Goal: Task Accomplishment & Management: Complete application form

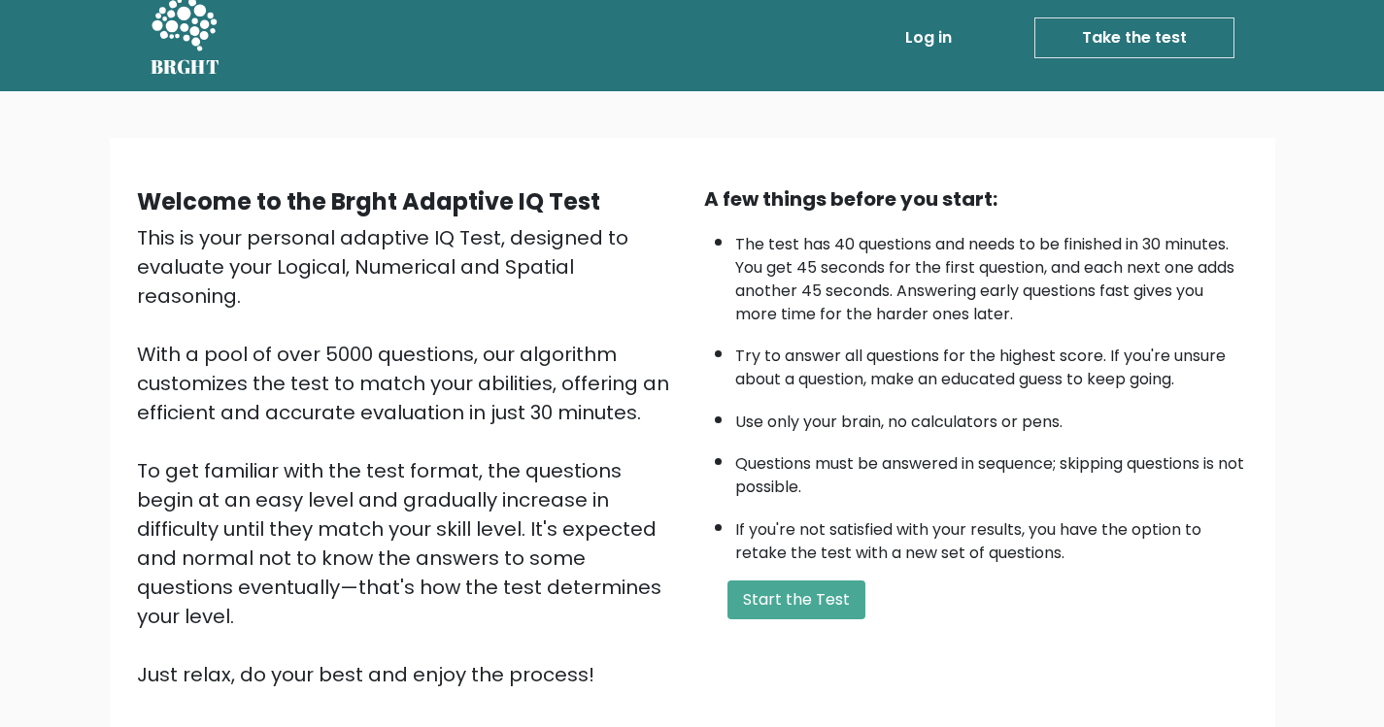
scroll to position [97, 0]
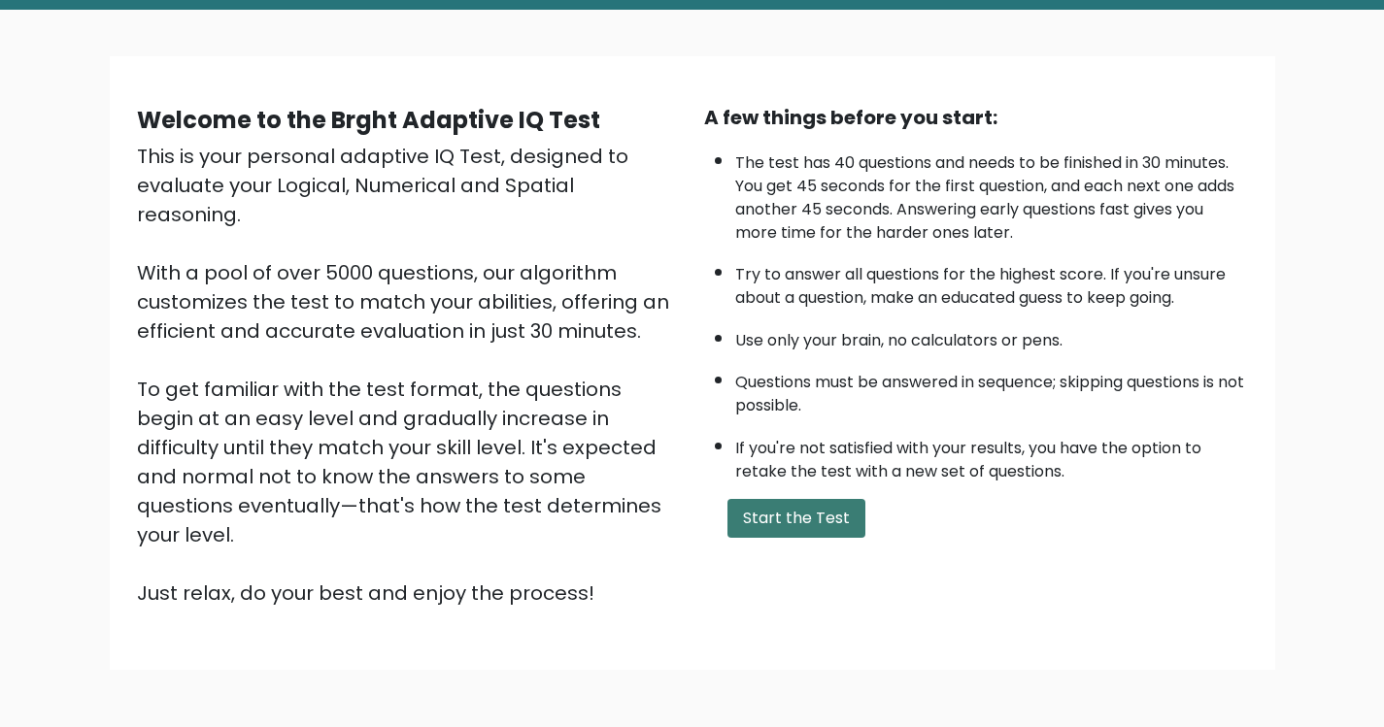
click at [847, 527] on button "Start the Test" at bounding box center [796, 518] width 138 height 39
click at [793, 519] on button "Start the Test" at bounding box center [796, 518] width 138 height 39
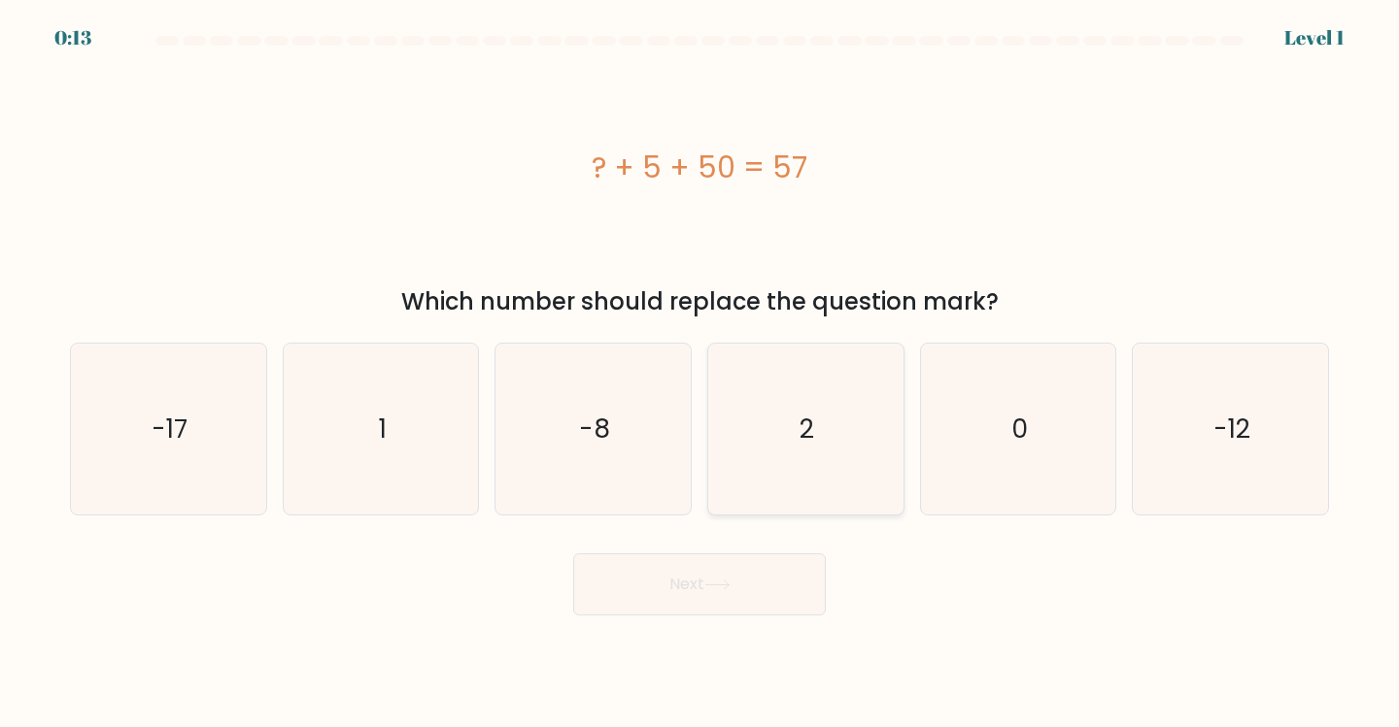
click at [782, 373] on icon "2" at bounding box center [806, 430] width 172 height 172
click at [700, 373] on input "d. 2" at bounding box center [699, 369] width 1 height 10
radio input "true"
click at [716, 558] on button "Next" at bounding box center [699, 585] width 253 height 62
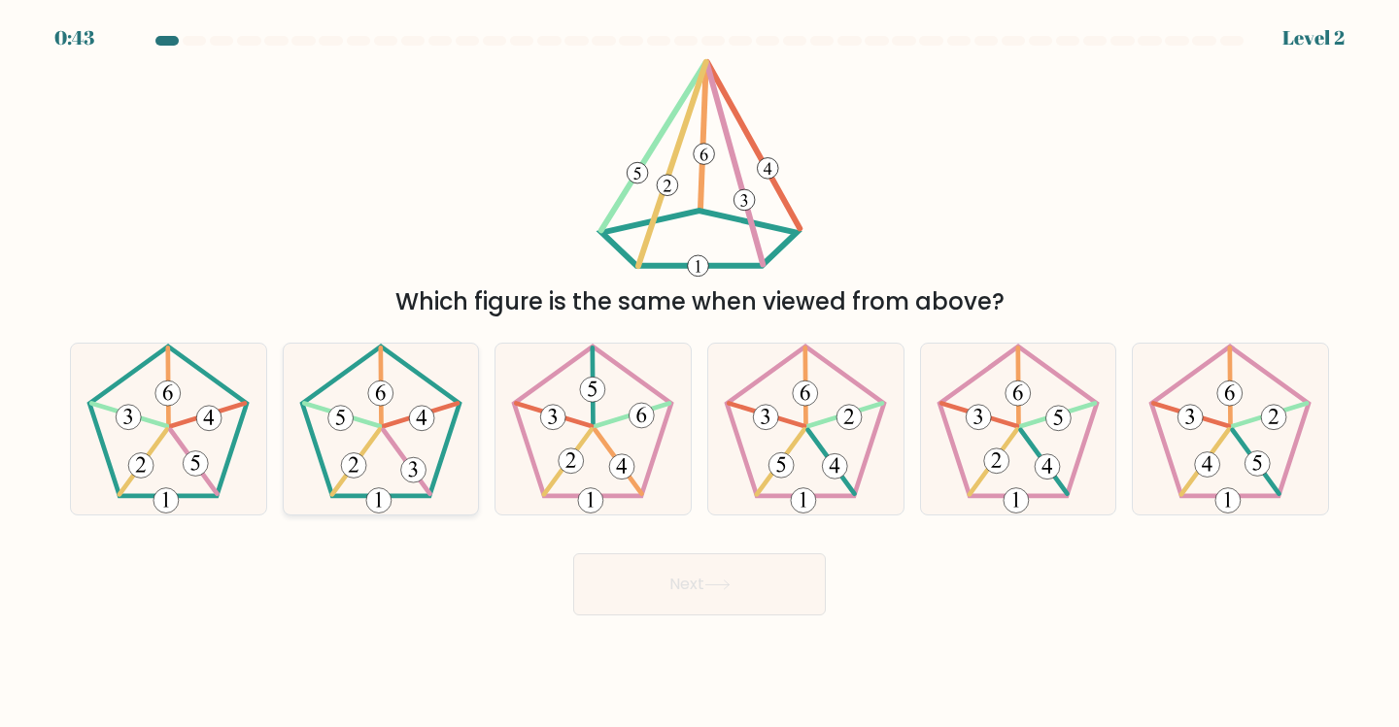
click at [395, 428] on icon at bounding box center [381, 430] width 172 height 172
click at [699, 374] on input "b." at bounding box center [699, 369] width 1 height 10
radio input "true"
click at [766, 608] on button "Next" at bounding box center [699, 585] width 253 height 62
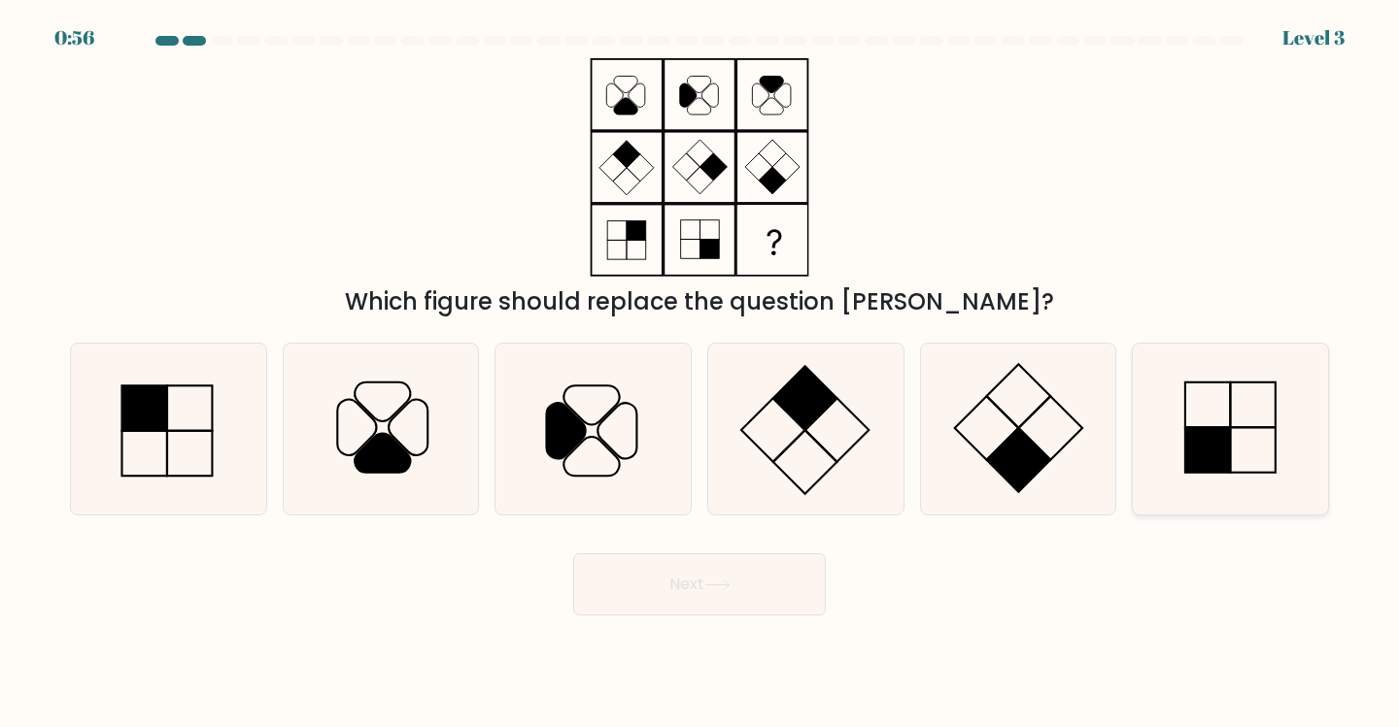
click at [1252, 447] on icon at bounding box center [1230, 430] width 172 height 172
click at [700, 374] on input "f." at bounding box center [699, 369] width 1 height 10
radio input "true"
click at [760, 578] on button "Next" at bounding box center [699, 585] width 253 height 62
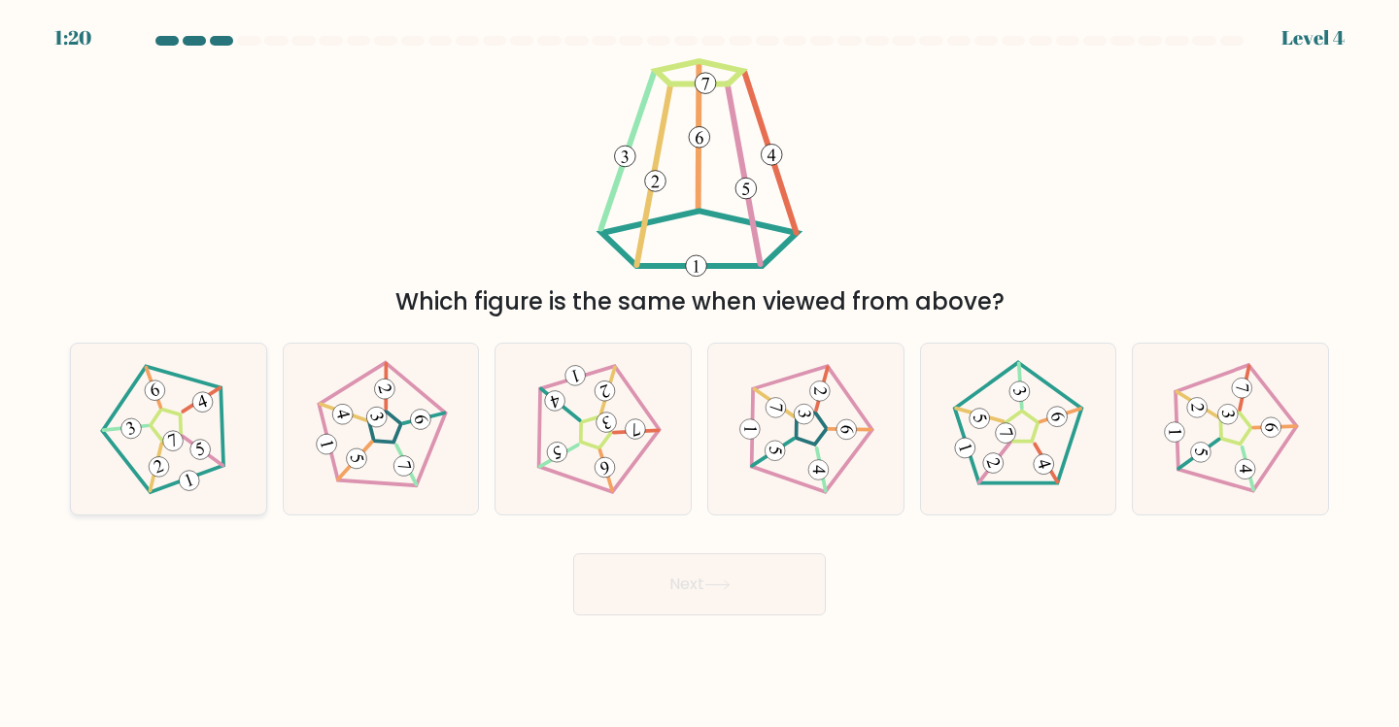
click at [247, 433] on div at bounding box center [168, 430] width 197 height 174
click at [699, 374] on input "a." at bounding box center [699, 369] width 1 height 10
radio input "true"
click at [776, 598] on button "Next" at bounding box center [699, 585] width 253 height 62
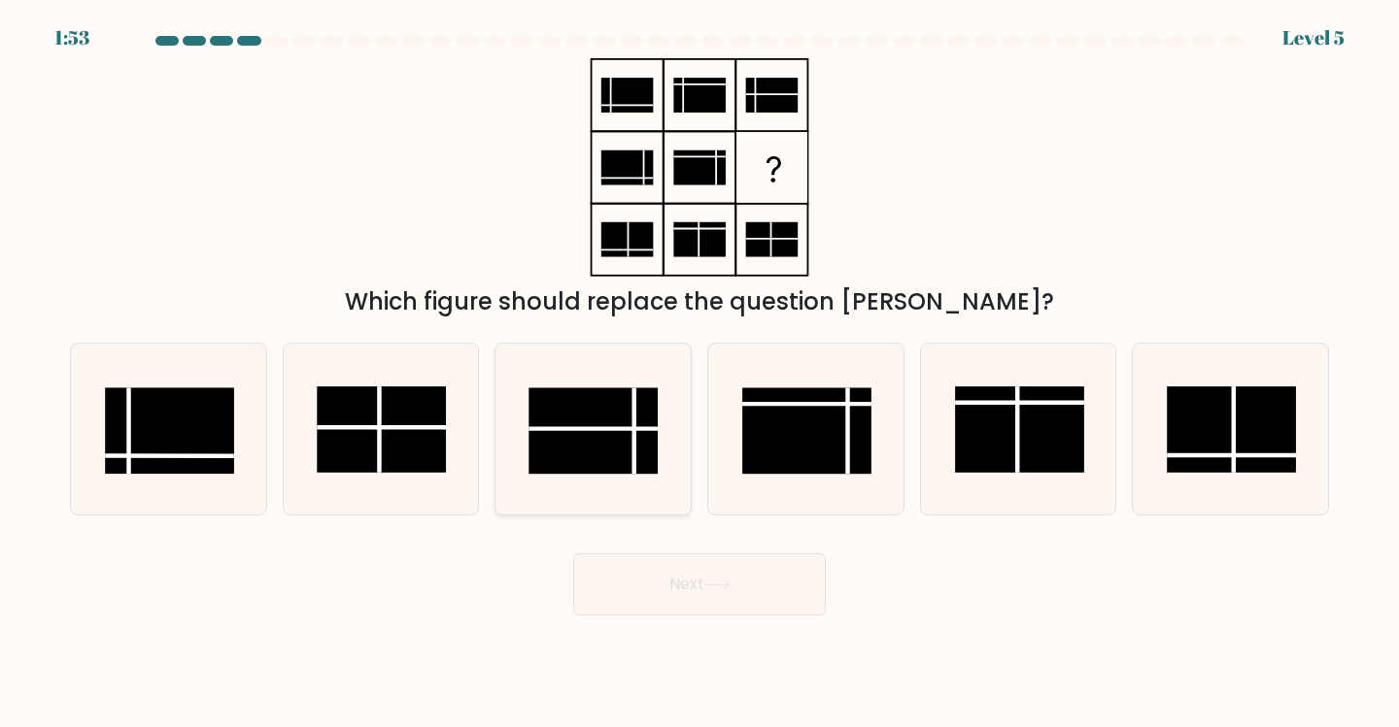
click at [604, 438] on rect at bounding box center [593, 431] width 129 height 86
click at [699, 374] on input "c." at bounding box center [699, 369] width 1 height 10
radio input "true"
click at [738, 583] on button "Next" at bounding box center [699, 585] width 253 height 62
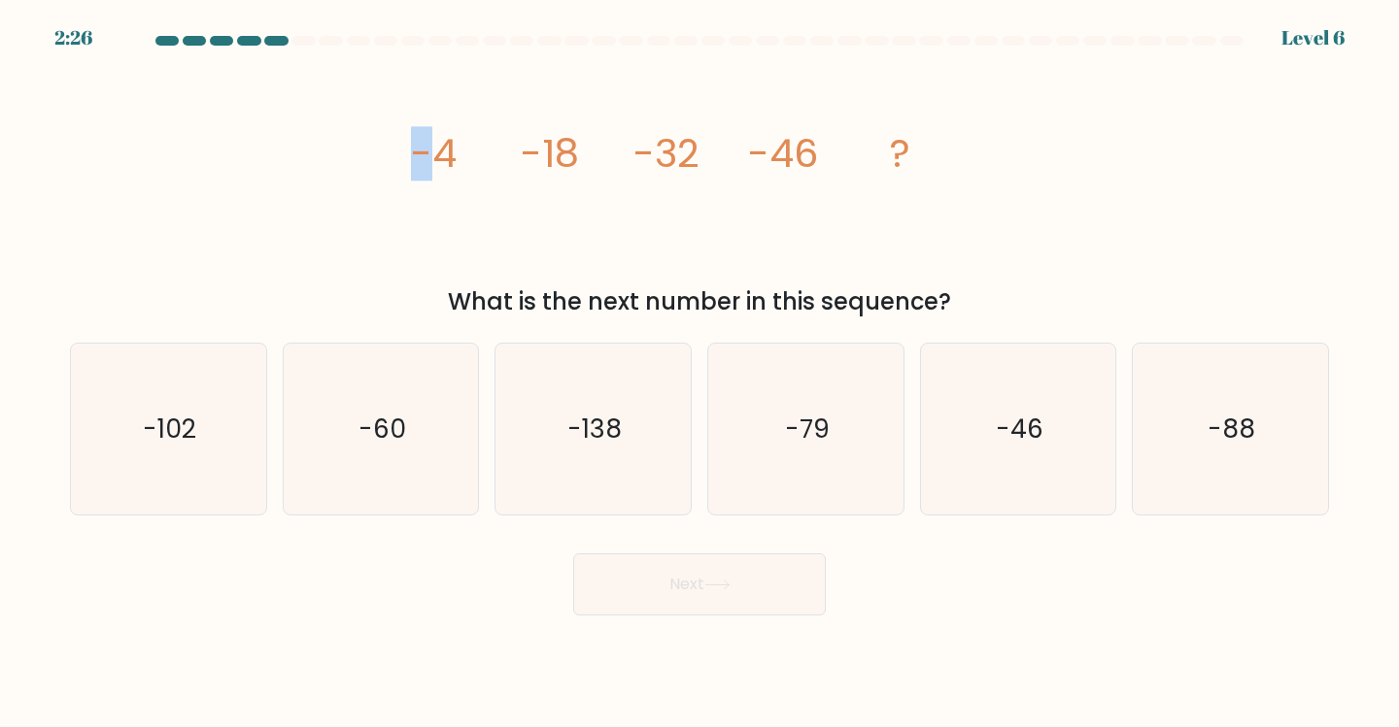
drag, startPoint x: 442, startPoint y: 148, endPoint x: 365, endPoint y: 150, distance: 76.8
click at [365, 150] on div "image/svg+xml -4 -18 -32 -46 ? What is the next number in this sequence?" at bounding box center [699, 188] width 1282 height 261
click at [440, 153] on tspan "-4" at bounding box center [434, 153] width 46 height 54
drag, startPoint x: 740, startPoint y: 182, endPoint x: 776, endPoint y: 139, distance: 55.8
click at [776, 139] on icon "image/svg+xml -4 -18 -32 -46 ?" at bounding box center [699, 167] width 583 height 219
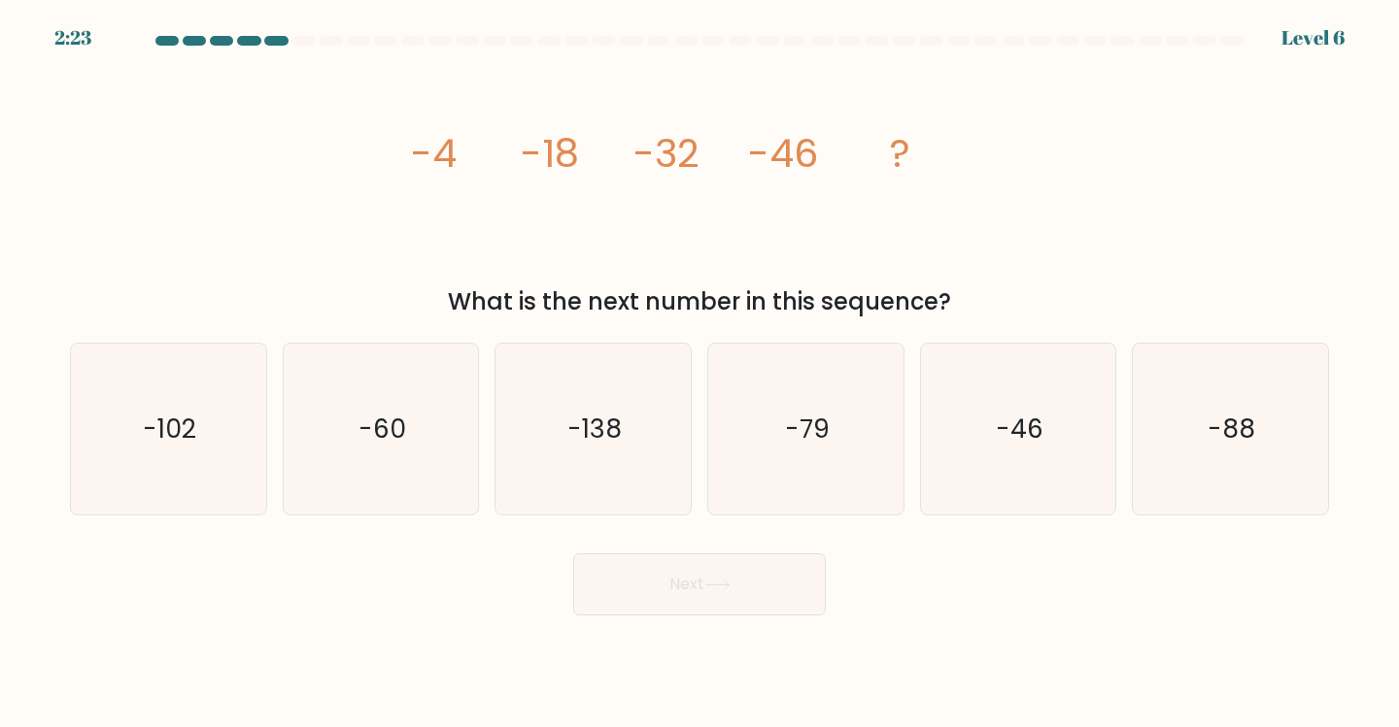
click at [854, 158] on icon "image/svg+xml -4 -18 -32 -46 ?" at bounding box center [699, 167] width 583 height 219
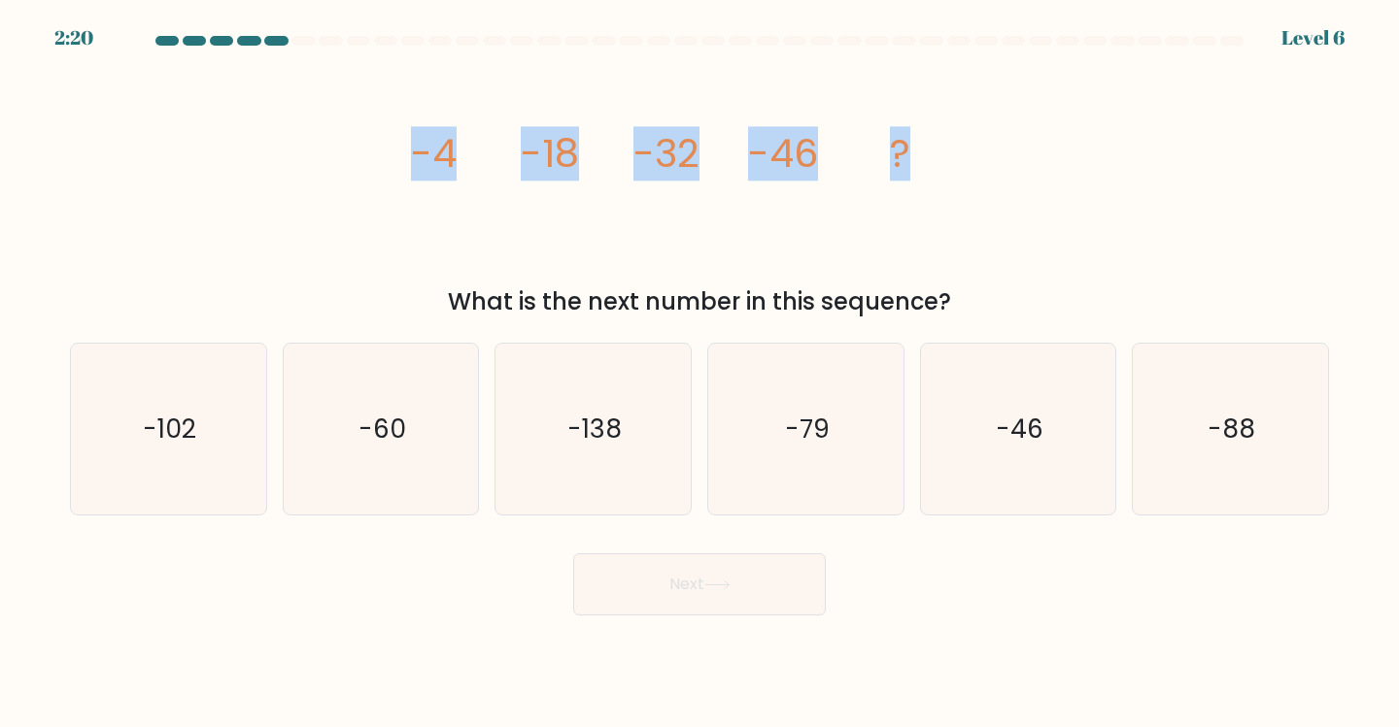
drag, startPoint x: 413, startPoint y: 152, endPoint x: 906, endPoint y: 163, distance: 493.5
click at [906, 163] on g "-4 -18 -32 -46 ?" at bounding box center [660, 153] width 499 height 54
copy g "-4 -18 -32 -46 ?"
click at [780, 270] on icon "image/svg+xml -4 -18 -32 -46 ?" at bounding box center [699, 167] width 583 height 219
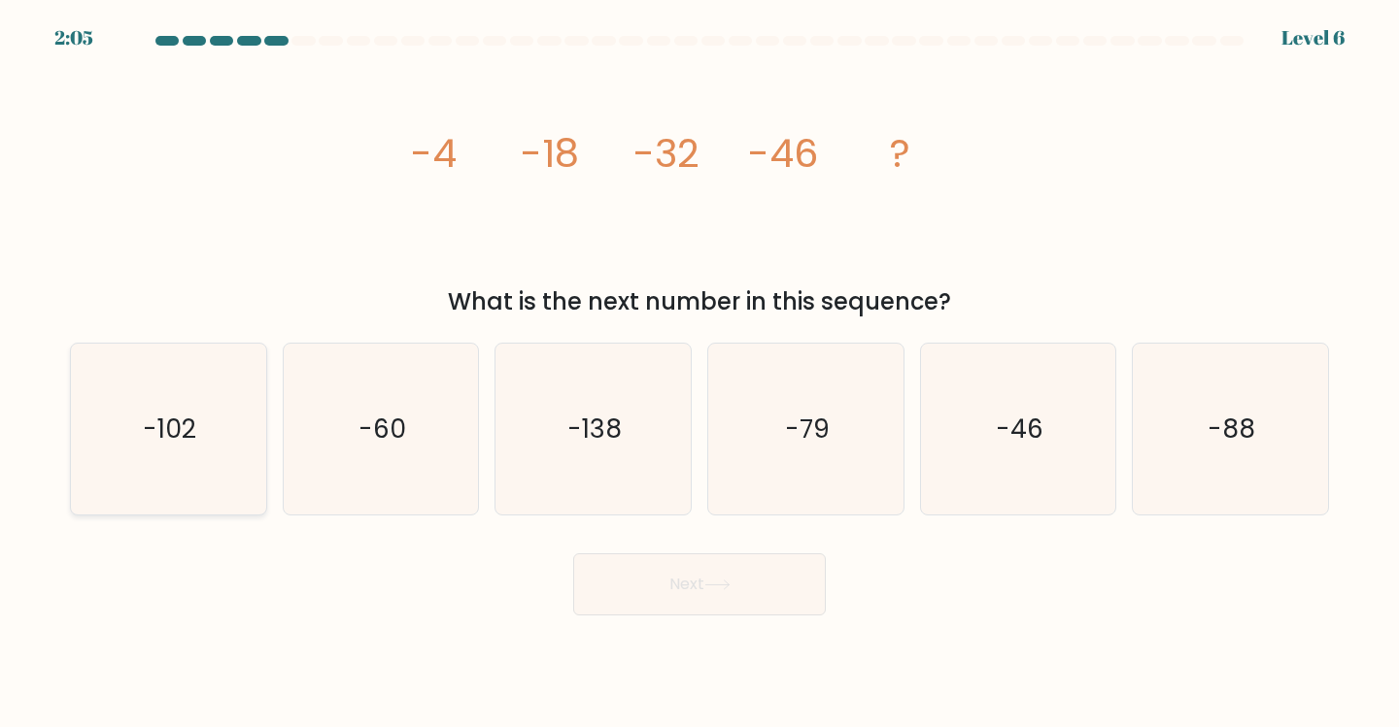
click at [210, 460] on icon "-102" at bounding box center [169, 430] width 172 height 172
click at [699, 374] on input "a. -102" at bounding box center [699, 369] width 1 height 10
radio input "true"
click at [893, 621] on body "2:05 Level 6" at bounding box center [699, 363] width 1399 height 727
click at [753, 606] on button "Next" at bounding box center [699, 585] width 253 height 62
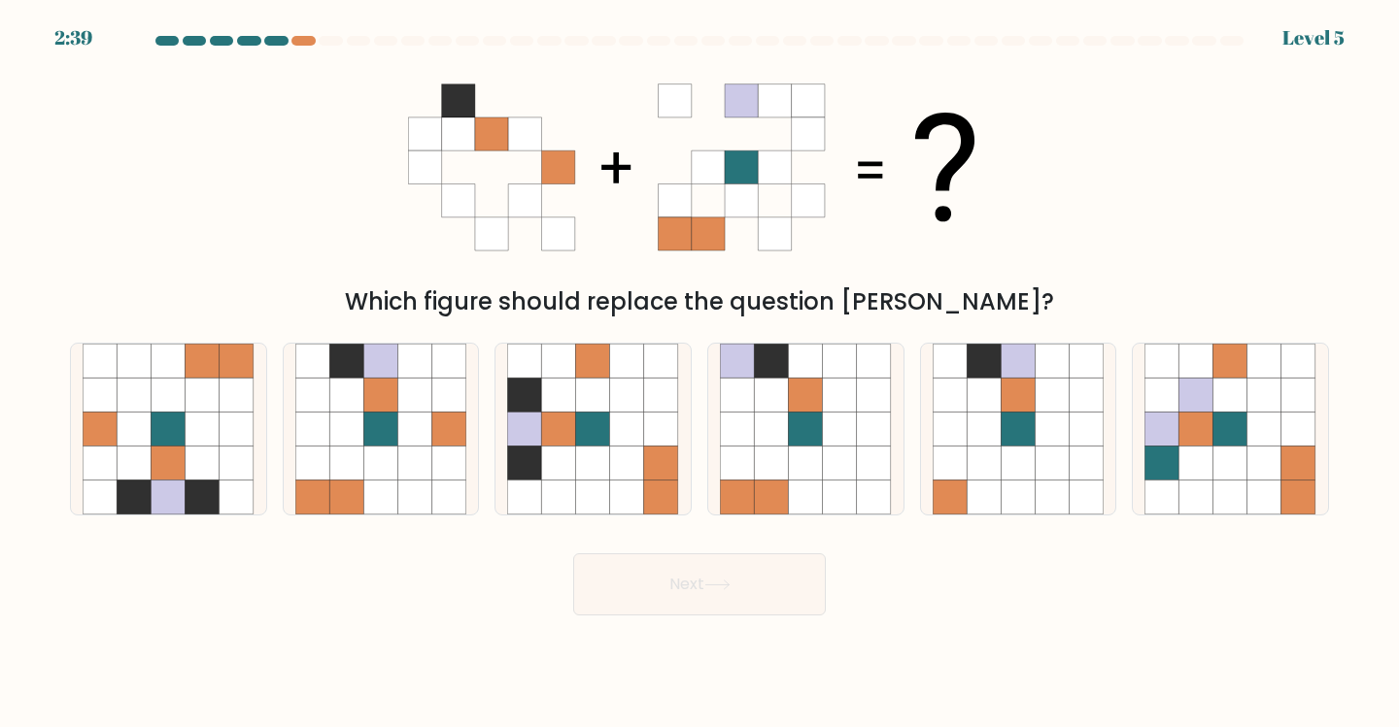
drag, startPoint x: 370, startPoint y: 41, endPoint x: 460, endPoint y: 48, distance: 90.6
click at [373, 41] on at bounding box center [699, 41] width 1092 height 10
click at [460, 48] on div at bounding box center [699, 44] width 1282 height 17
click at [346, 394] on icon at bounding box center [346, 395] width 34 height 34
click at [699, 374] on input "b." at bounding box center [699, 369] width 1 height 10
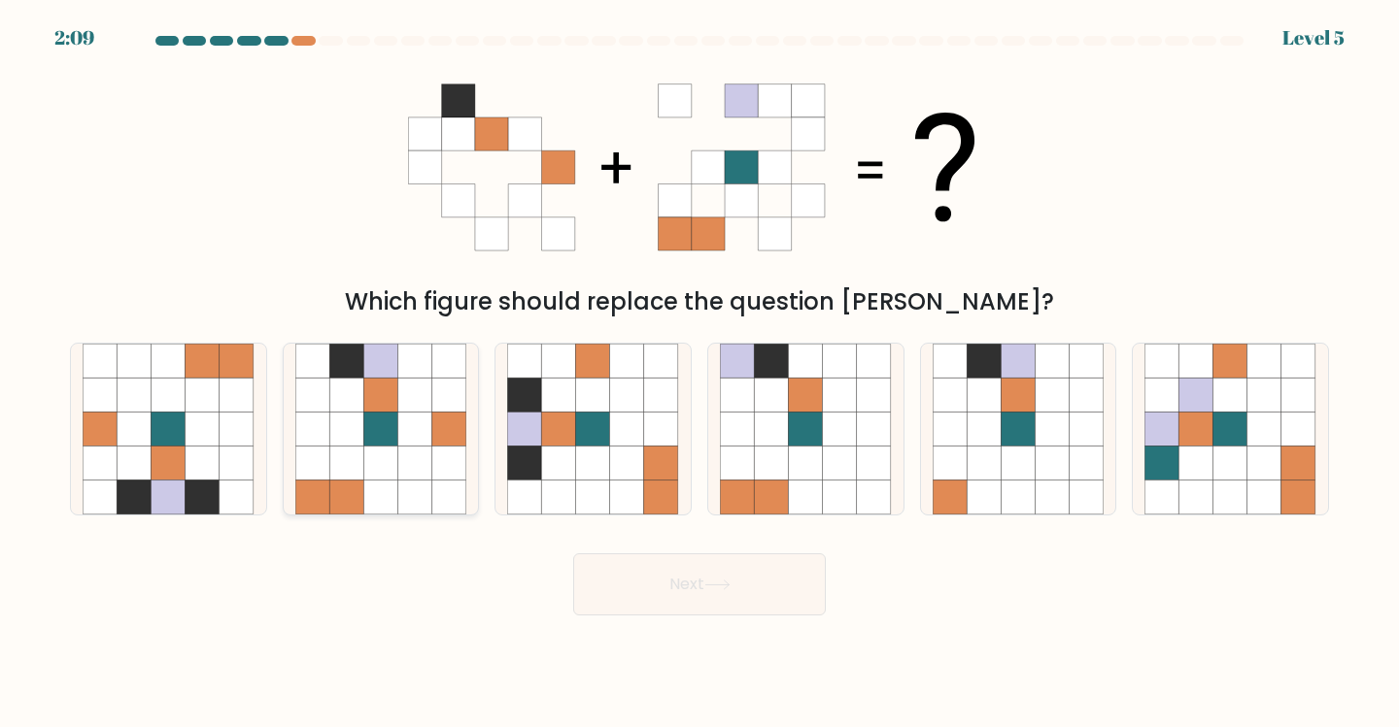
radio input "true"
click at [643, 583] on button "Next" at bounding box center [699, 585] width 253 height 62
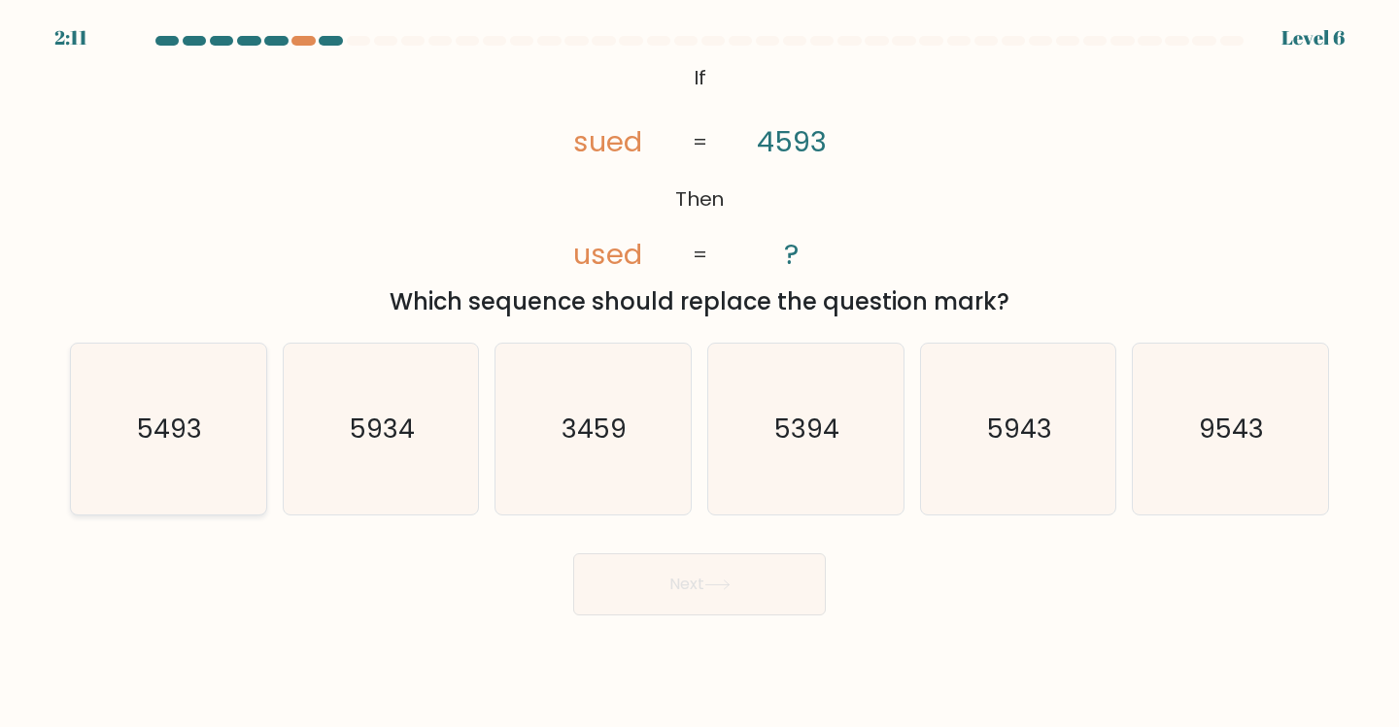
click at [152, 482] on icon "5493" at bounding box center [169, 430] width 172 height 172
click at [699, 374] on input "a. 5493" at bounding box center [699, 369] width 1 height 10
radio input "true"
click at [760, 609] on button "Next" at bounding box center [699, 585] width 253 height 62
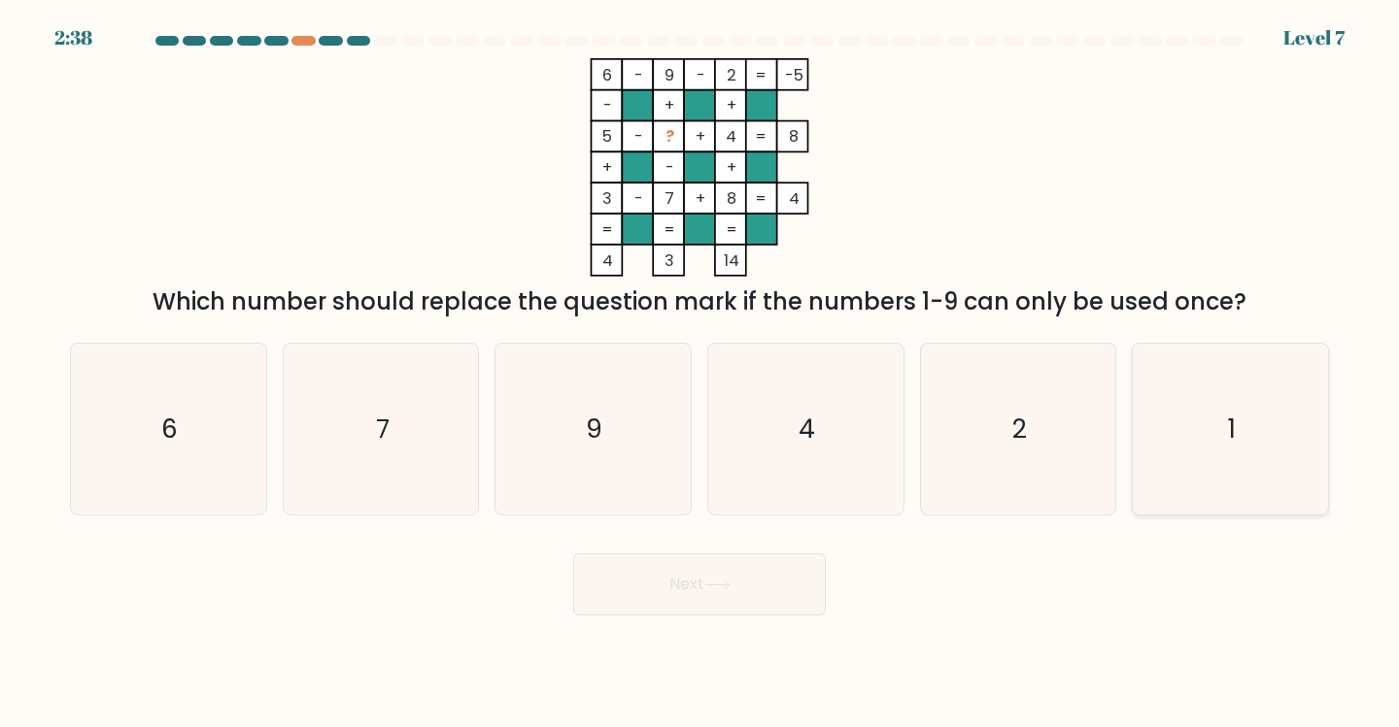
click at [1163, 391] on icon "1" at bounding box center [1230, 430] width 172 height 172
click at [700, 374] on input "f. 1" at bounding box center [699, 369] width 1 height 10
radio input "true"
click at [750, 576] on button "Next" at bounding box center [699, 585] width 253 height 62
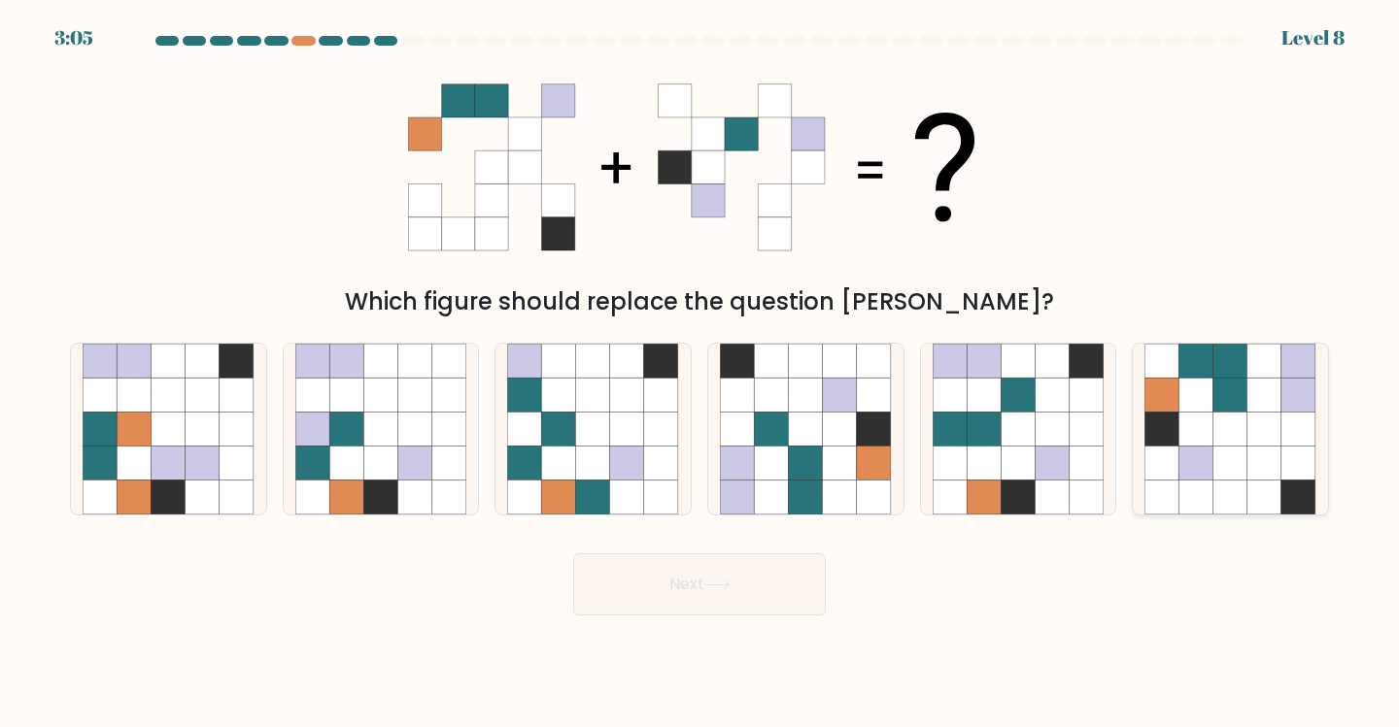
click at [1179, 414] on icon at bounding box center [1196, 429] width 34 height 34
click at [700, 374] on input "f." at bounding box center [699, 369] width 1 height 10
radio input "true"
click at [697, 609] on button "Next" at bounding box center [699, 585] width 253 height 62
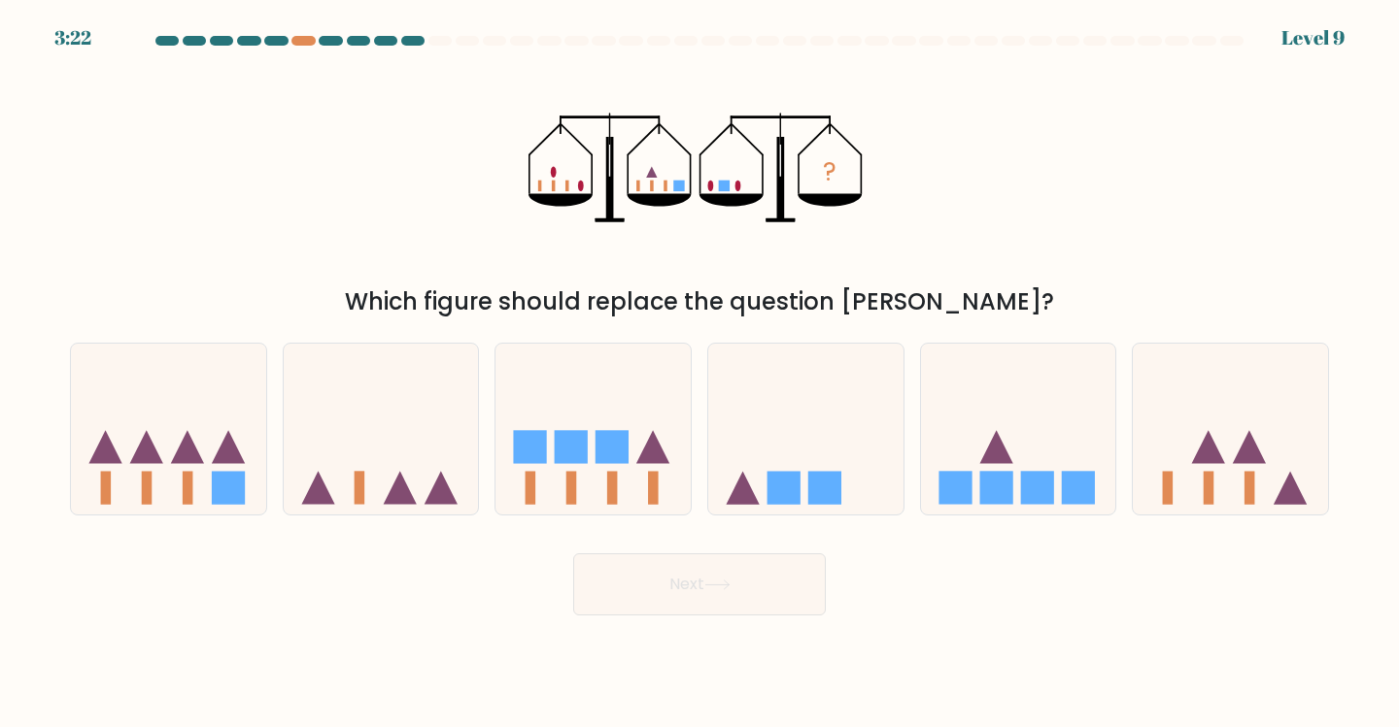
drag, startPoint x: 855, startPoint y: 469, endPoint x: 818, endPoint y: 526, distance: 68.2
click at [855, 470] on icon at bounding box center [805, 429] width 195 height 161
click at [700, 374] on input "d." at bounding box center [699, 369] width 1 height 10
radio input "true"
click at [781, 589] on button "Next" at bounding box center [699, 585] width 253 height 62
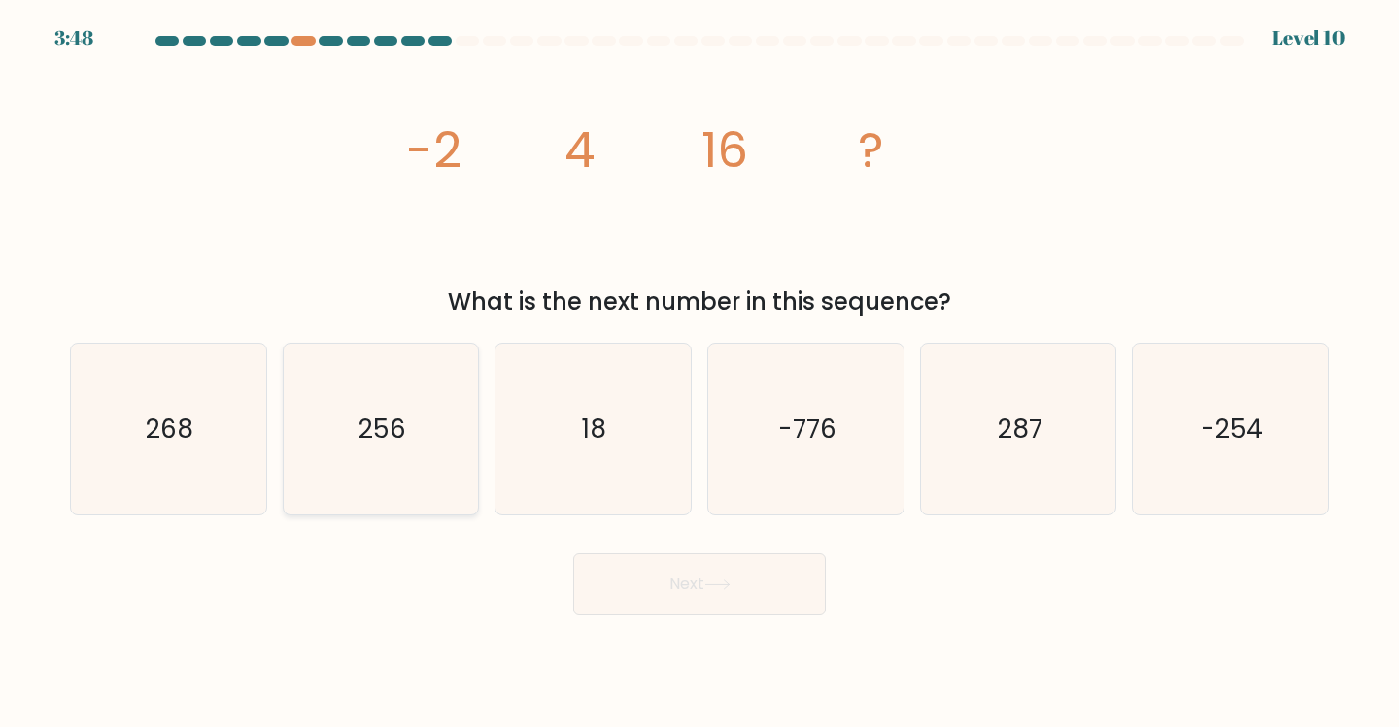
click at [389, 412] on text "256" at bounding box center [382, 429] width 48 height 36
click at [699, 374] on input "b. 256" at bounding box center [699, 369] width 1 height 10
radio input "true"
click at [643, 554] on div "Next" at bounding box center [699, 577] width 1282 height 77
click at [656, 583] on button "Next" at bounding box center [699, 585] width 253 height 62
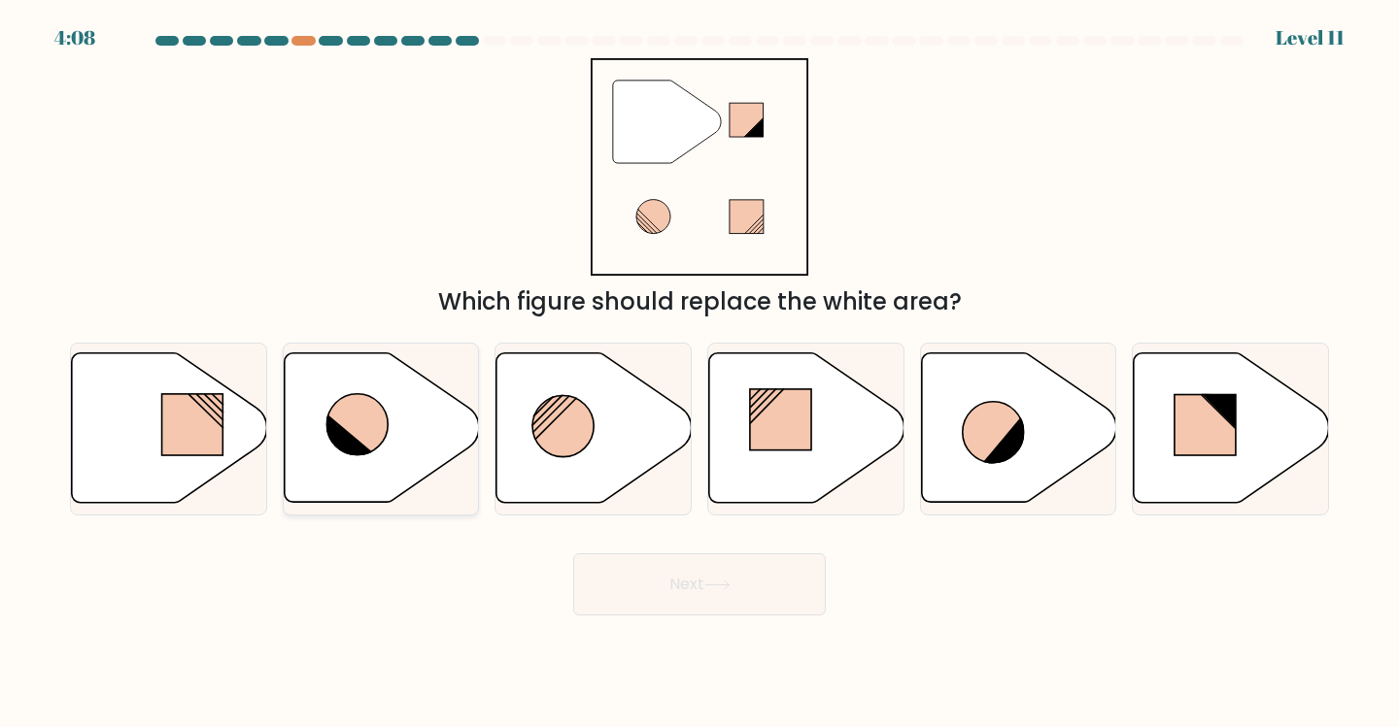
click at [373, 425] on icon at bounding box center [356, 424] width 61 height 61
click at [699, 374] on input "b." at bounding box center [699, 369] width 1 height 10
radio input "true"
click at [798, 580] on button "Next" at bounding box center [699, 585] width 253 height 62
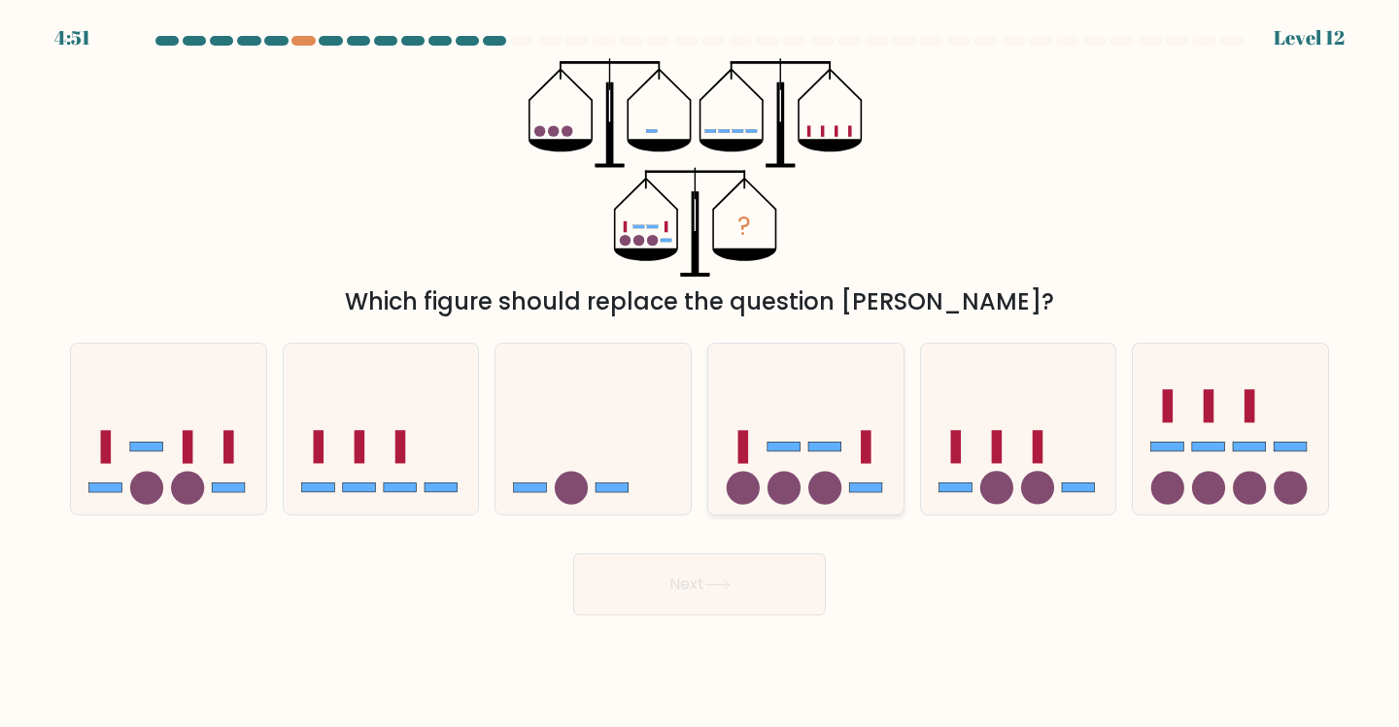
click at [834, 442] on icon at bounding box center [805, 429] width 195 height 161
click at [700, 374] on input "d." at bounding box center [699, 369] width 1 height 10
radio input "true"
drag, startPoint x: 755, startPoint y: 564, endPoint x: 753, endPoint y: 576, distance: 11.8
click at [753, 576] on button "Next" at bounding box center [699, 585] width 253 height 62
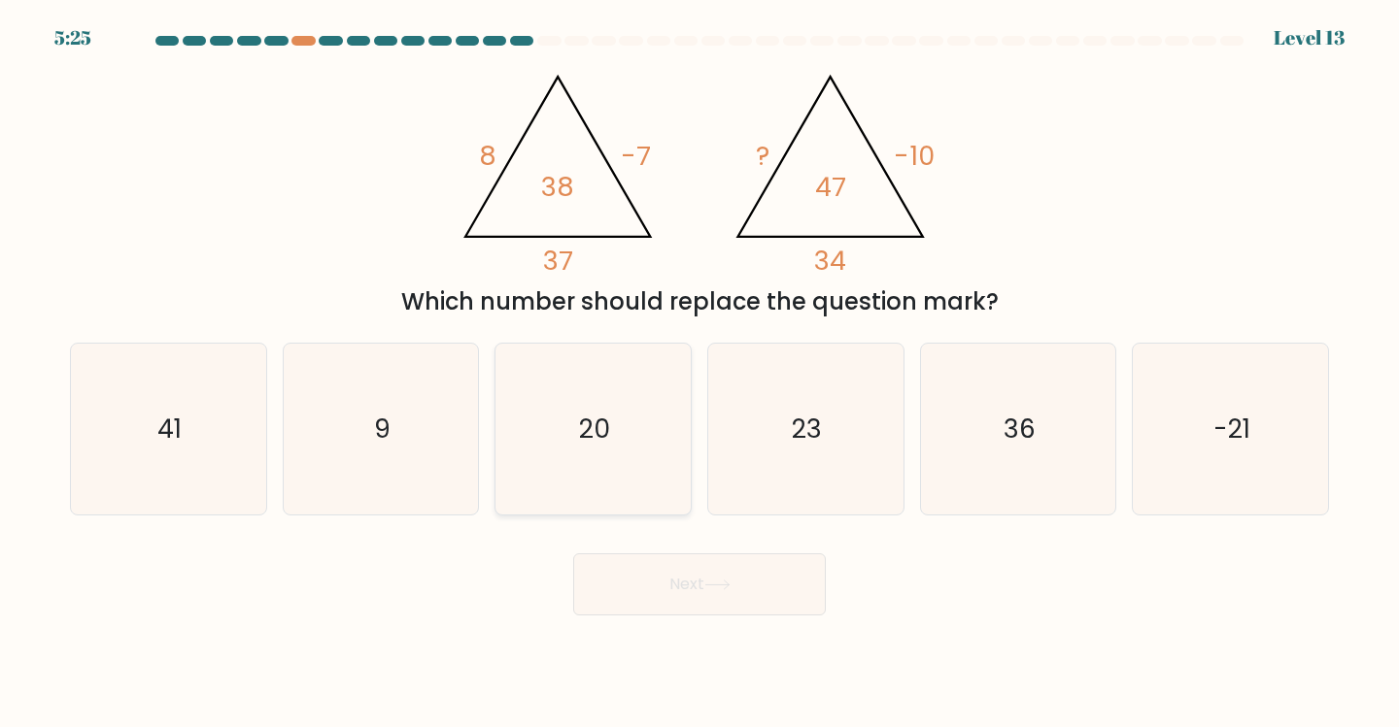
click at [578, 448] on icon "20" at bounding box center [593, 430] width 172 height 172
click at [699, 374] on input "c. 20" at bounding box center [699, 369] width 1 height 10
radio input "true"
click at [764, 583] on button "Next" at bounding box center [699, 585] width 253 height 62
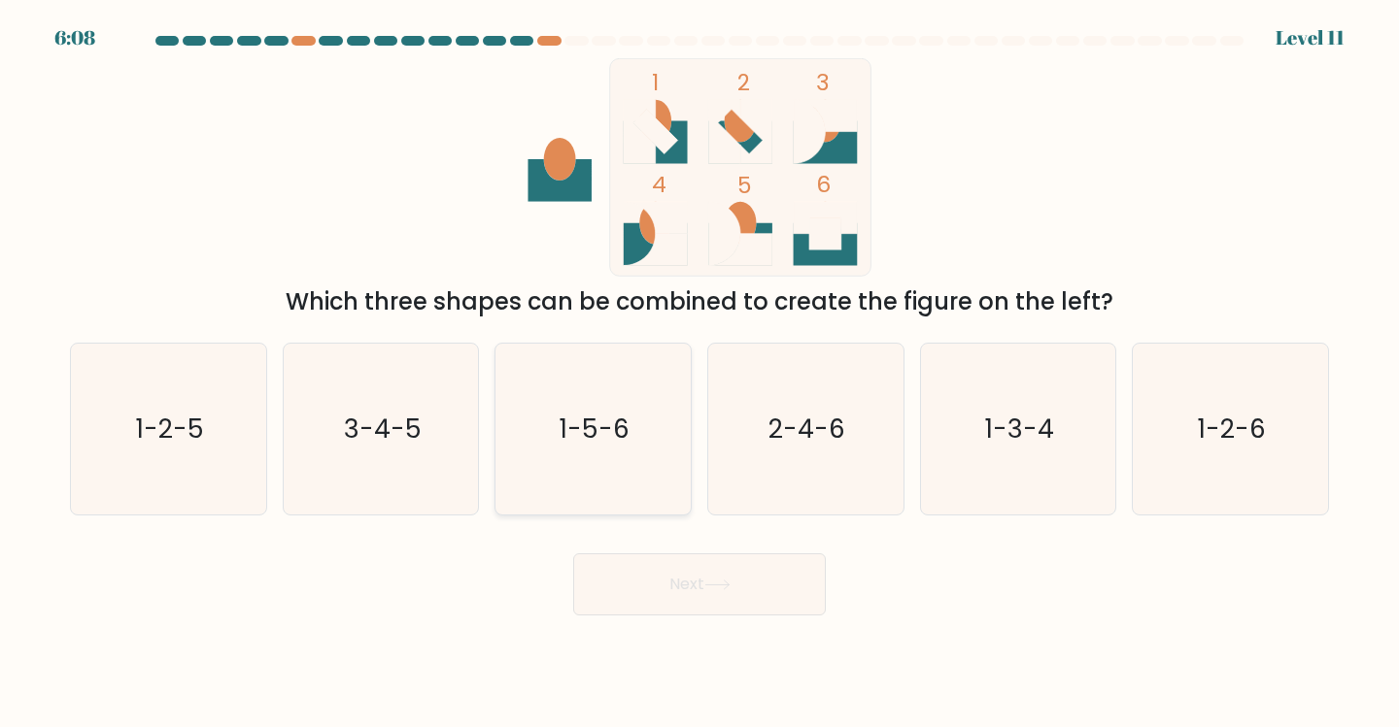
click at [611, 392] on icon "1-5-6" at bounding box center [593, 430] width 172 height 172
click at [699, 374] on input "c. 1-5-6" at bounding box center [699, 369] width 1 height 10
radio input "true"
click at [639, 565] on button "Next" at bounding box center [699, 585] width 253 height 62
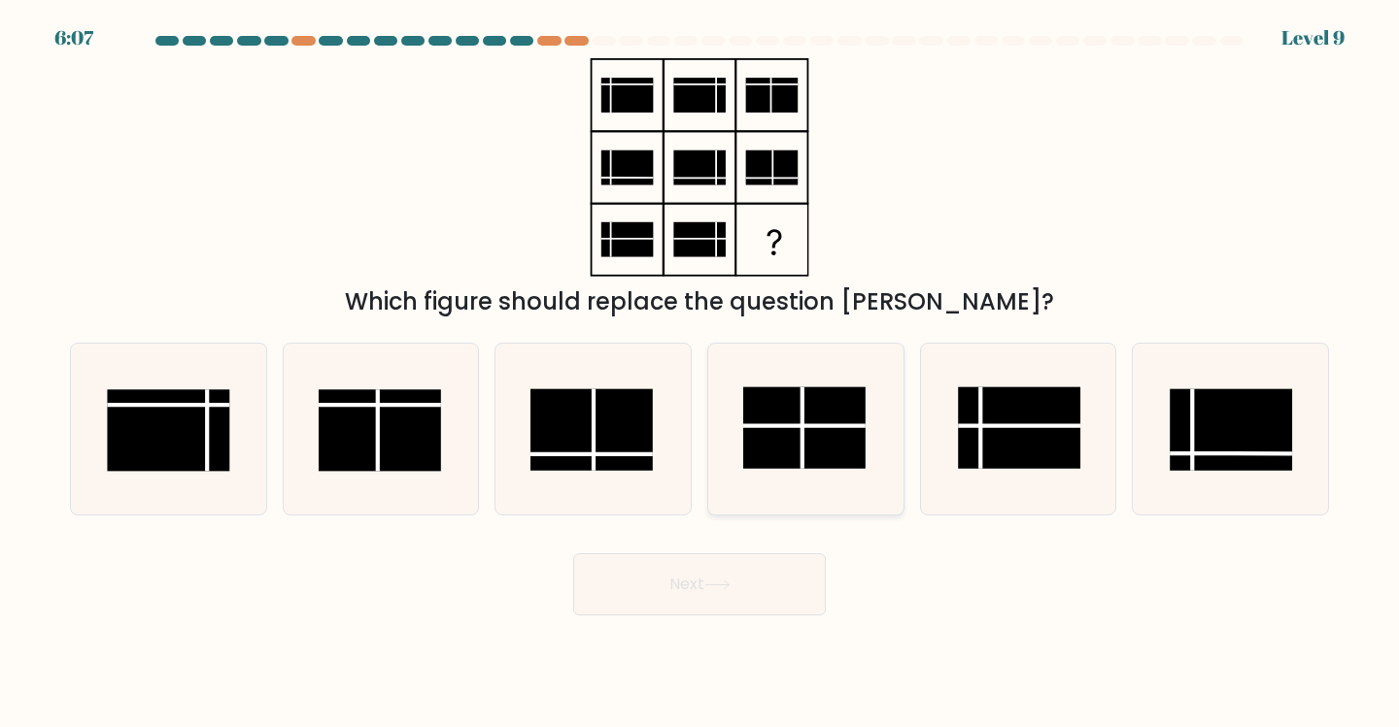
click at [793, 458] on rect at bounding box center [804, 428] width 122 height 82
click at [700, 374] on input "d." at bounding box center [699, 369] width 1 height 10
radio input "true"
drag, startPoint x: 692, startPoint y: 578, endPoint x: 939, endPoint y: 464, distance: 271.6
click at [695, 575] on button "Next" at bounding box center [699, 585] width 253 height 62
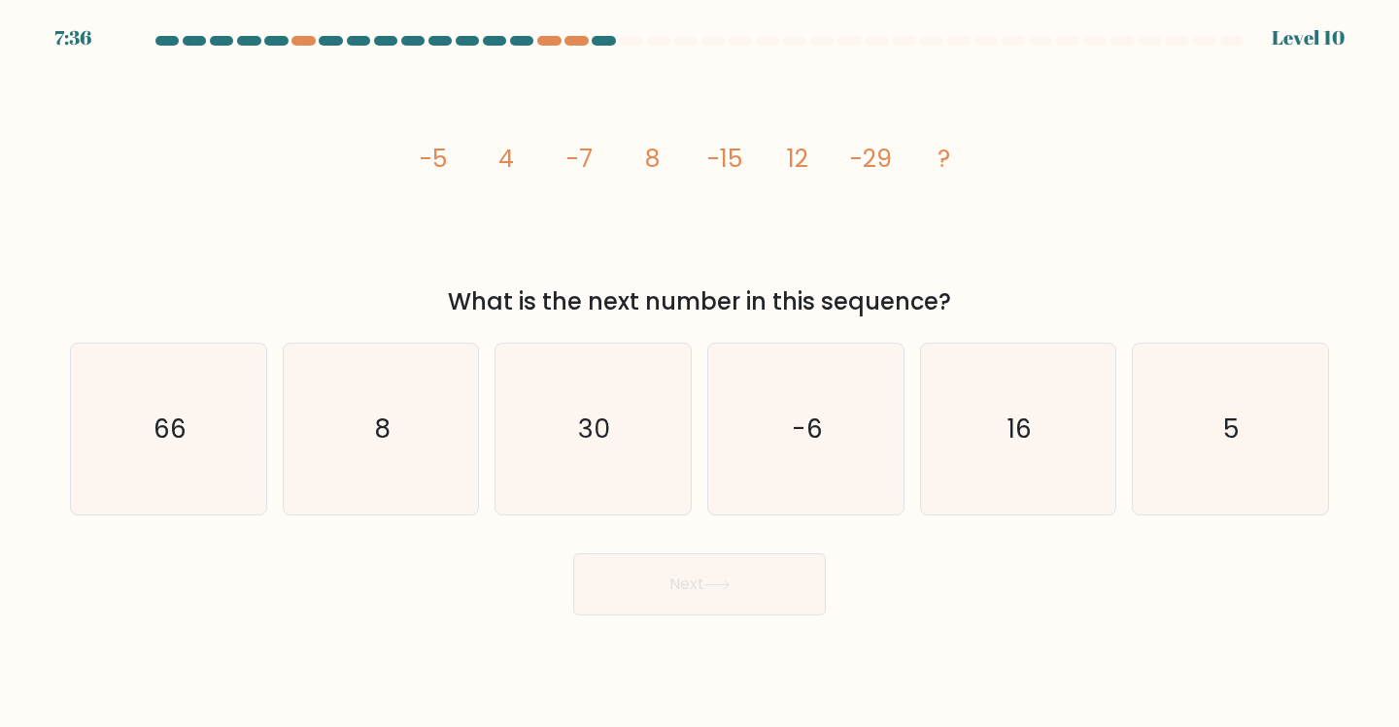
click at [1061, 422] on icon "16" at bounding box center [1018, 430] width 172 height 172
click at [700, 374] on input "e. 16" at bounding box center [699, 369] width 1 height 10
radio input "true"
click at [731, 593] on button "Next" at bounding box center [699, 585] width 253 height 62
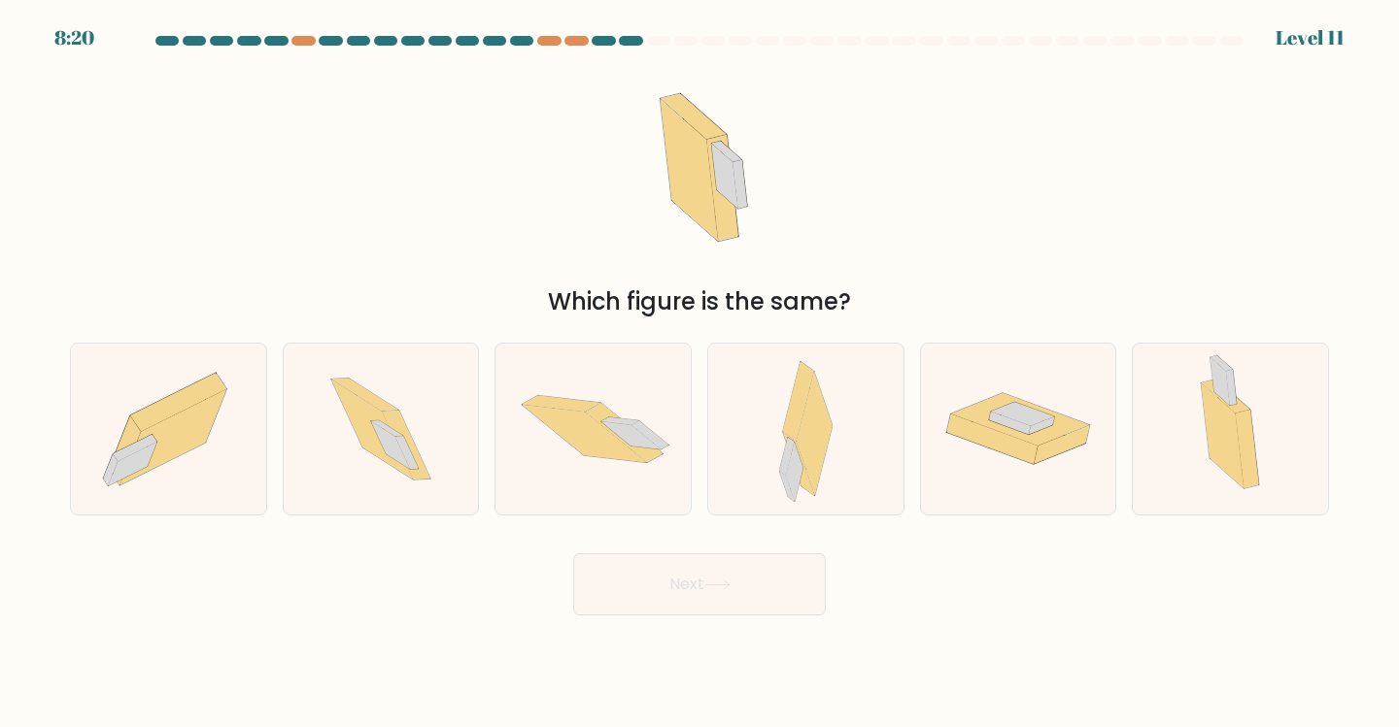
drag, startPoint x: 635, startPoint y: 423, endPoint x: 694, endPoint y: 568, distance: 156.4
click at [639, 428] on icon at bounding box center [592, 429] width 195 height 131
click at [699, 374] on input "c." at bounding box center [699, 369] width 1 height 10
radio input "true"
click at [694, 568] on button "Next" at bounding box center [699, 585] width 253 height 62
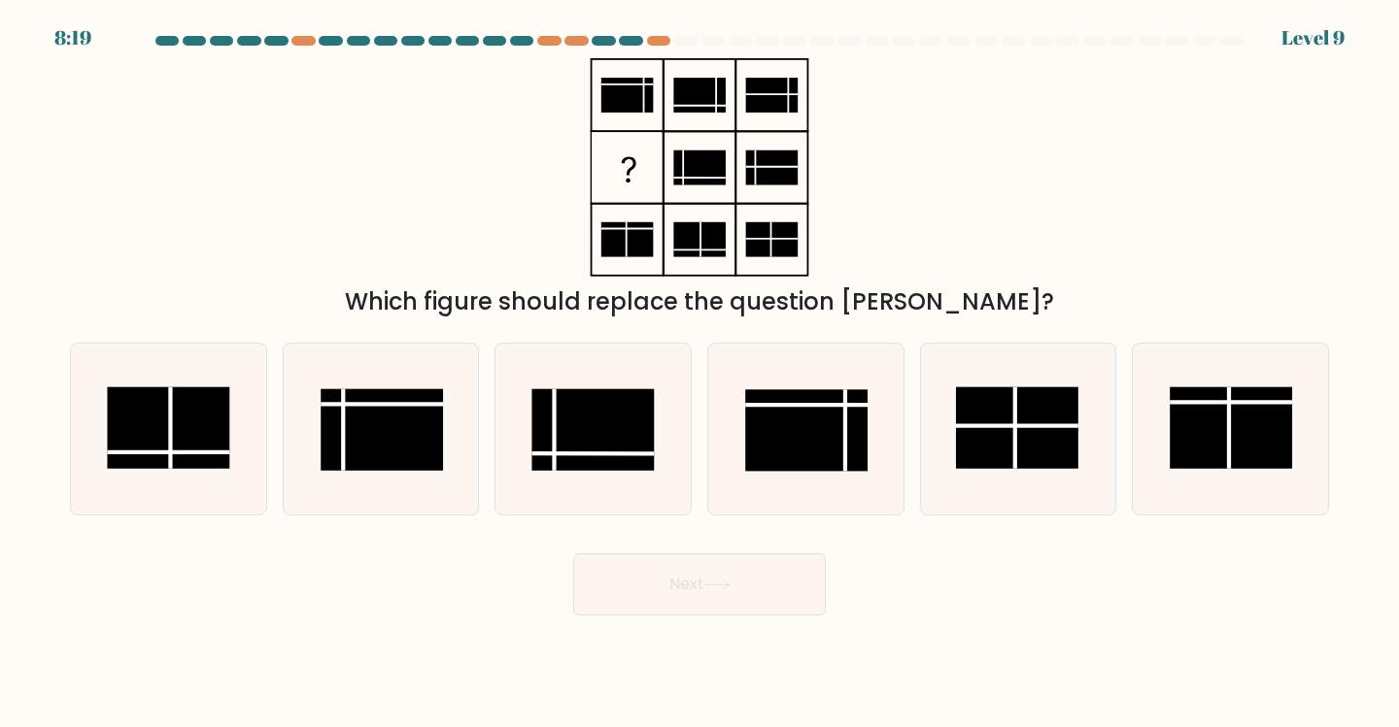
drag, startPoint x: 1278, startPoint y: 398, endPoint x: 861, endPoint y: 580, distance: 455.4
click at [1278, 399] on rect at bounding box center [1231, 428] width 122 height 82
click at [700, 374] on input "f." at bounding box center [699, 369] width 1 height 10
radio input "true"
click at [692, 647] on body "8:19 Level 9" at bounding box center [699, 363] width 1399 height 727
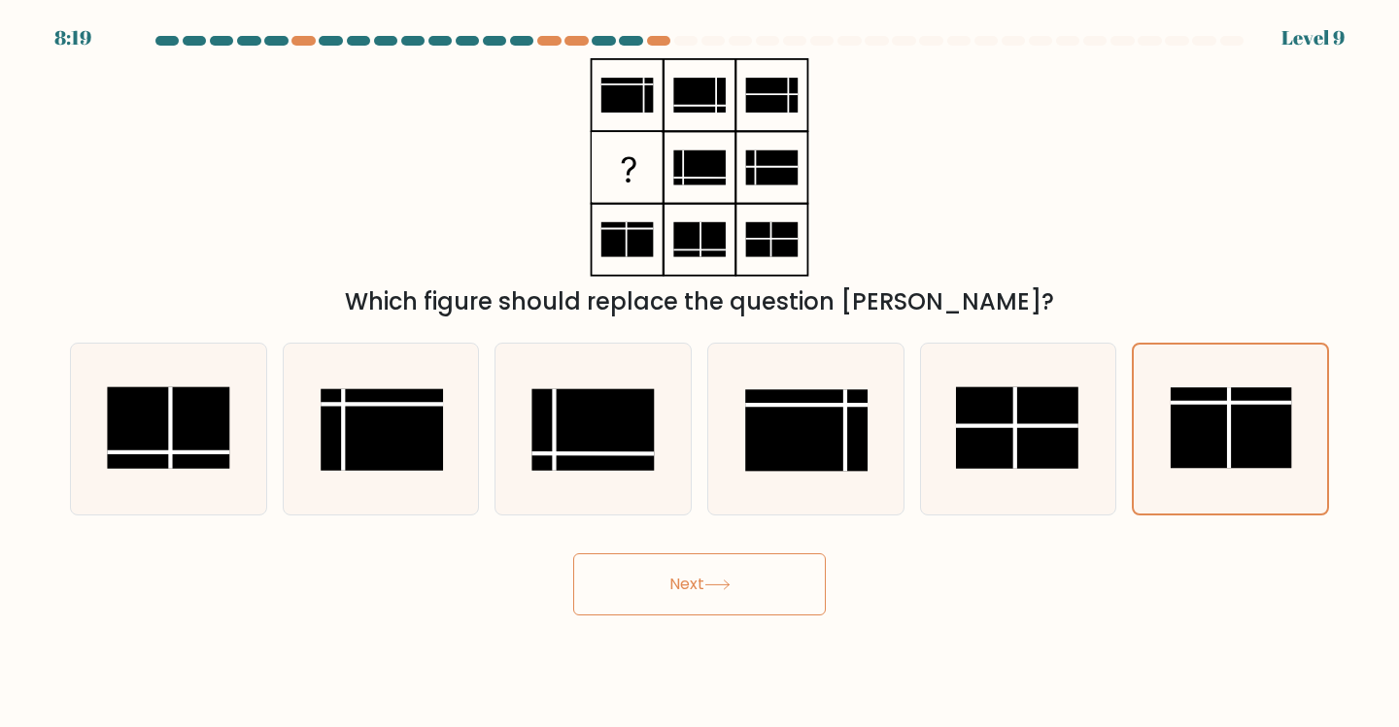
click at [735, 578] on button "Next" at bounding box center [699, 585] width 253 height 62
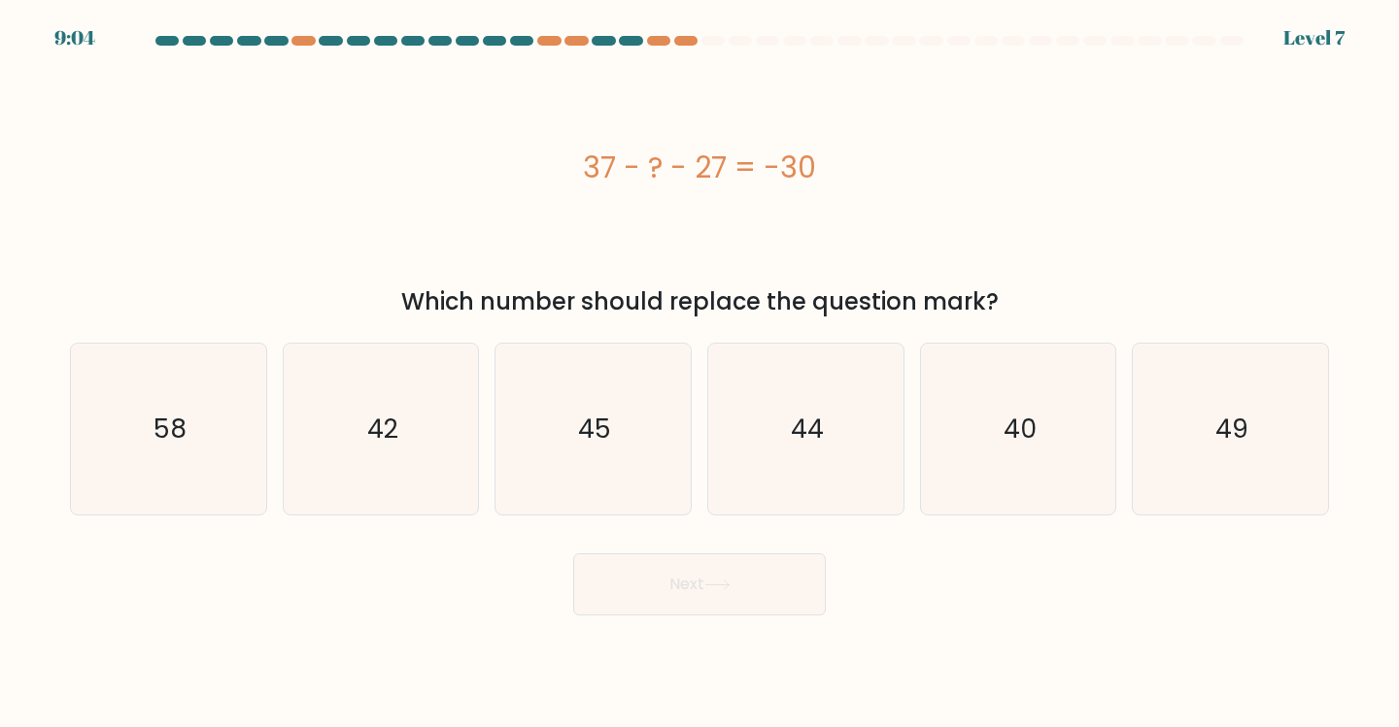
drag, startPoint x: 487, startPoint y: 407, endPoint x: 663, endPoint y: 556, distance: 230.9
click at [489, 408] on div "c. 45" at bounding box center [593, 430] width 213 height 174
click at [665, 557] on button "Next" at bounding box center [699, 585] width 253 height 62
click at [574, 466] on icon "45" at bounding box center [593, 430] width 172 height 172
click at [699, 374] on input "c. 45" at bounding box center [699, 369] width 1 height 10
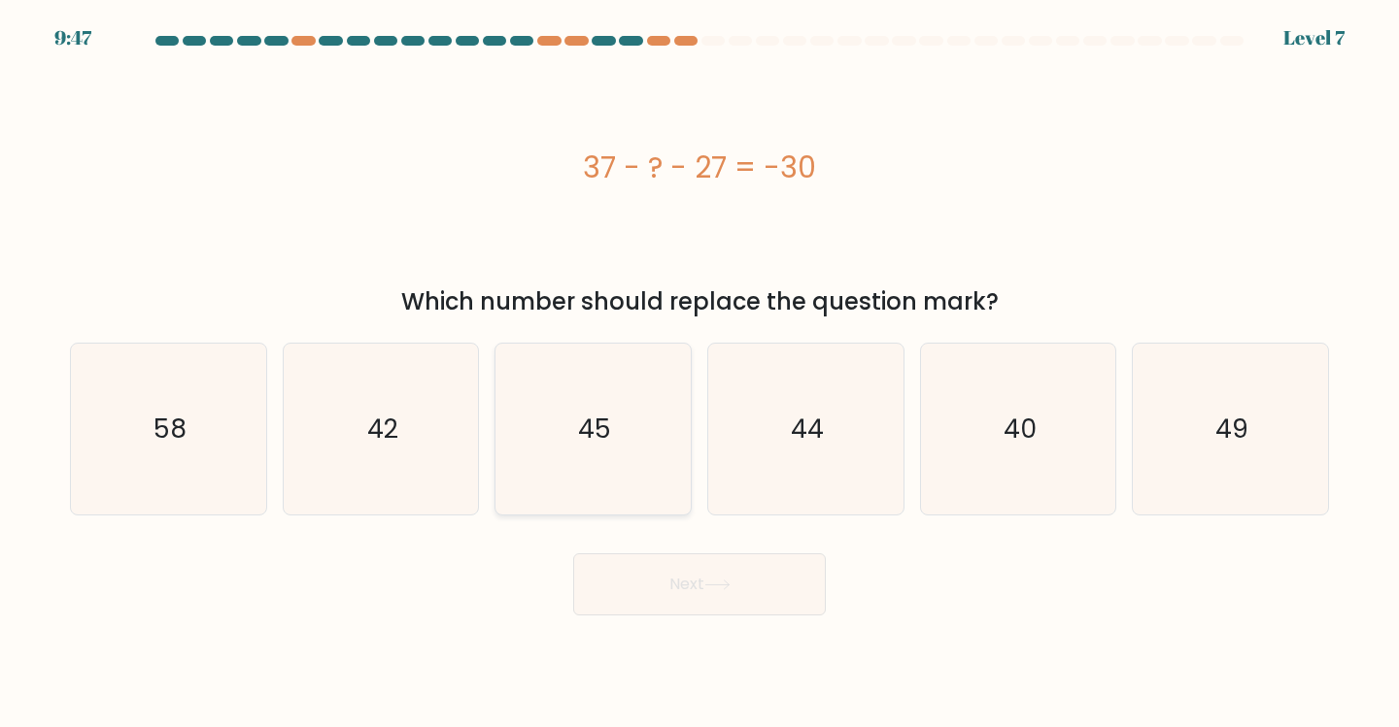
radio input "true"
click at [700, 552] on div "Next" at bounding box center [699, 577] width 1282 height 77
click at [686, 570] on button "Next" at bounding box center [699, 585] width 253 height 62
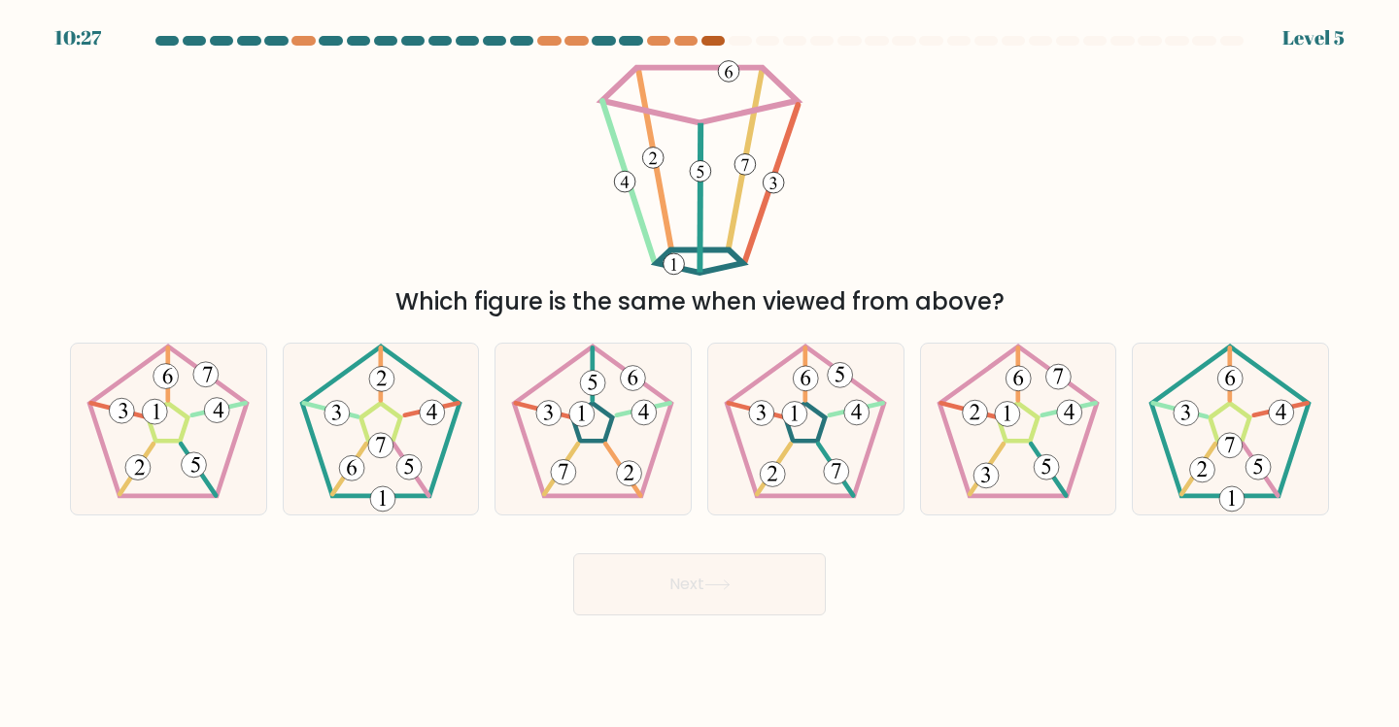
click at [718, 44] on div at bounding box center [712, 41] width 23 height 10
click at [564, 447] on icon at bounding box center [593, 430] width 172 height 172
click at [699, 374] on input "c." at bounding box center [699, 369] width 1 height 10
radio input "true"
click at [662, 575] on button "Next" at bounding box center [699, 585] width 253 height 62
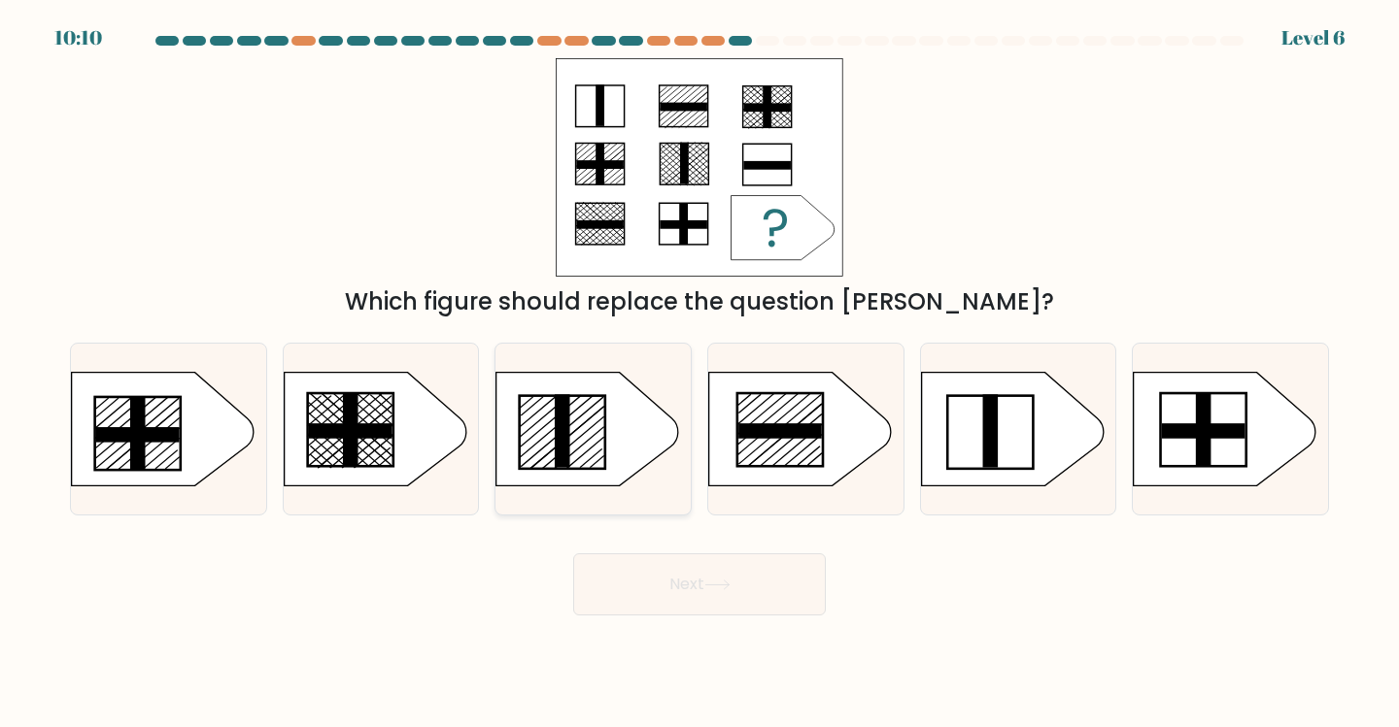
click at [607, 440] on icon at bounding box center [587, 429] width 183 height 114
click at [699, 374] on input "c." at bounding box center [699, 369] width 1 height 10
radio input "true"
click at [813, 593] on button "Next" at bounding box center [699, 585] width 253 height 62
click at [780, 592] on button "Next" at bounding box center [699, 585] width 253 height 62
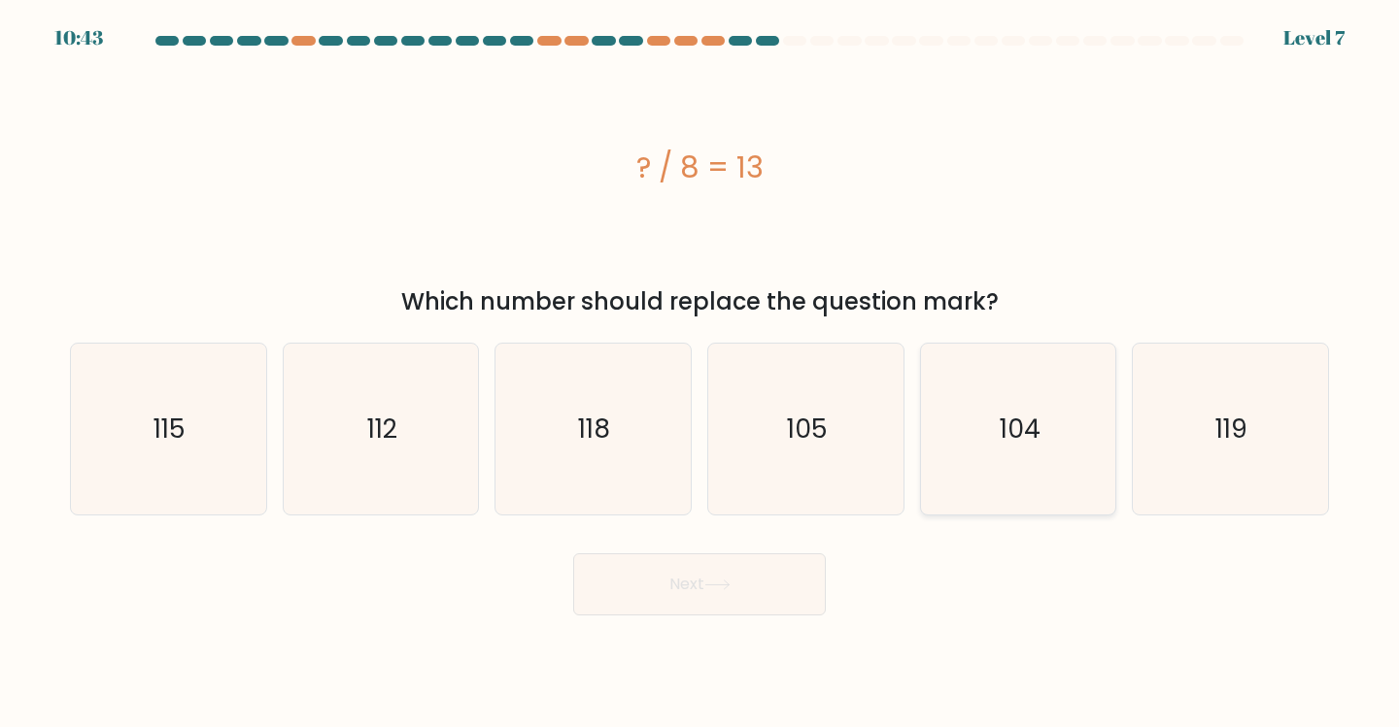
click at [1057, 429] on icon "104" at bounding box center [1018, 430] width 172 height 172
click at [700, 374] on input "e. 104" at bounding box center [699, 369] width 1 height 10
radio input "true"
click at [720, 595] on button "Next" at bounding box center [699, 585] width 253 height 62
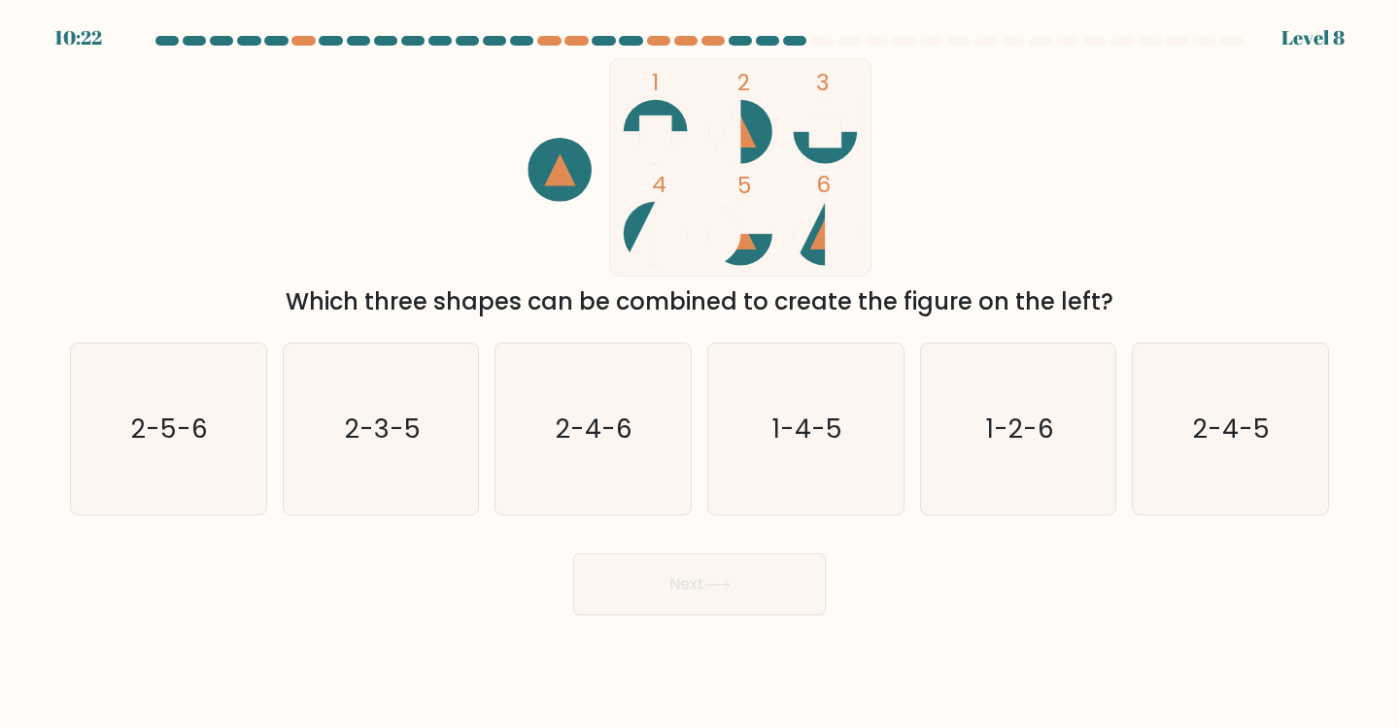
drag, startPoint x: 644, startPoint y: 452, endPoint x: 686, endPoint y: 611, distance: 164.7
click at [642, 456] on icon "2-4-6" at bounding box center [593, 430] width 172 height 172
click at [699, 374] on input "c. 2-4-6" at bounding box center [699, 369] width 1 height 10
radio input "true"
click at [690, 621] on body "10:22 Level 8" at bounding box center [699, 363] width 1399 height 727
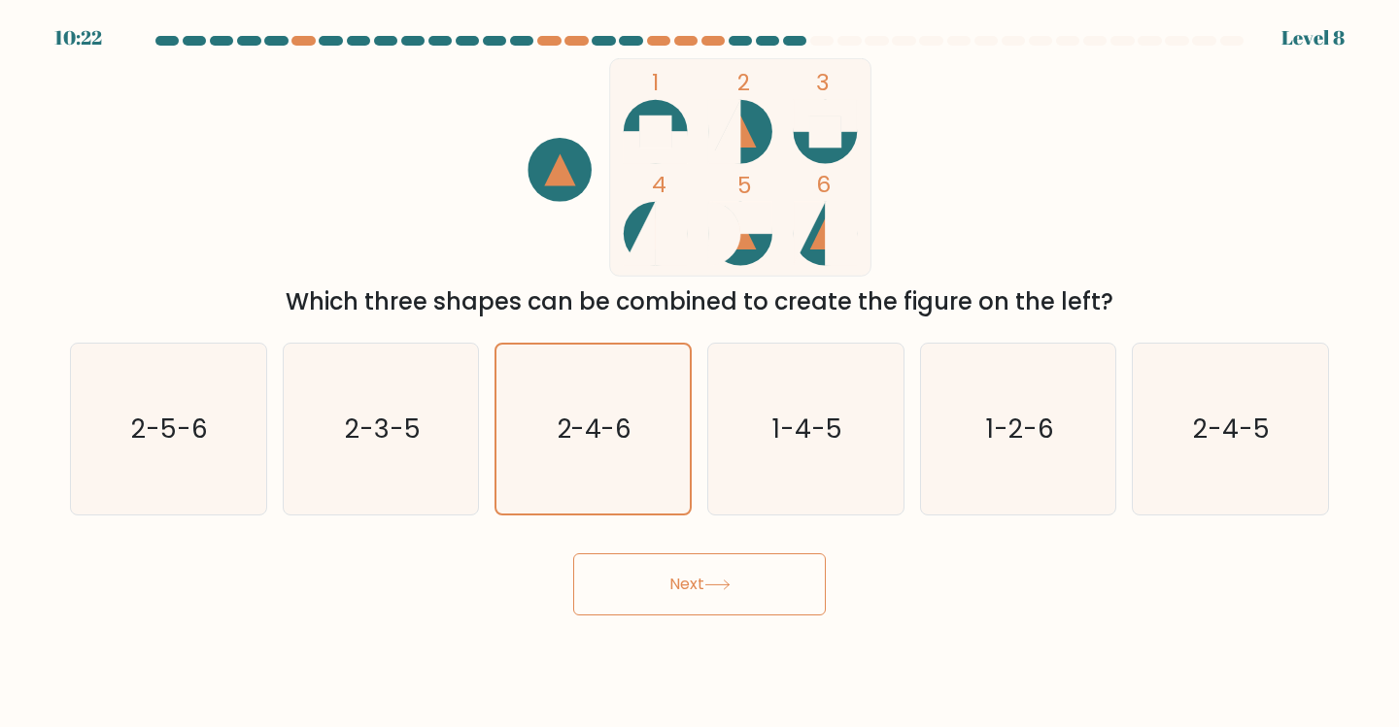
click at [701, 596] on button "Next" at bounding box center [699, 585] width 253 height 62
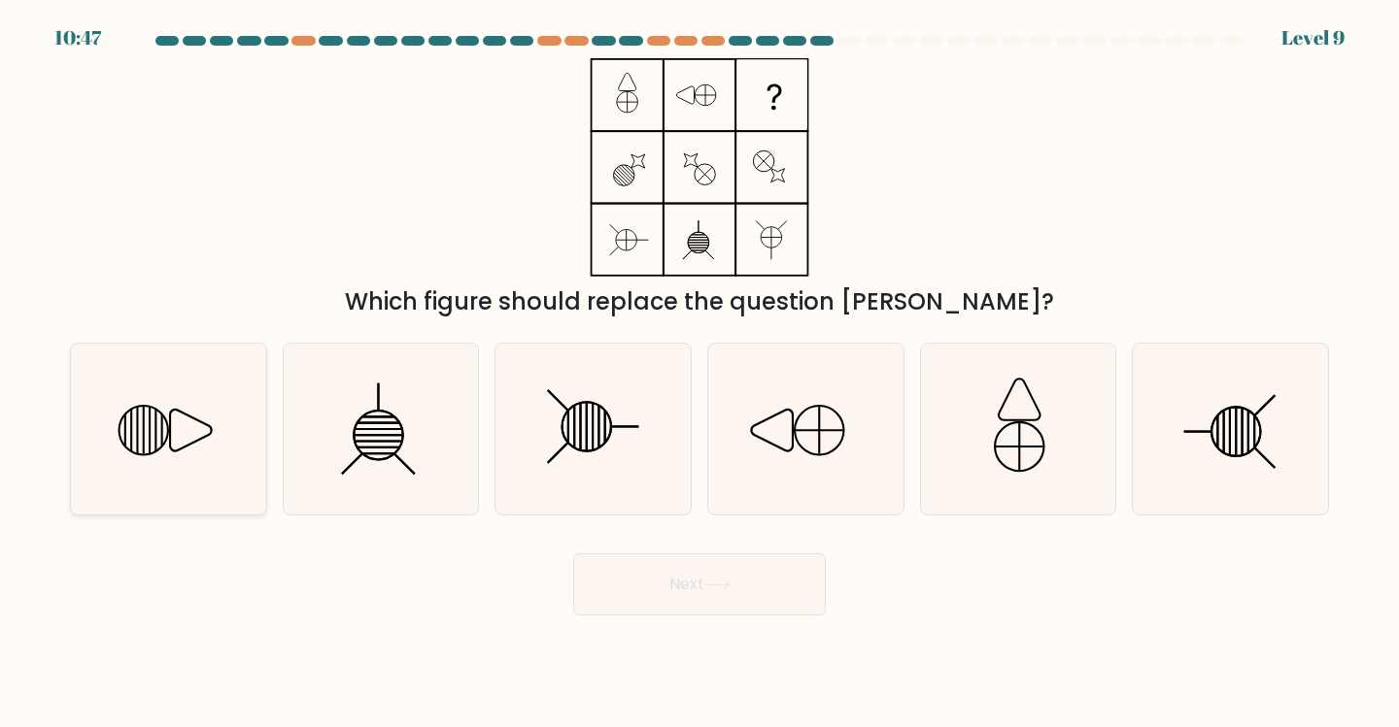
click at [229, 444] on icon at bounding box center [169, 430] width 172 height 172
click at [699, 374] on input "a." at bounding box center [699, 369] width 1 height 10
radio input "true"
click at [752, 579] on button "Next" at bounding box center [699, 585] width 253 height 62
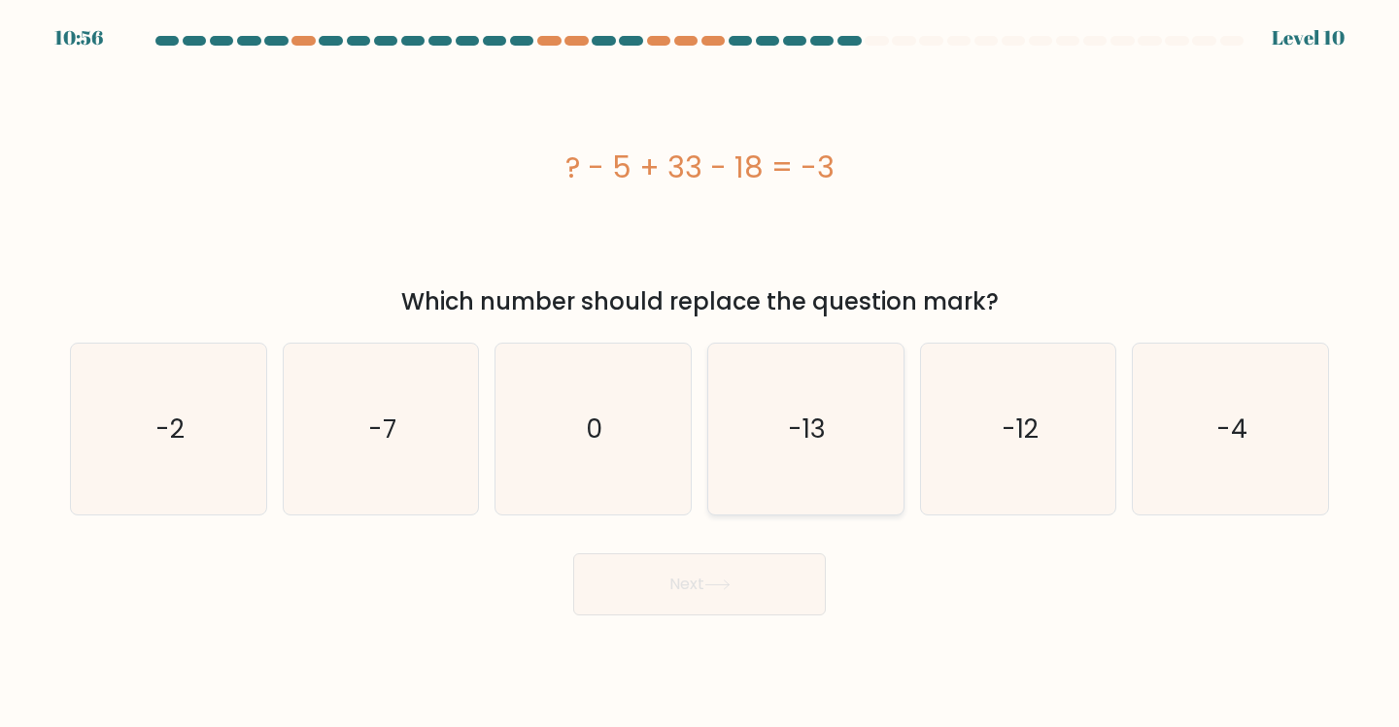
drag, startPoint x: 798, startPoint y: 392, endPoint x: 795, endPoint y: 479, distance: 86.5
click at [798, 395] on icon "-13" at bounding box center [806, 430] width 172 height 172
click at [700, 374] on input "d. -13" at bounding box center [699, 369] width 1 height 10
radio input "true"
click at [783, 581] on button "Next" at bounding box center [699, 585] width 253 height 62
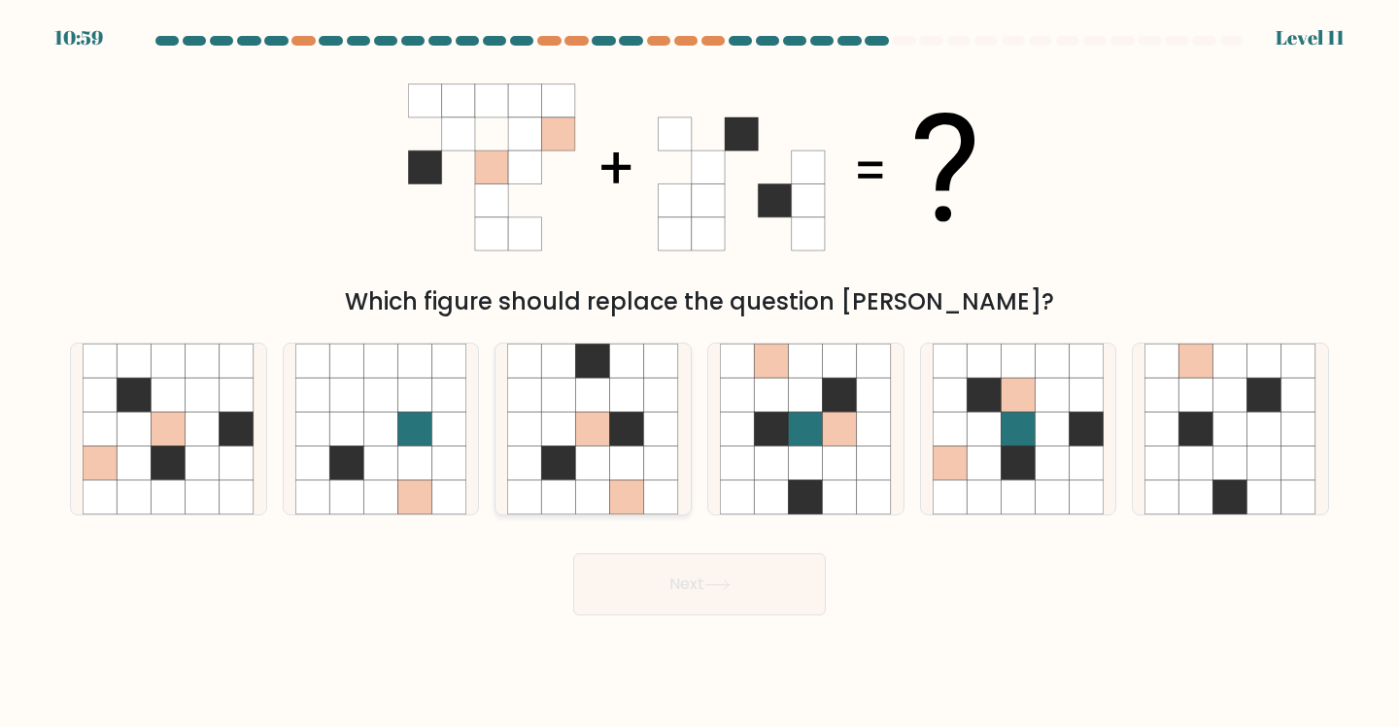
click at [656, 364] on icon at bounding box center [661, 361] width 34 height 34
click at [699, 364] on input "c." at bounding box center [699, 369] width 1 height 10
radio input "true"
click at [779, 600] on button "Next" at bounding box center [699, 585] width 253 height 62
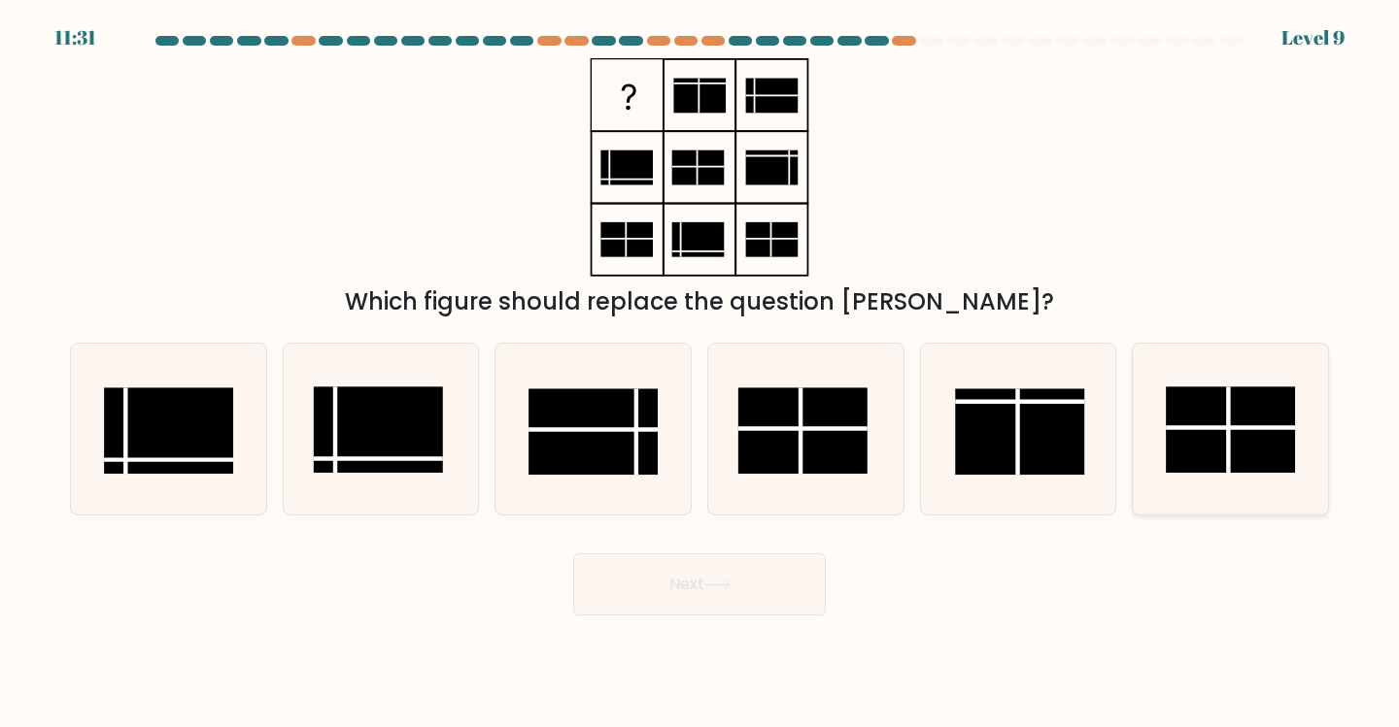
click at [1202, 433] on rect at bounding box center [1230, 430] width 129 height 86
click at [700, 374] on input "f." at bounding box center [699, 369] width 1 height 10
radio input "true"
click at [731, 579] on button "Next" at bounding box center [699, 585] width 253 height 62
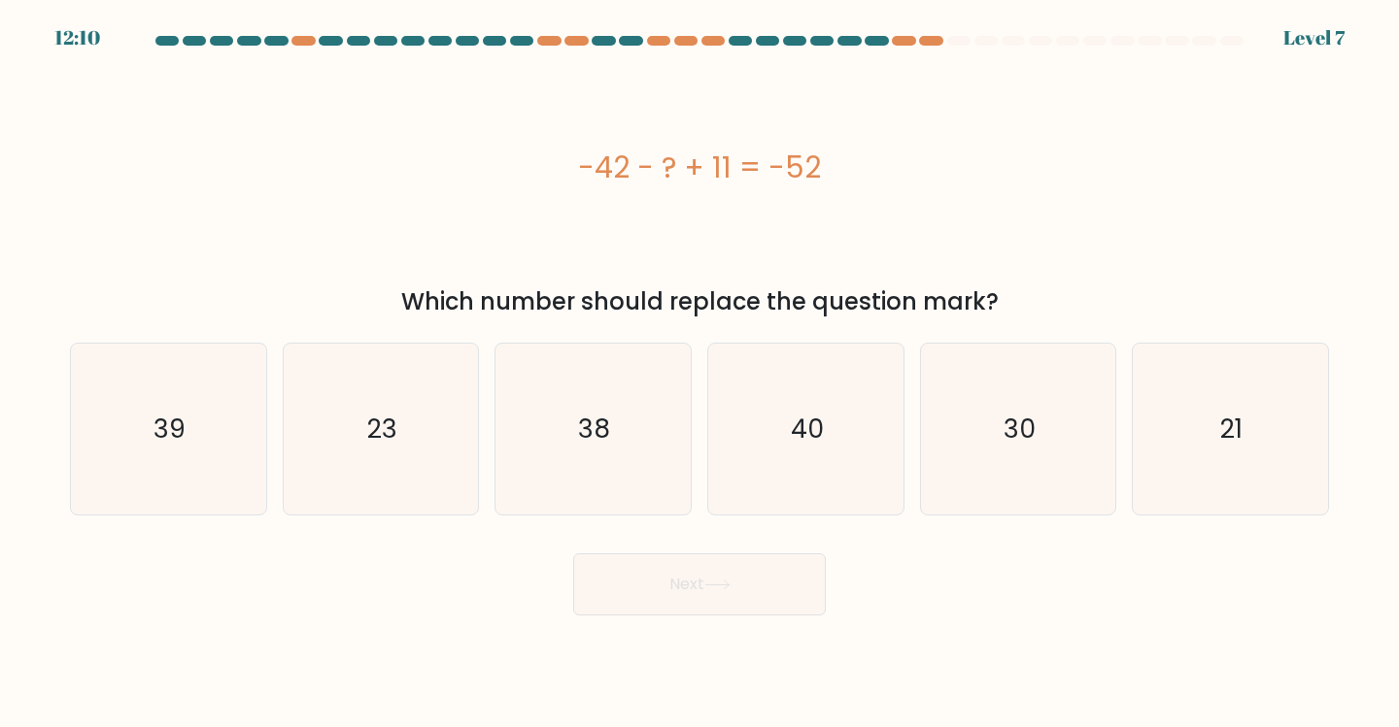
click at [694, 452] on div "c. 38" at bounding box center [593, 430] width 213 height 174
click at [669, 529] on form "a." at bounding box center [699, 326] width 1399 height 580
click at [669, 515] on icon "38" at bounding box center [593, 430] width 172 height 172
click at [699, 374] on input "c. 38" at bounding box center [699, 369] width 1 height 10
radio input "true"
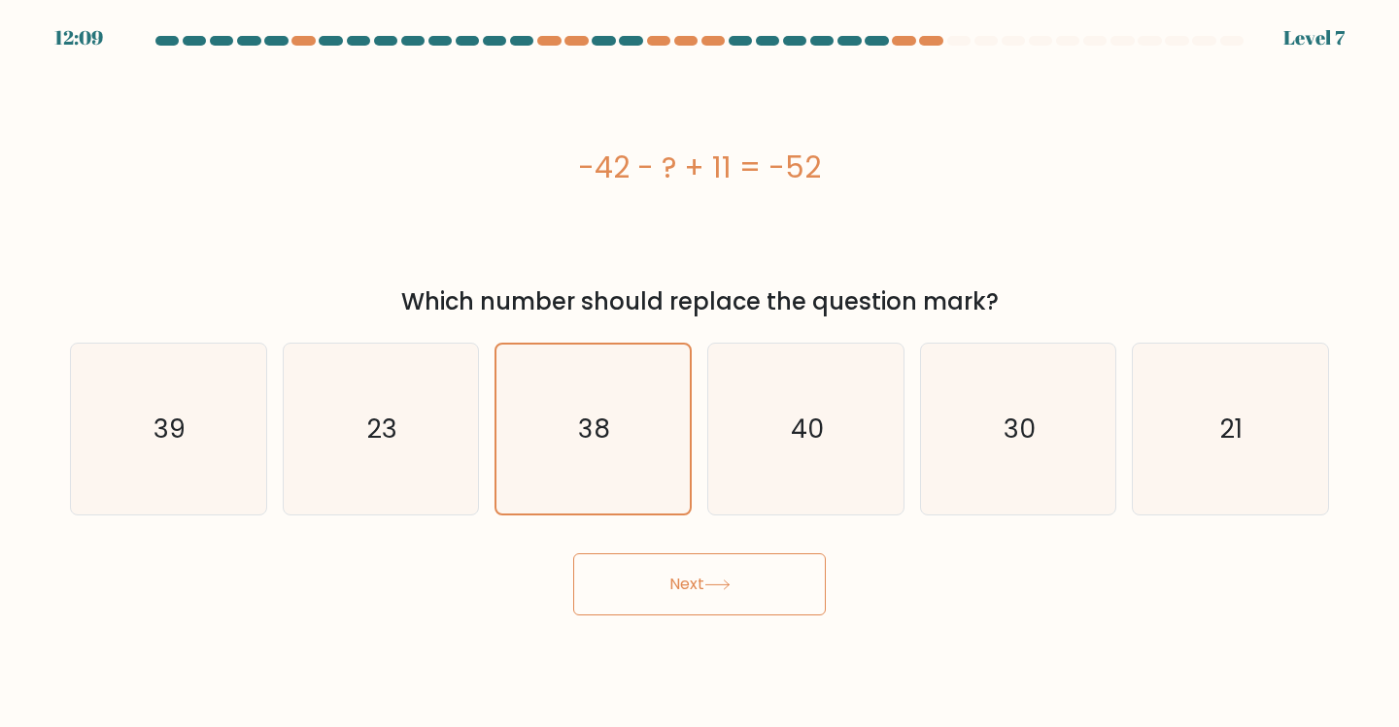
click at [710, 587] on icon at bounding box center [717, 585] width 26 height 11
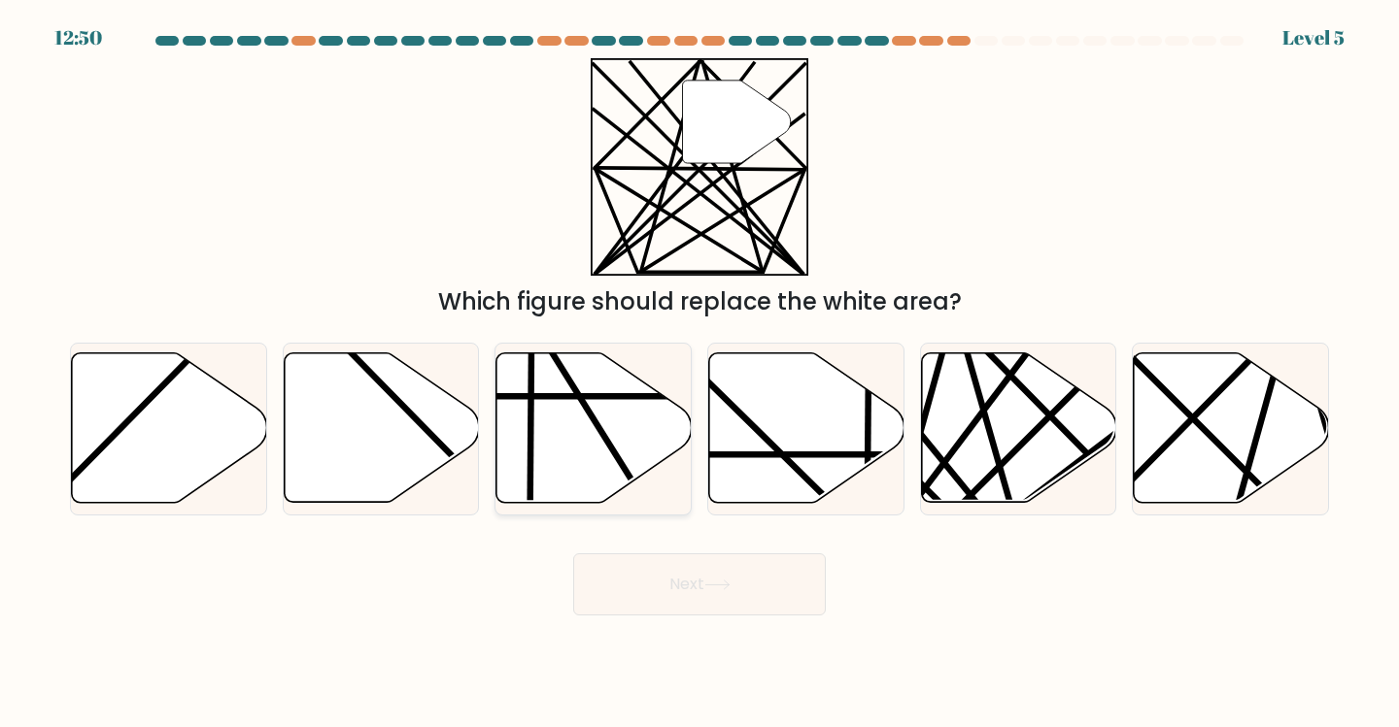
click at [576, 441] on icon at bounding box center [593, 429] width 195 height 150
click at [699, 374] on input "c." at bounding box center [699, 369] width 1 height 10
radio input "true"
click at [695, 561] on button "Next" at bounding box center [699, 585] width 253 height 62
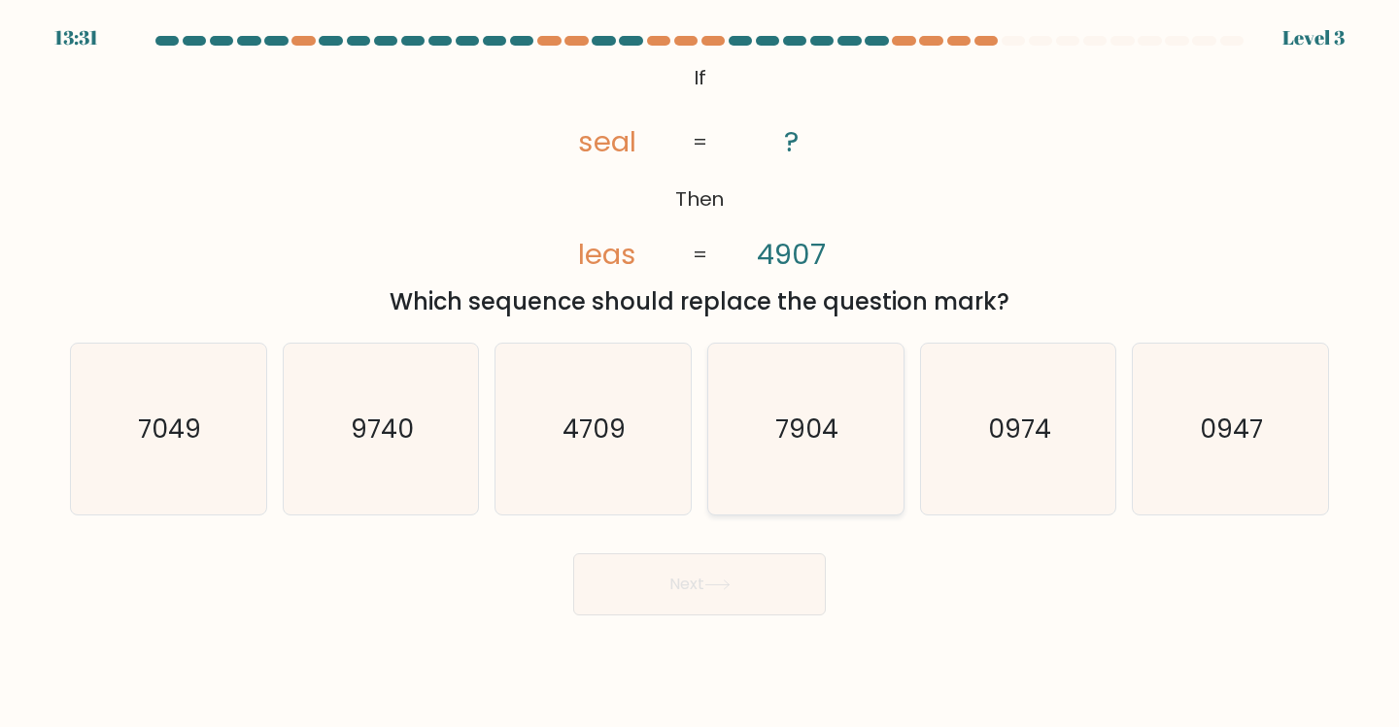
drag, startPoint x: 826, startPoint y: 412, endPoint x: 799, endPoint y: 507, distance: 98.7
click at [827, 418] on text "7904" at bounding box center [807, 429] width 63 height 36
click at [700, 374] on input "d. 7904" at bounding box center [699, 369] width 1 height 10
radio input "true"
click at [738, 564] on button "Next" at bounding box center [699, 585] width 253 height 62
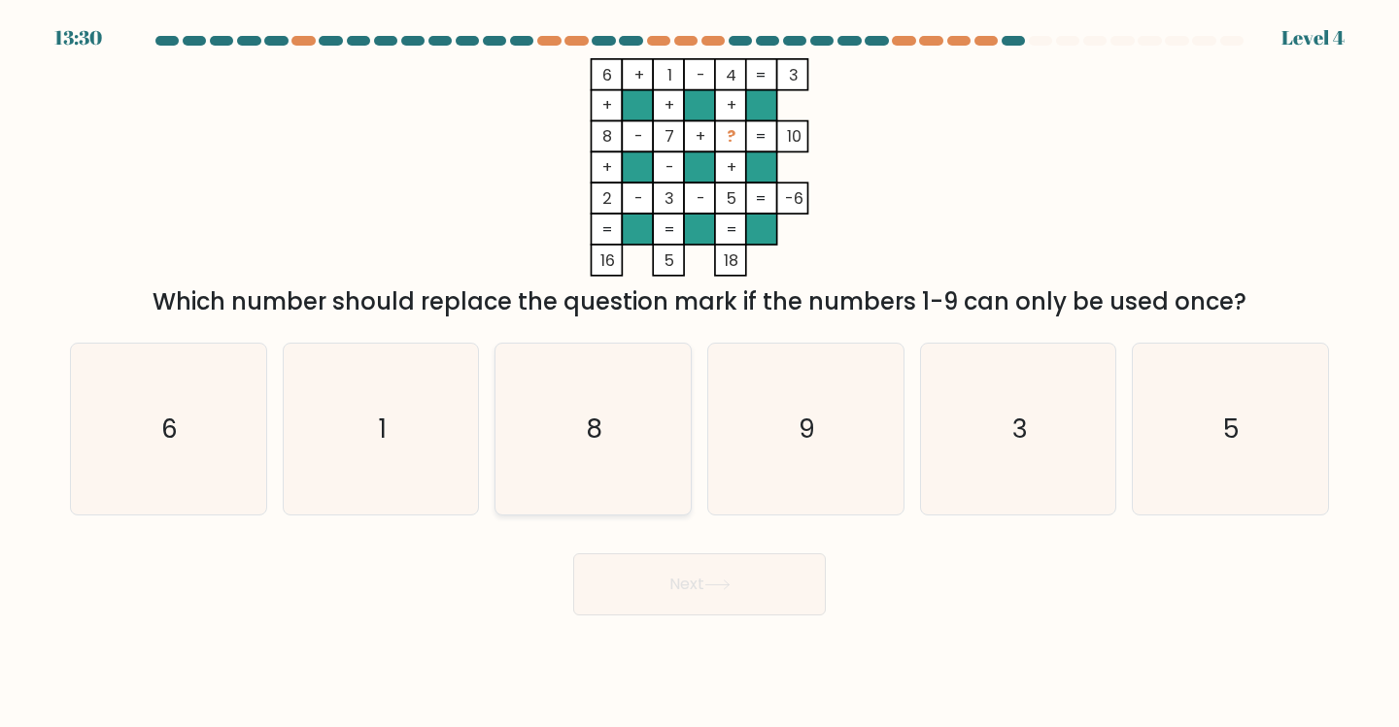
click at [585, 431] on icon "8" at bounding box center [593, 430] width 172 height 172
click at [699, 374] on input "c. 8" at bounding box center [699, 369] width 1 height 10
radio input "true"
click at [683, 567] on button "Next" at bounding box center [699, 585] width 253 height 62
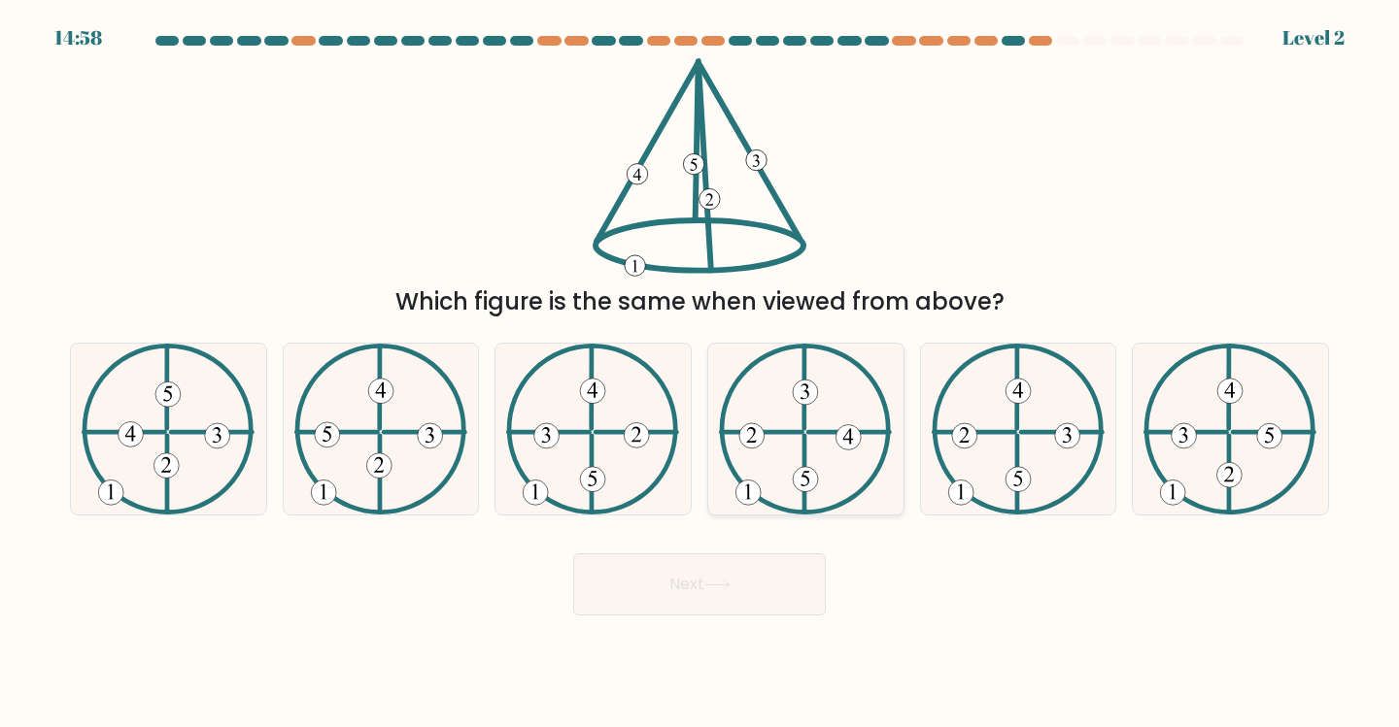
click at [797, 457] on icon at bounding box center [805, 430] width 173 height 172
click at [700, 374] on input "d." at bounding box center [699, 369] width 1 height 10
radio input "true"
click at [765, 574] on button "Next" at bounding box center [699, 585] width 253 height 62
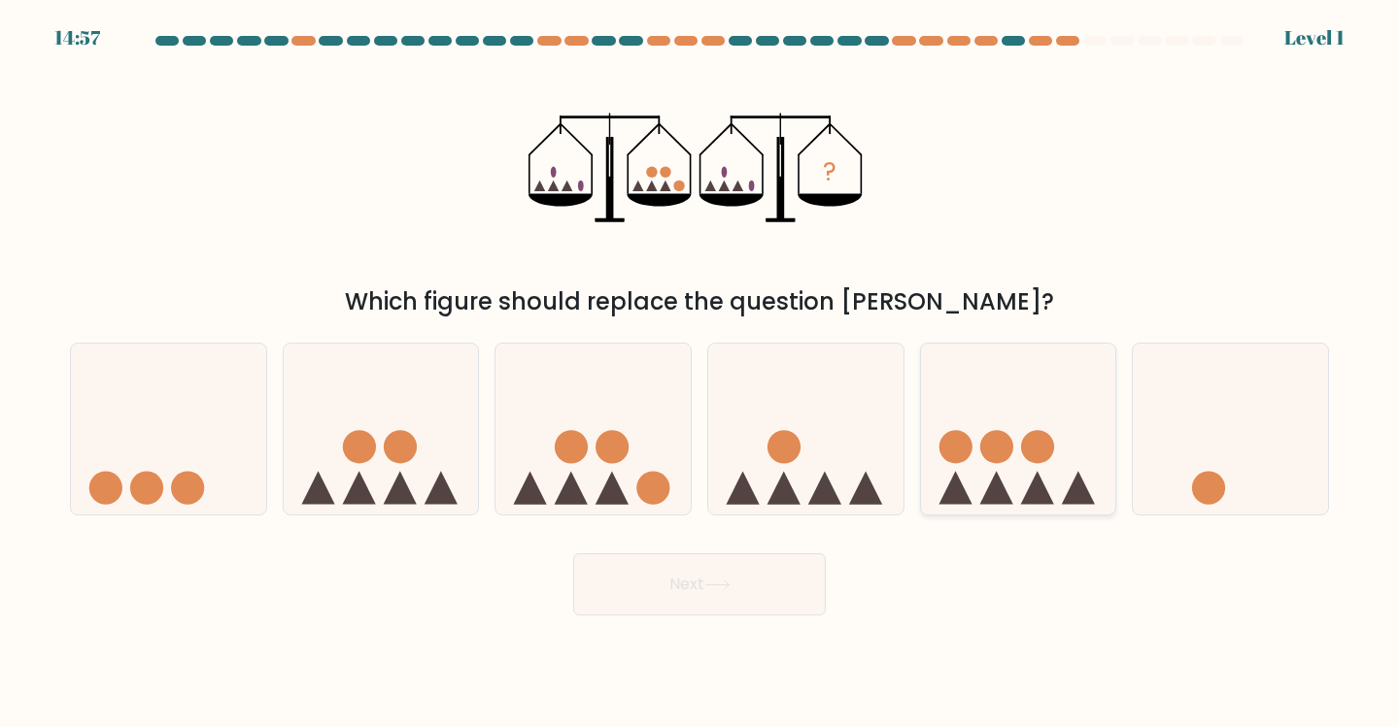
drag, startPoint x: 1085, startPoint y: 439, endPoint x: 1046, endPoint y: 462, distance: 45.3
click at [1085, 440] on icon at bounding box center [1018, 429] width 195 height 161
click at [700, 374] on input "e." at bounding box center [699, 369] width 1 height 10
radio input "true"
click at [727, 601] on button "Next" at bounding box center [699, 585] width 253 height 62
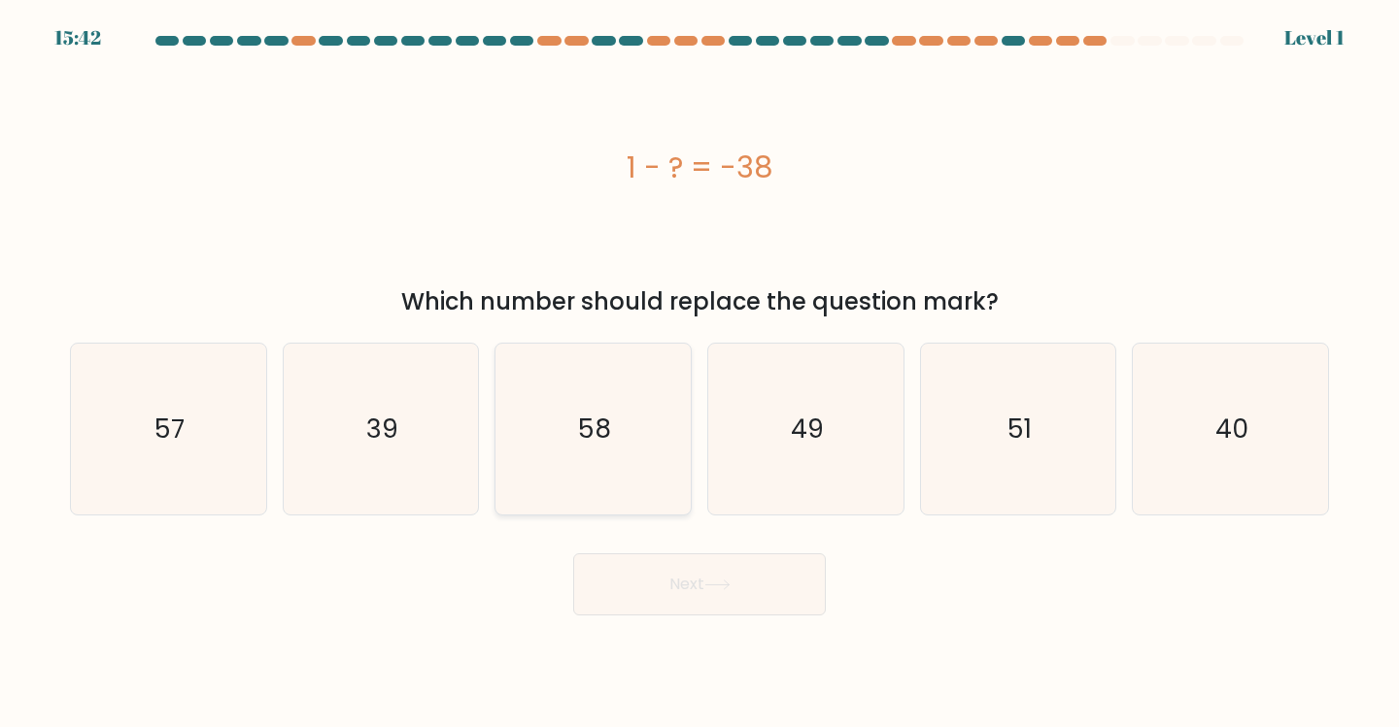
click at [635, 388] on icon "58" at bounding box center [593, 430] width 172 height 172
click at [699, 374] on input "c. 58" at bounding box center [699, 369] width 1 height 10
radio input "true"
click at [683, 554] on div "Next" at bounding box center [699, 577] width 1282 height 77
click at [764, 594] on button "Next" at bounding box center [699, 585] width 253 height 62
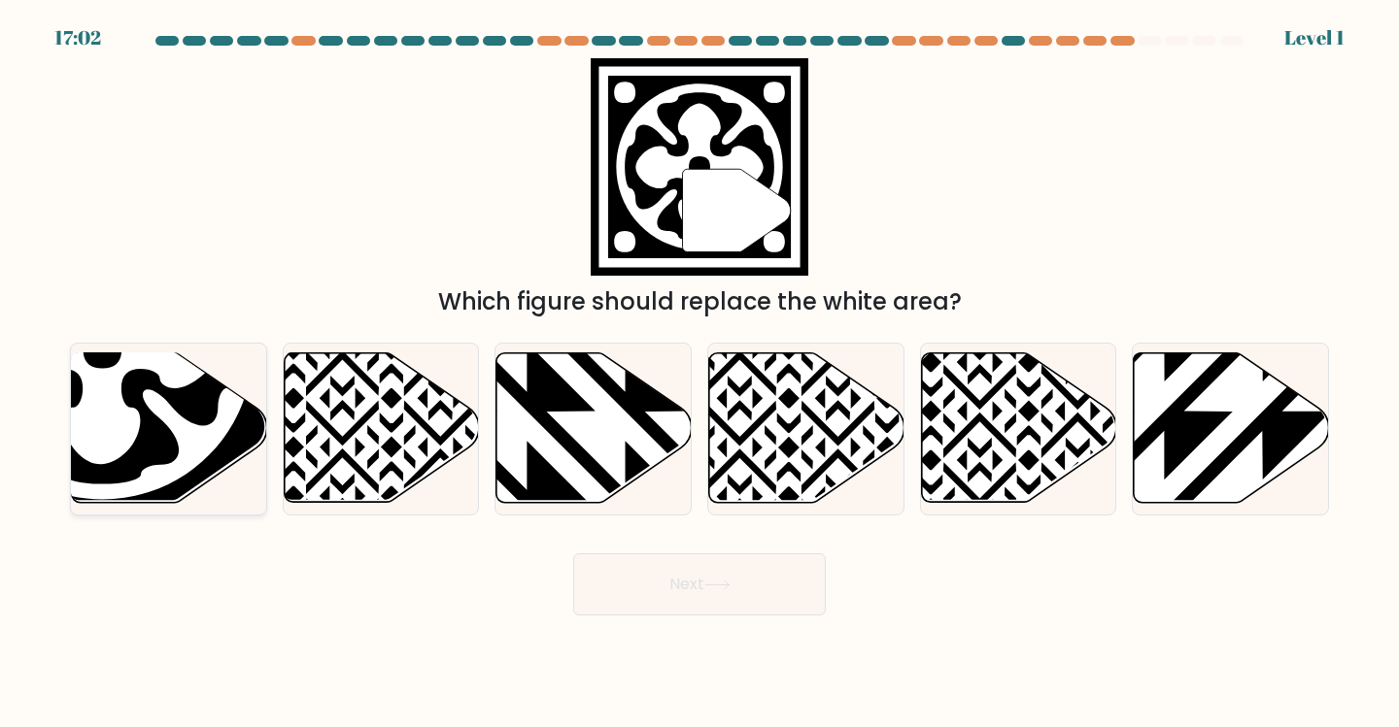
click at [226, 461] on icon at bounding box center [102, 350] width 347 height 347
click at [699, 374] on input "a." at bounding box center [699, 369] width 1 height 10
radio input "true"
click at [771, 588] on button "Next" at bounding box center [699, 585] width 253 height 62
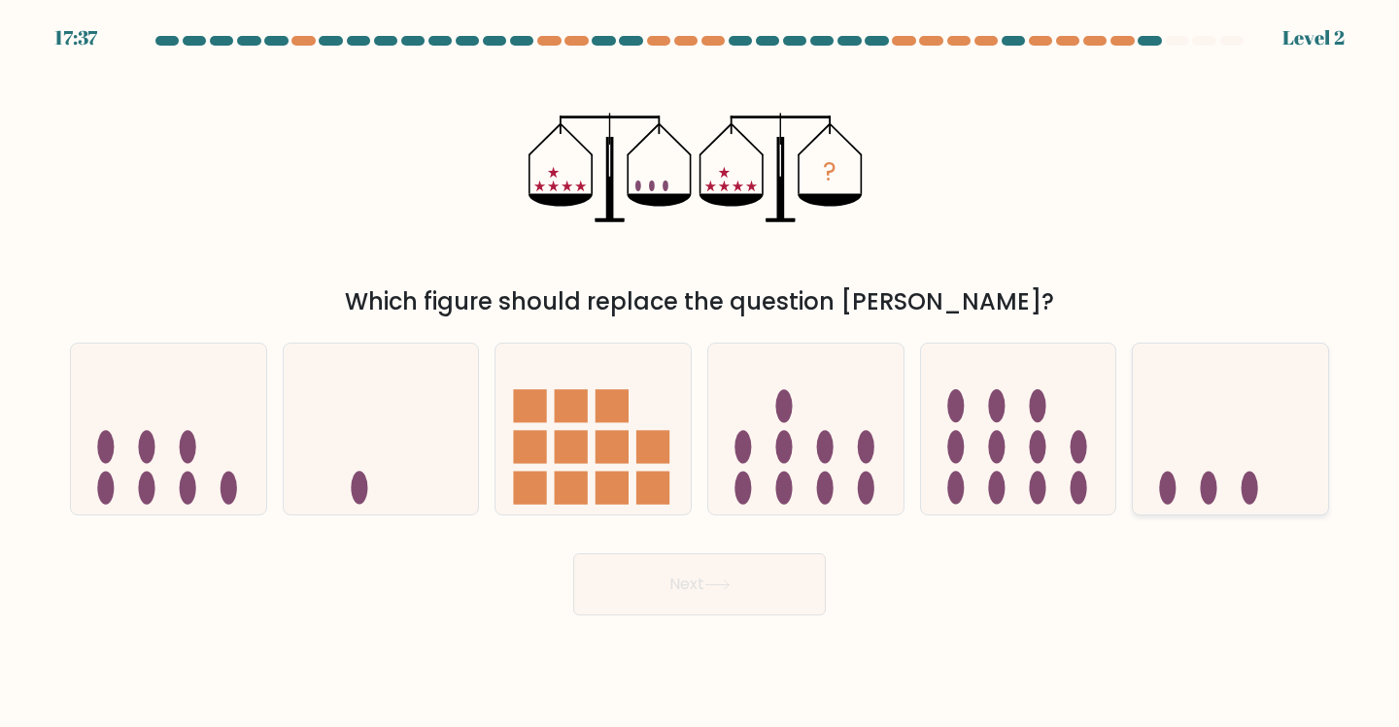
click at [1210, 401] on icon at bounding box center [1229, 429] width 195 height 161
click at [700, 374] on input "f." at bounding box center [699, 369] width 1 height 10
radio input "true"
click at [698, 607] on button "Next" at bounding box center [699, 585] width 253 height 62
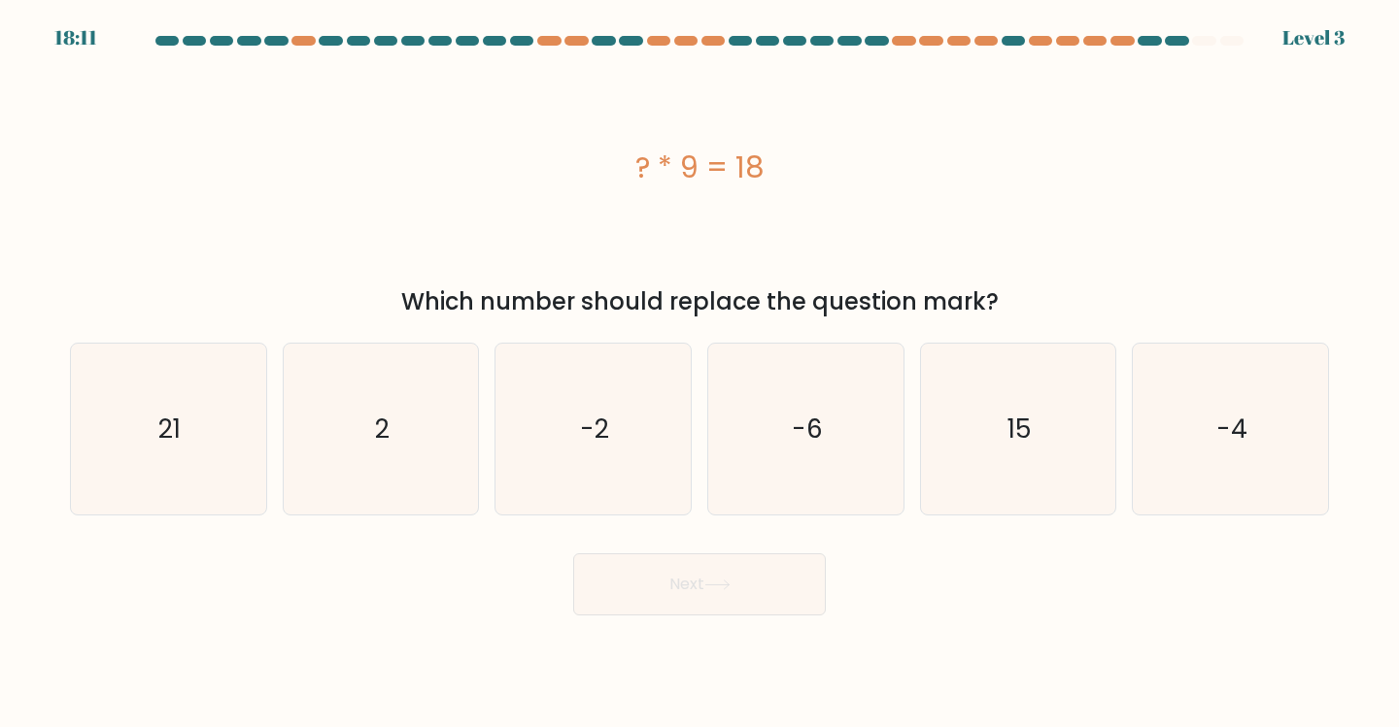
click at [481, 440] on div "b. 2" at bounding box center [381, 430] width 213 height 174
click at [419, 454] on icon "2" at bounding box center [381, 430] width 172 height 172
click at [699, 374] on input "b. 2" at bounding box center [699, 369] width 1 height 10
radio input "true"
click at [747, 584] on button "Next" at bounding box center [699, 585] width 253 height 62
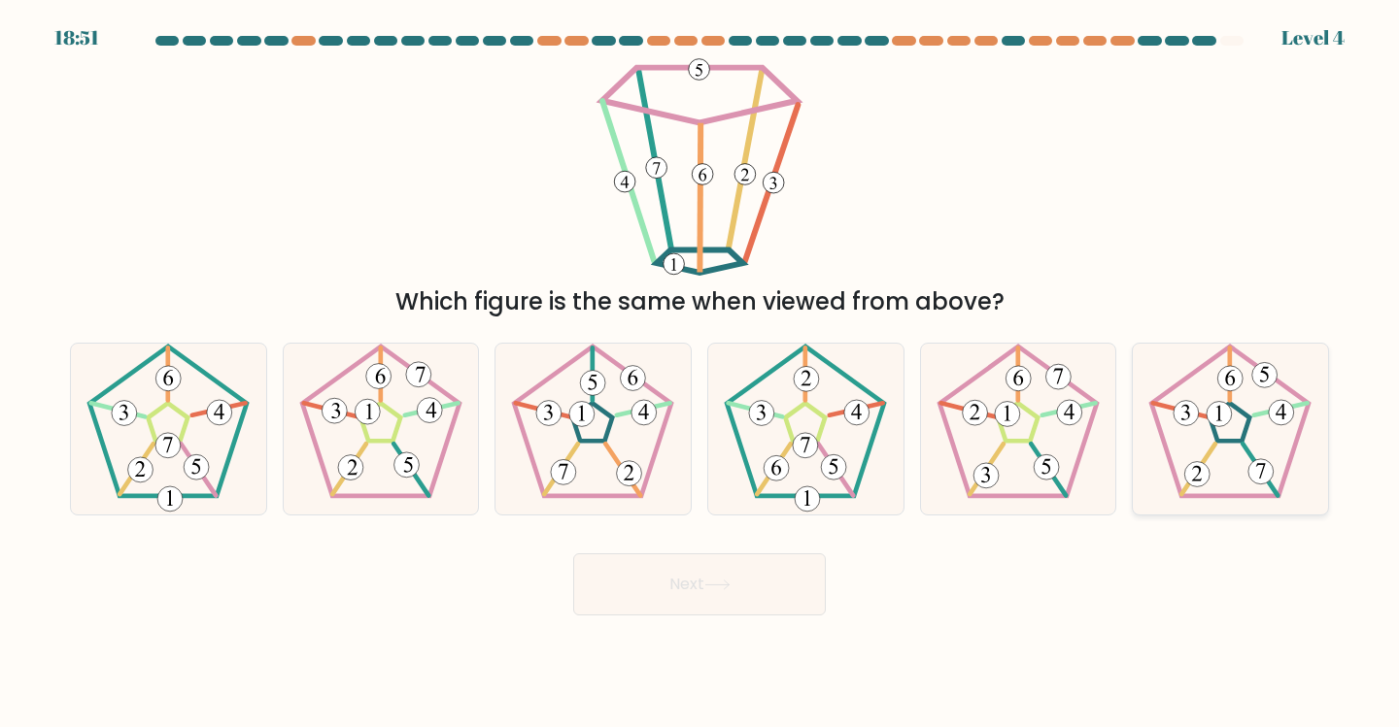
click at [1234, 396] on icon at bounding box center [1230, 430] width 172 height 172
click at [700, 374] on input "f." at bounding box center [699, 369] width 1 height 10
radio input "true"
drag, startPoint x: 743, startPoint y: 593, endPoint x: 727, endPoint y: 582, distance: 19.4
click at [742, 593] on button "Next" at bounding box center [699, 585] width 253 height 62
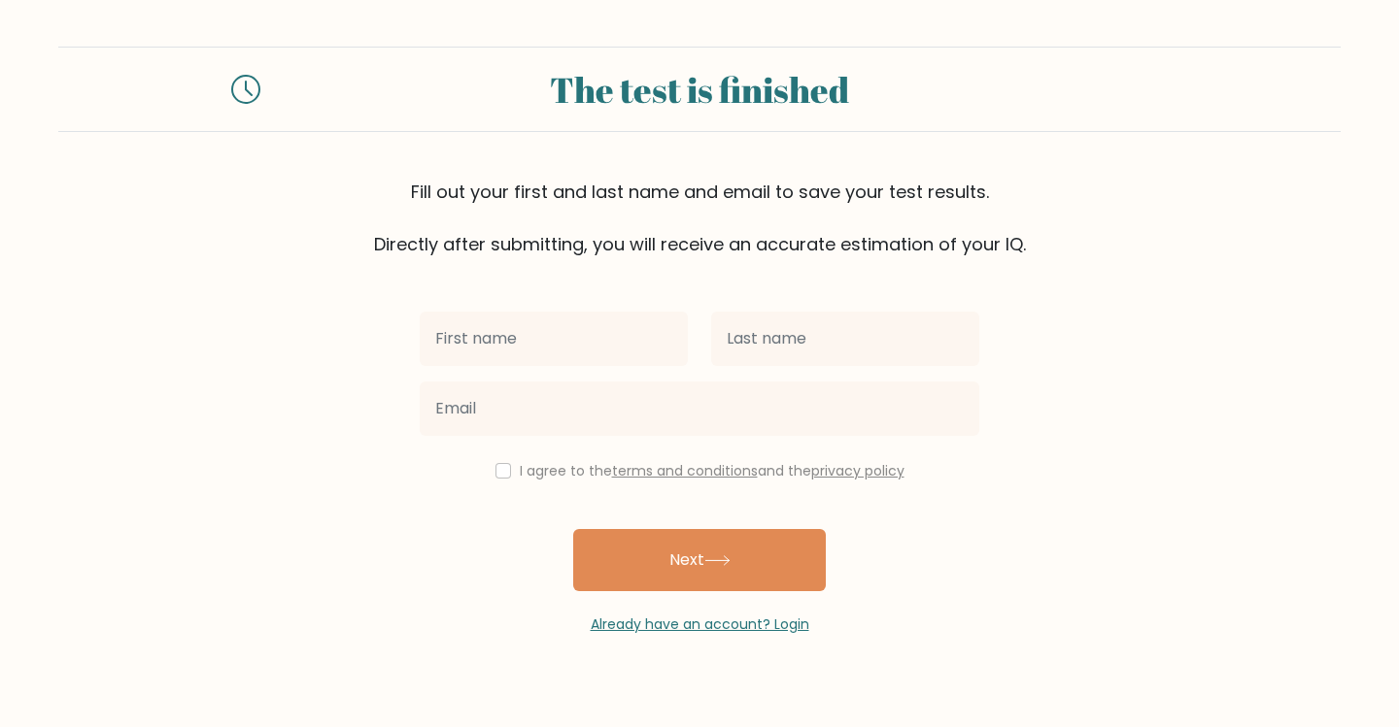
click at [613, 362] on input "text" at bounding box center [554, 339] width 268 height 54
type input "John Carlos"
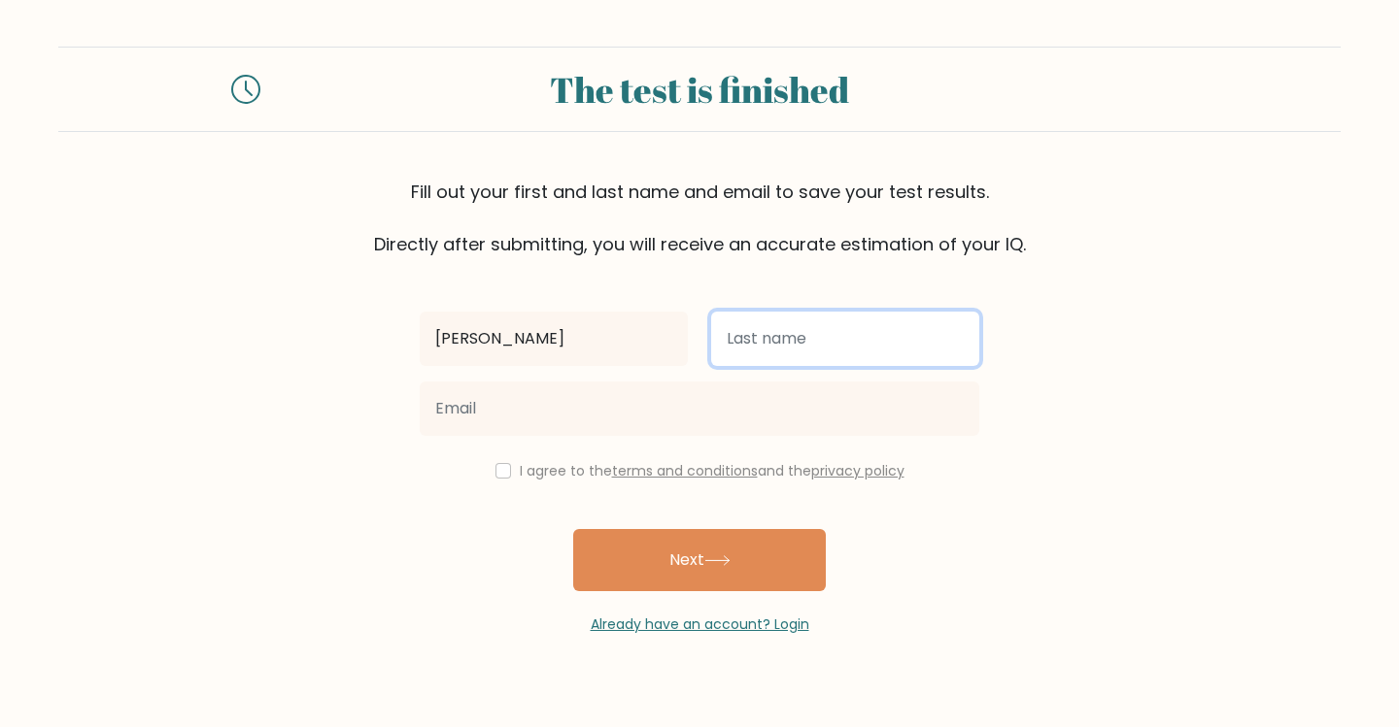
click at [804, 359] on input "text" at bounding box center [845, 339] width 268 height 54
type input "Tivar"
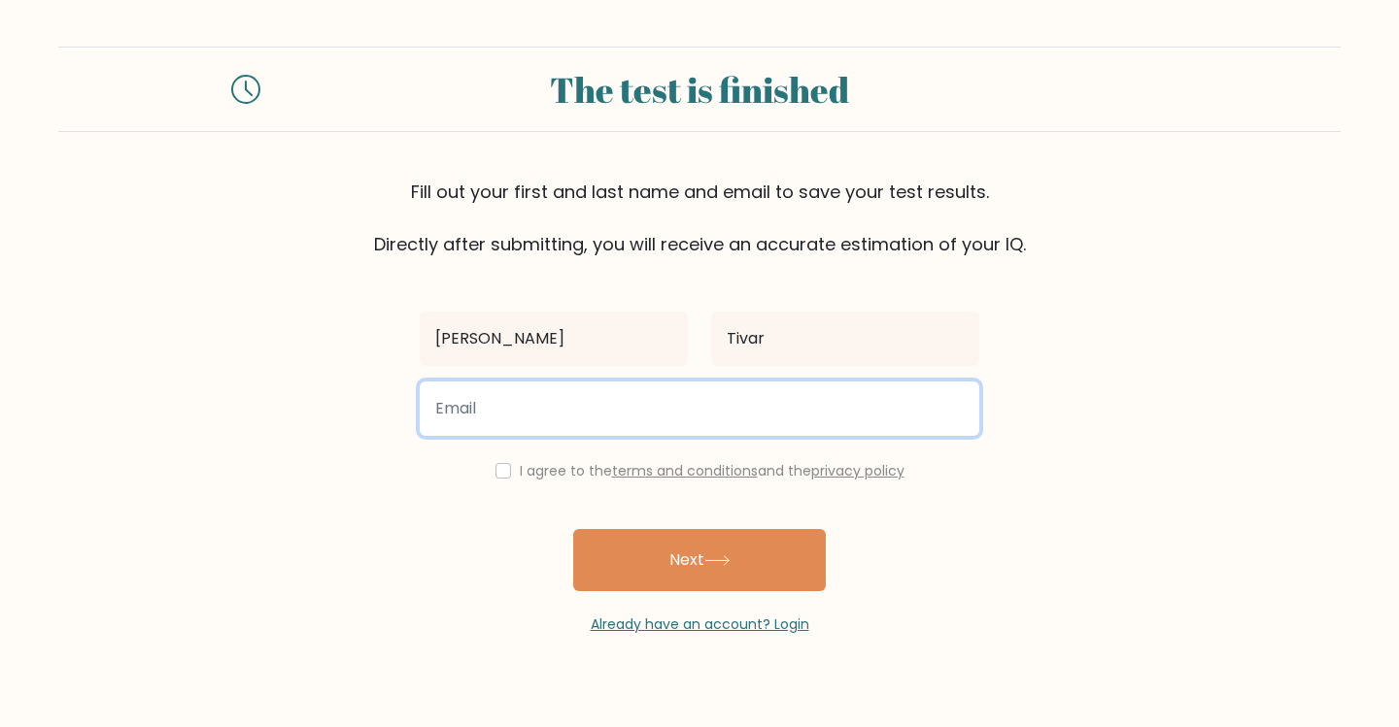
click at [689, 411] on input "email" at bounding box center [699, 409] width 559 height 54
type input "baesic257@gmail.com"
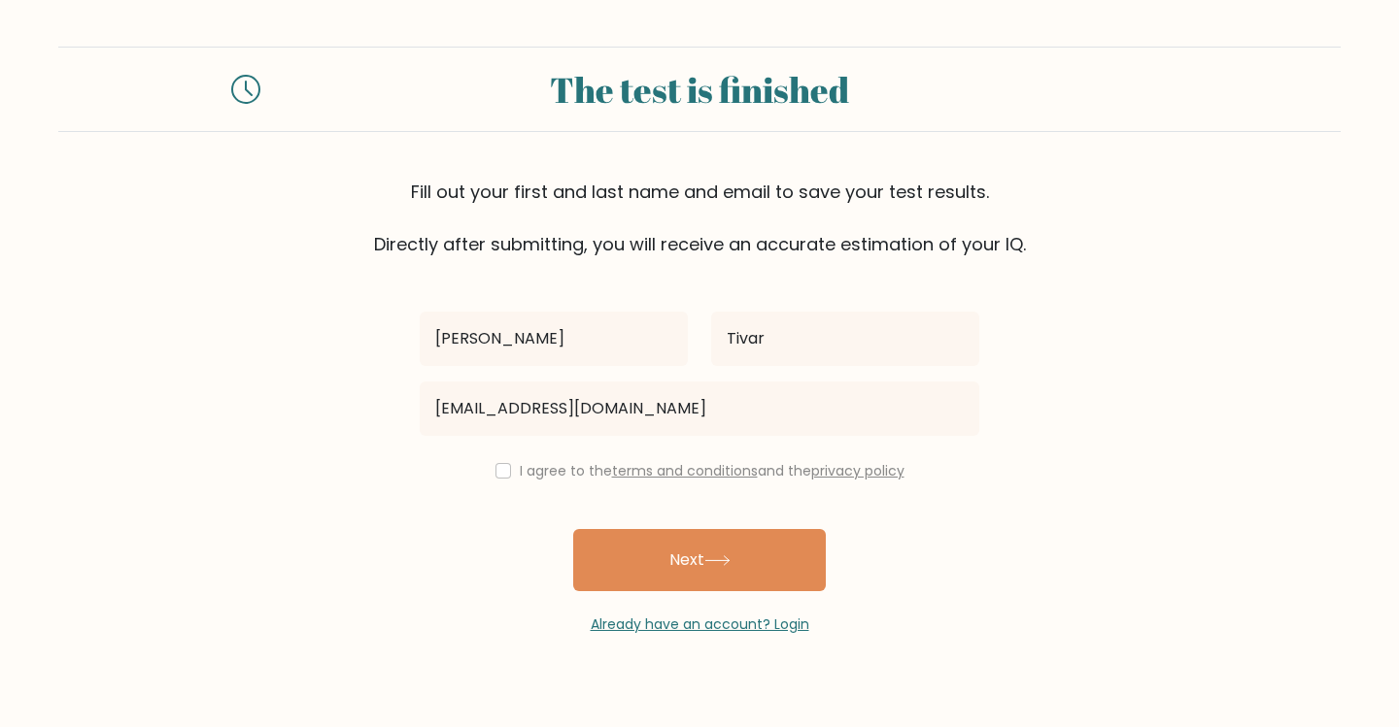
click at [488, 474] on div "I agree to the terms and conditions and the privacy policy" at bounding box center [699, 470] width 583 height 23
click at [503, 474] on input "checkbox" at bounding box center [503, 471] width 16 height 16
checkbox input "true"
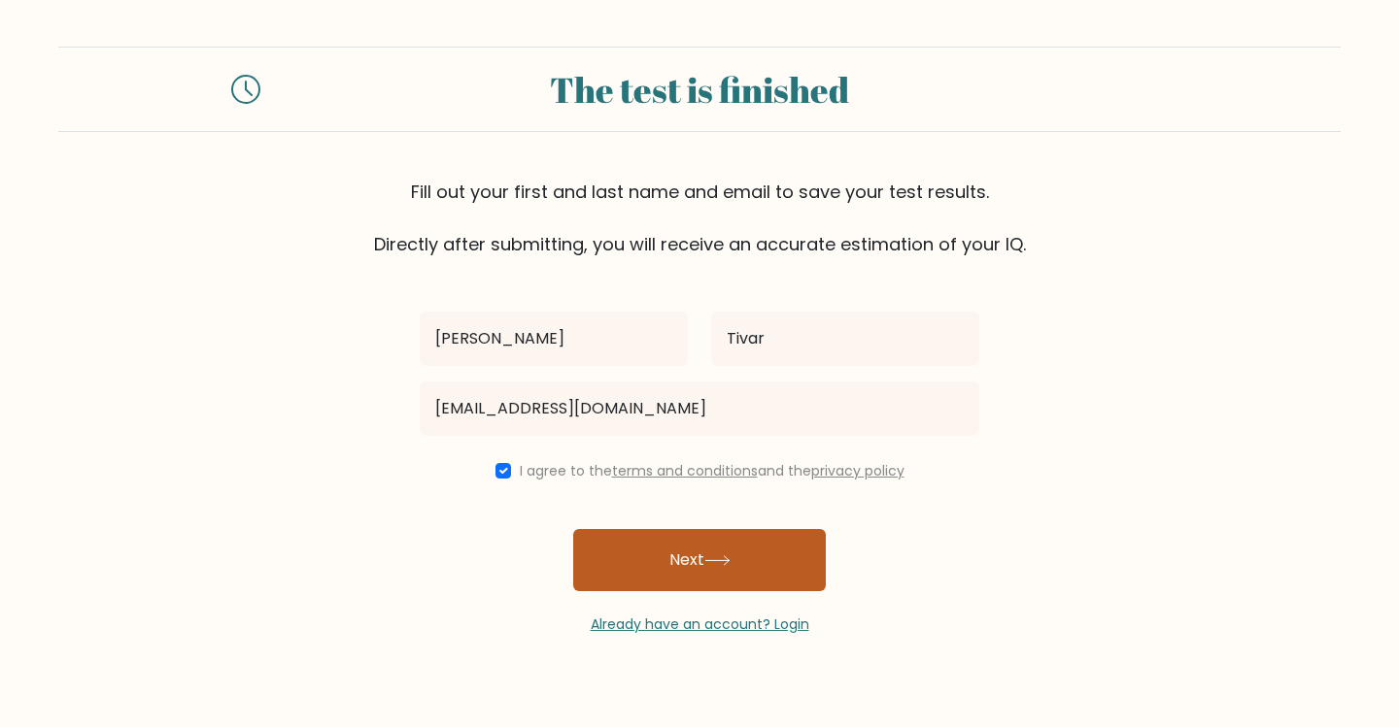
click at [684, 557] on button "Next" at bounding box center [699, 560] width 253 height 62
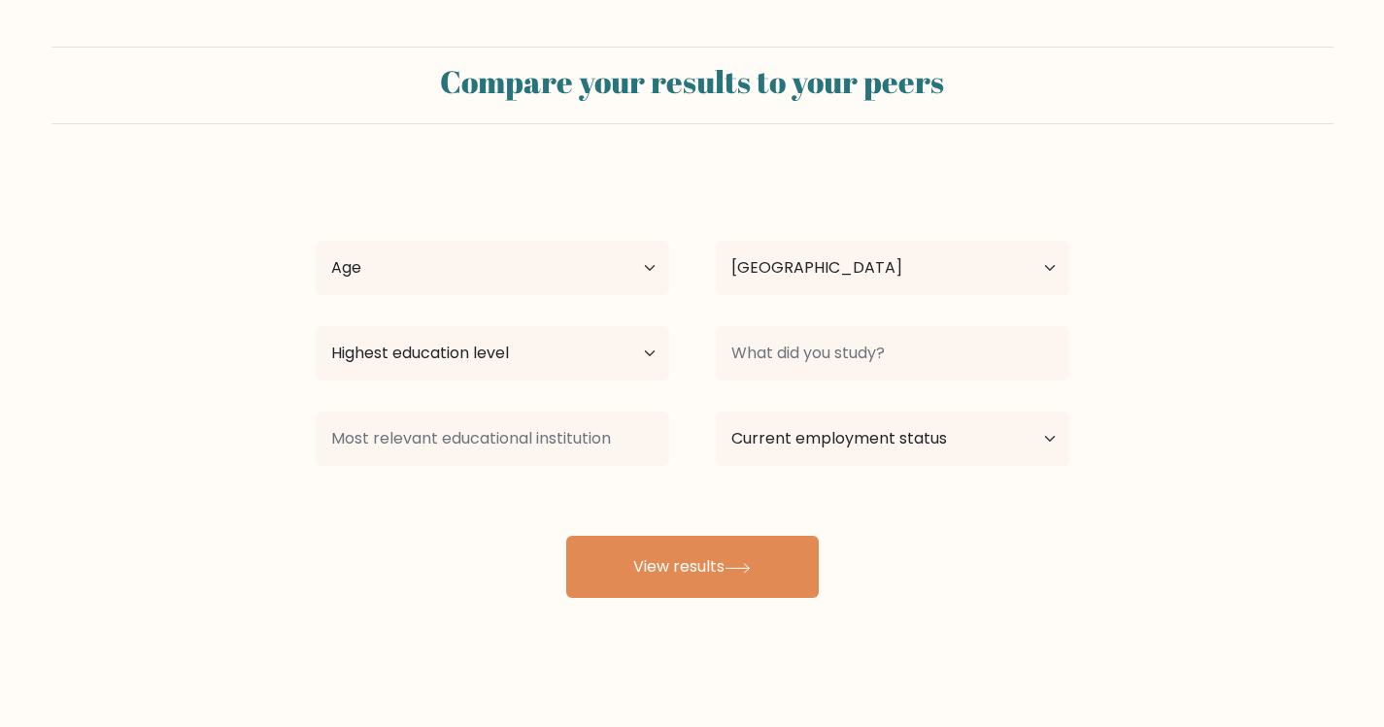
select select "PH"
click at [610, 286] on select "Age Under 18 years old 18-24 years old 25-34 years old 35-44 years old 45-54 ye…" at bounding box center [493, 268] width 354 height 54
select select "18_24"
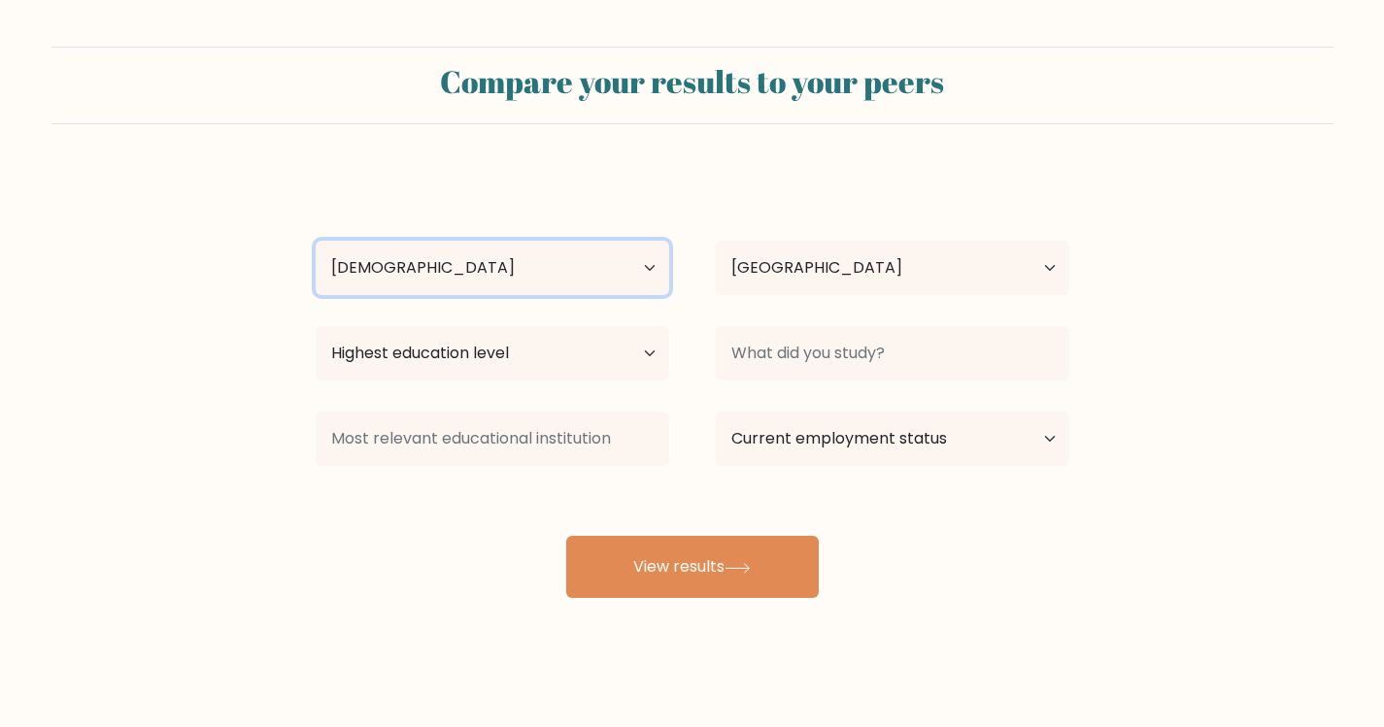
click at [316, 241] on select "Age Under 18 years old 18-24 years old 25-34 years old 35-44 years old 45-54 ye…" at bounding box center [493, 268] width 354 height 54
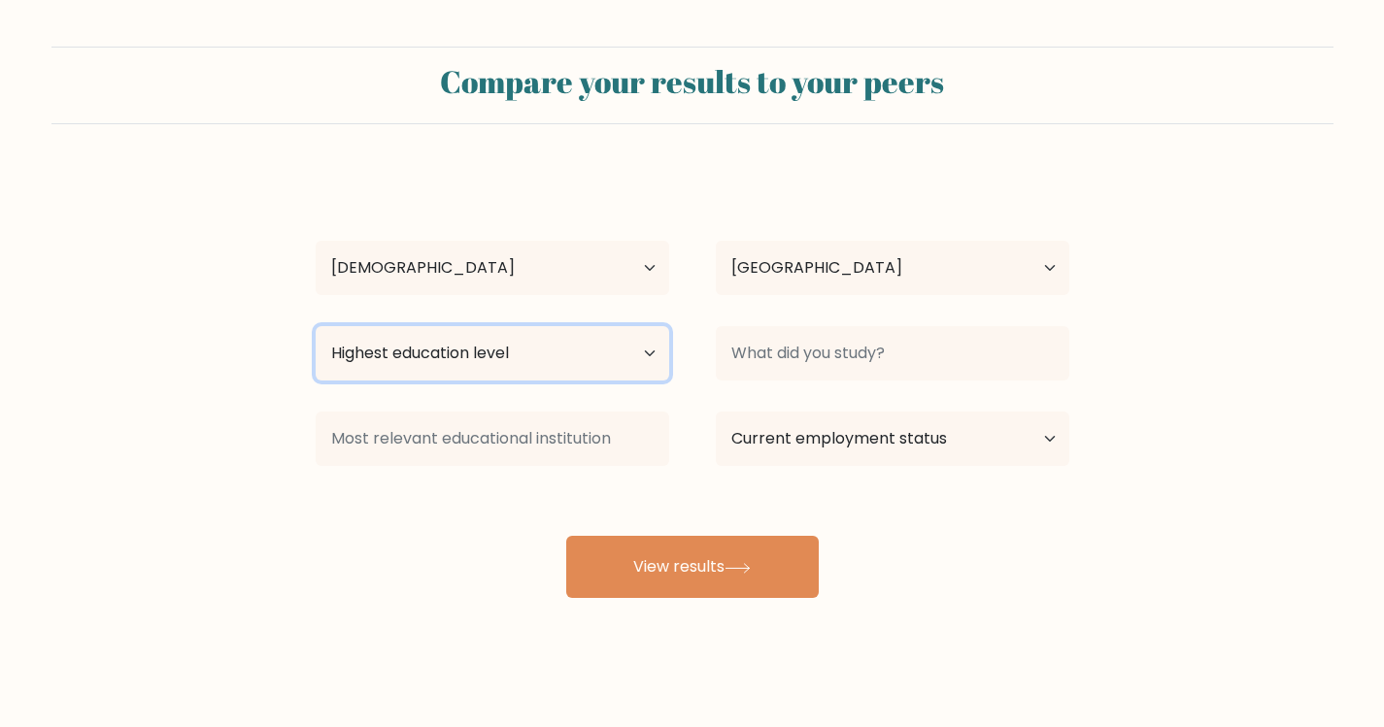
click at [470, 343] on select "Highest education level No schooling Primary Lower Secondary Upper Secondary Oc…" at bounding box center [493, 353] width 354 height 54
select select "bachelors_degree"
click at [316, 326] on select "Highest education level No schooling Primary Lower Secondary Upper Secondary Oc…" at bounding box center [493, 353] width 354 height 54
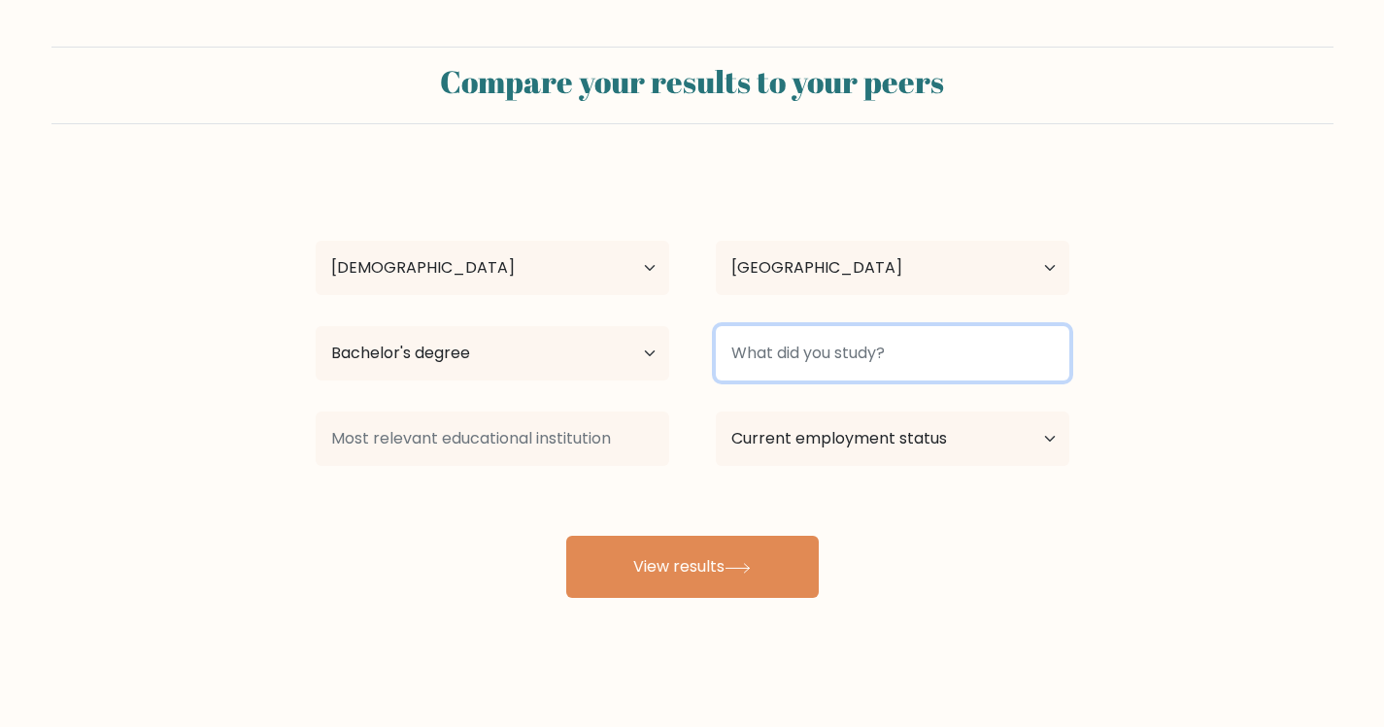
click at [889, 350] on input at bounding box center [893, 353] width 354 height 54
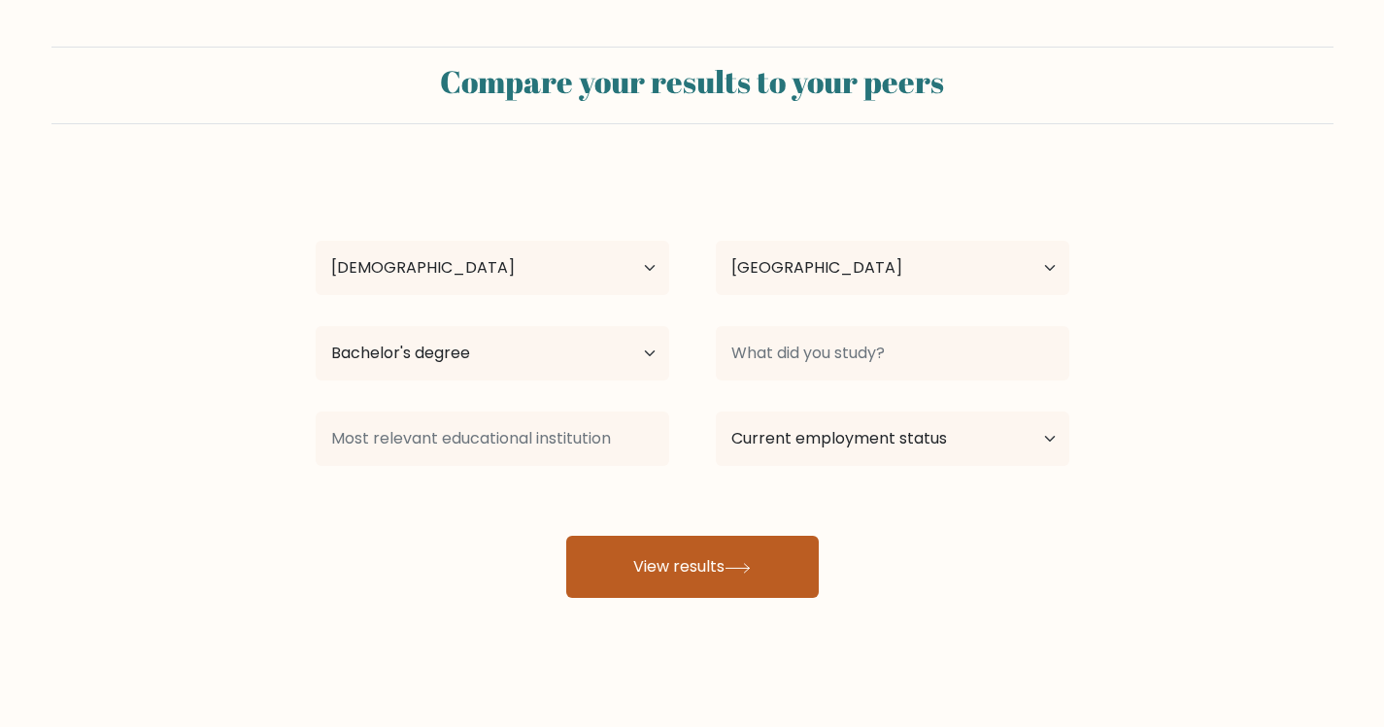
click at [709, 538] on button "View results" at bounding box center [692, 567] width 253 height 62
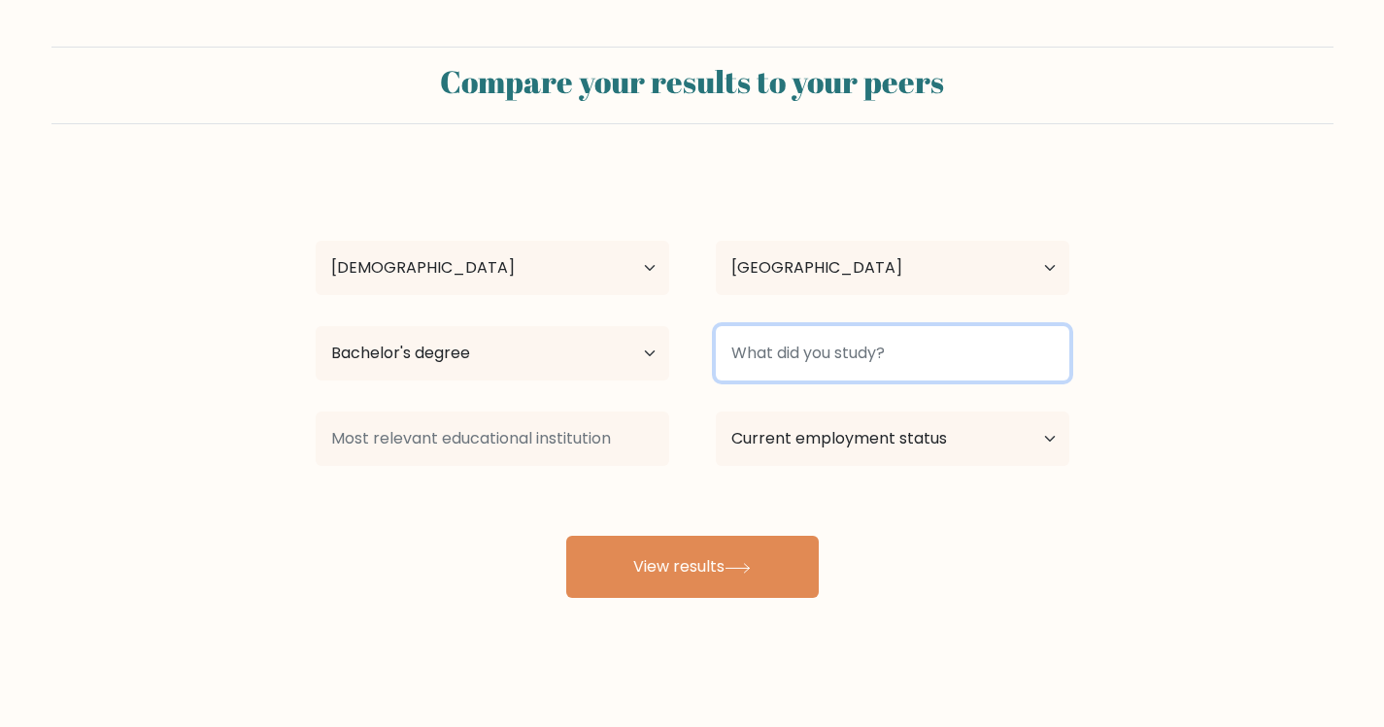
click at [909, 336] on input at bounding box center [893, 353] width 354 height 54
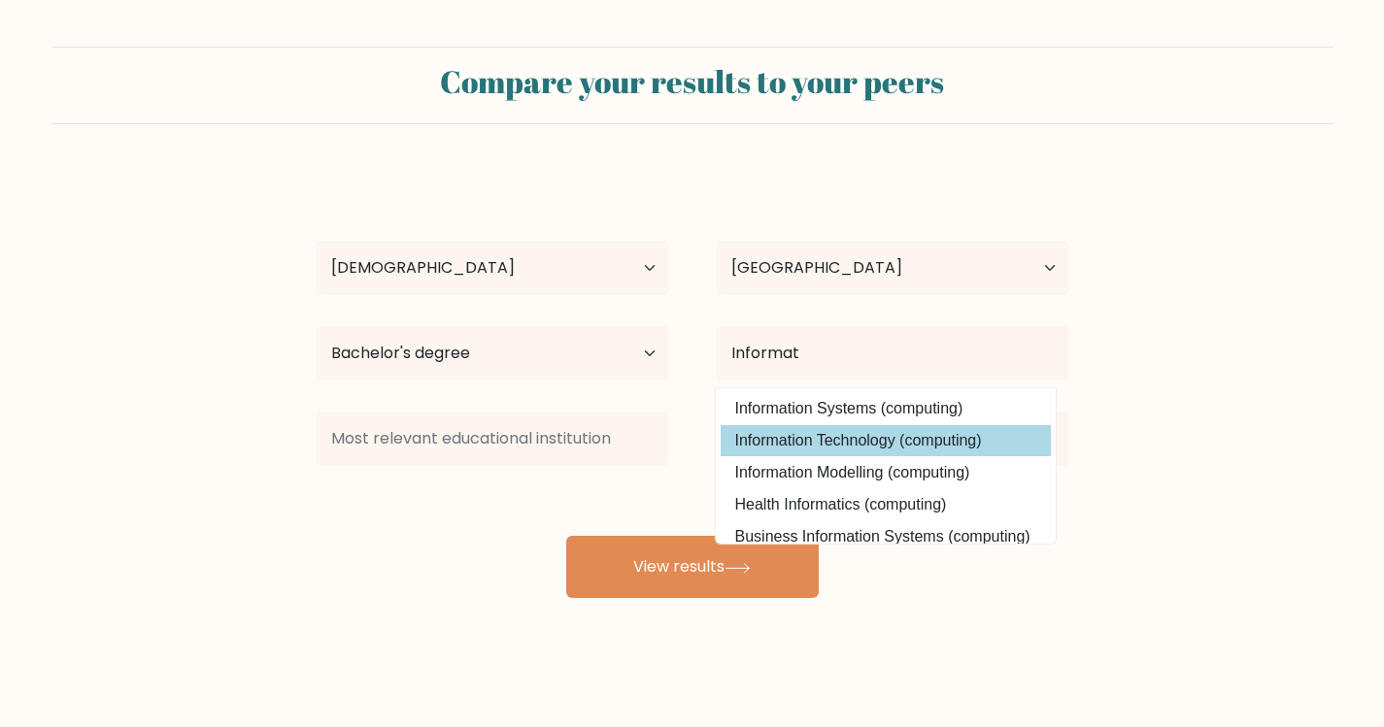
click at [891, 441] on option "Information Technology (computing)" at bounding box center [886, 440] width 330 height 31
type input "Information Technology"
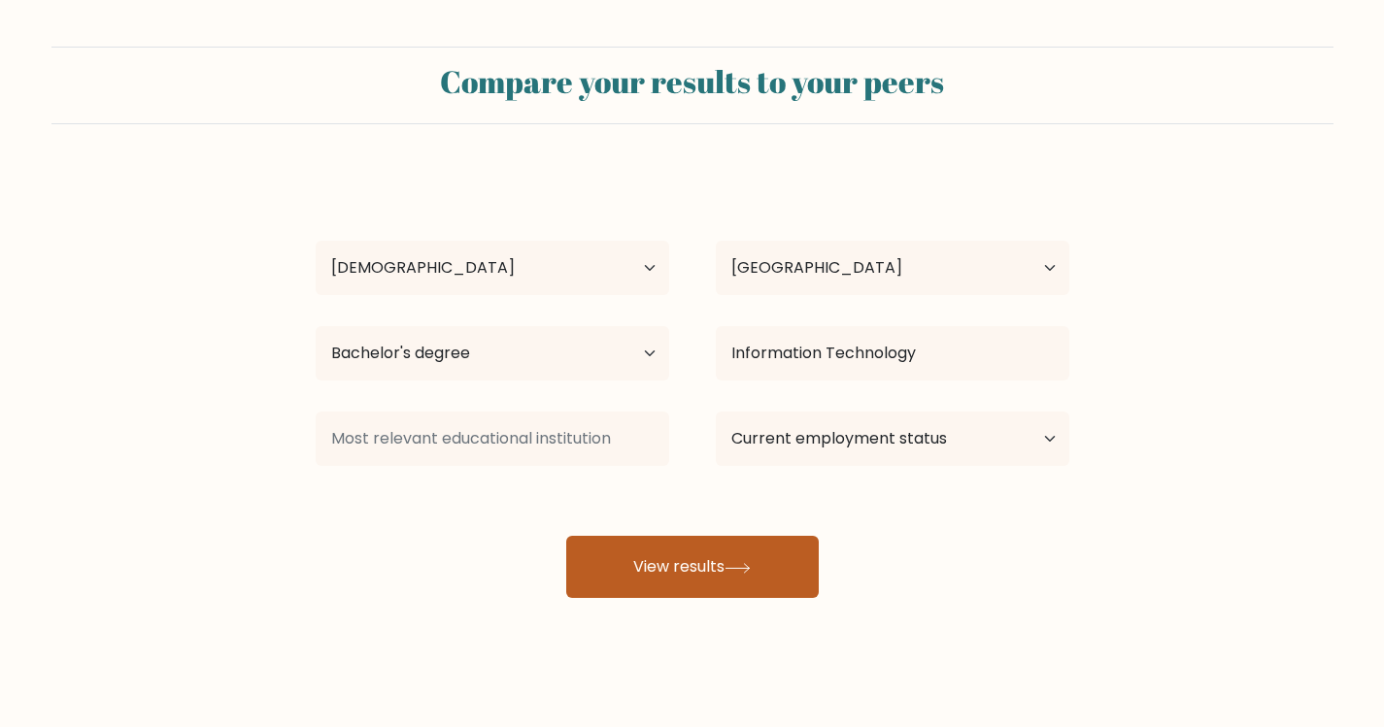
click at [750, 548] on button "View results" at bounding box center [692, 567] width 253 height 62
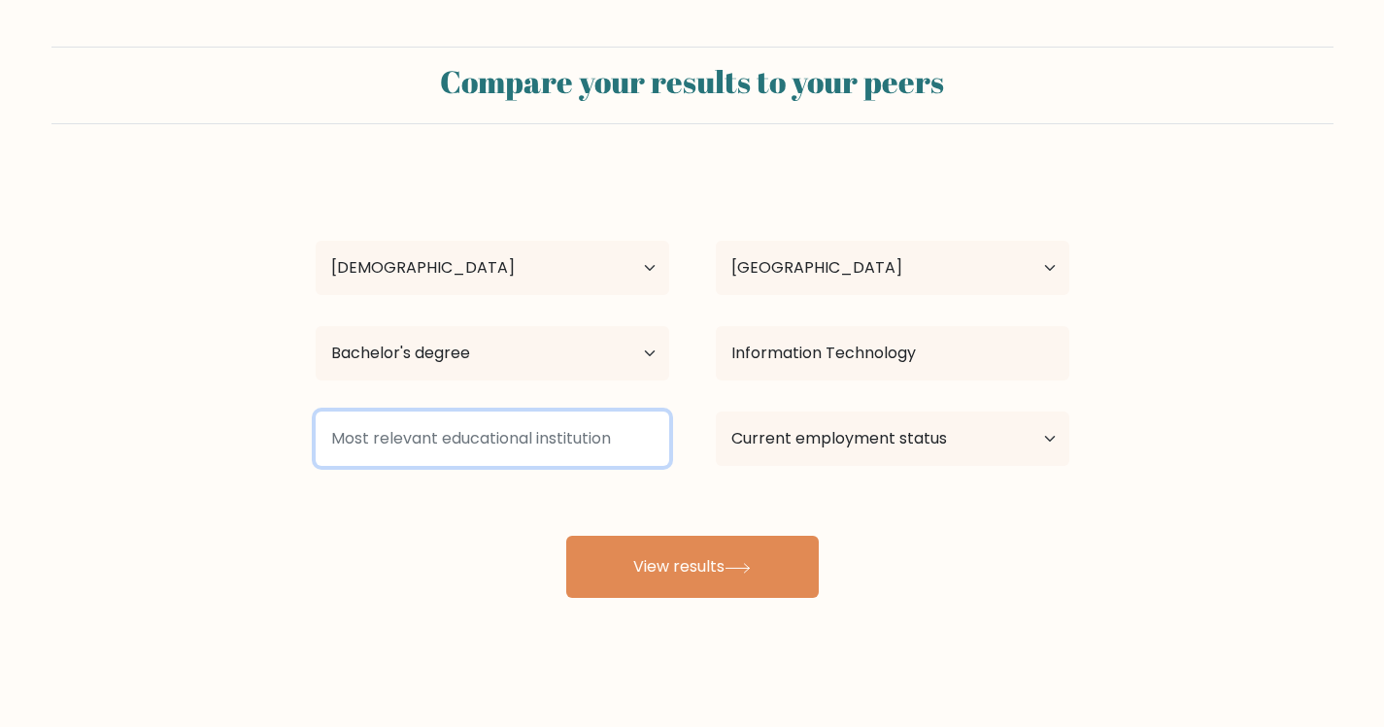
click at [537, 453] on input at bounding box center [493, 439] width 354 height 54
click at [545, 456] on input at bounding box center [493, 439] width 354 height 54
type input "2"
type input "b"
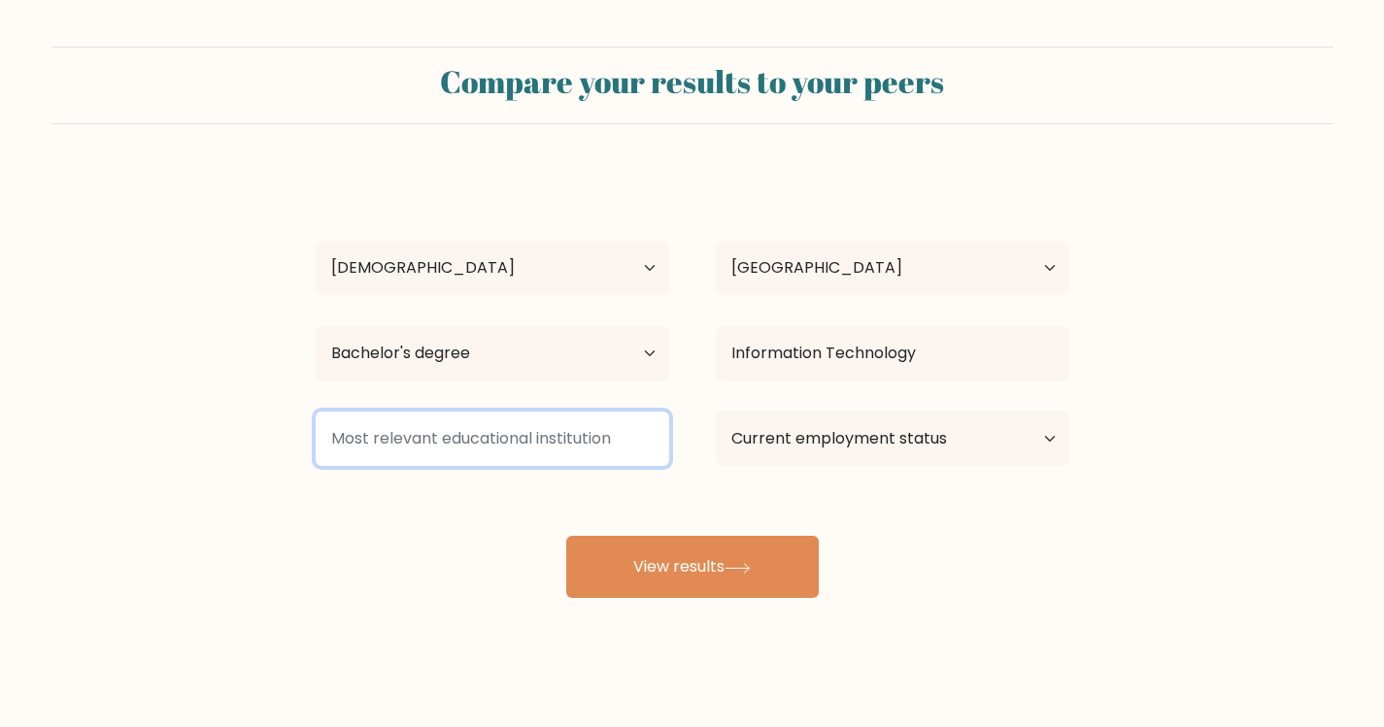
type input "B"
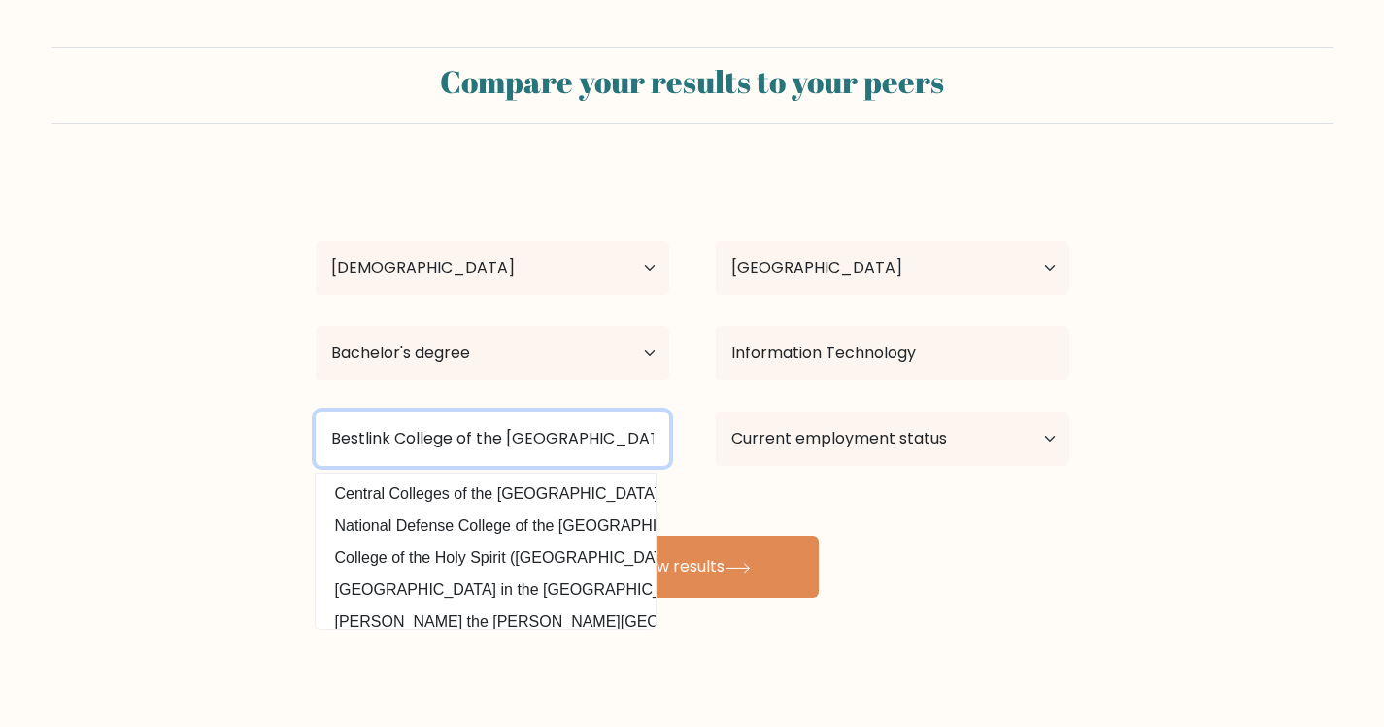
type input "Bestlink College of the Philippines"
click at [566, 536] on button "View results" at bounding box center [692, 567] width 253 height 62
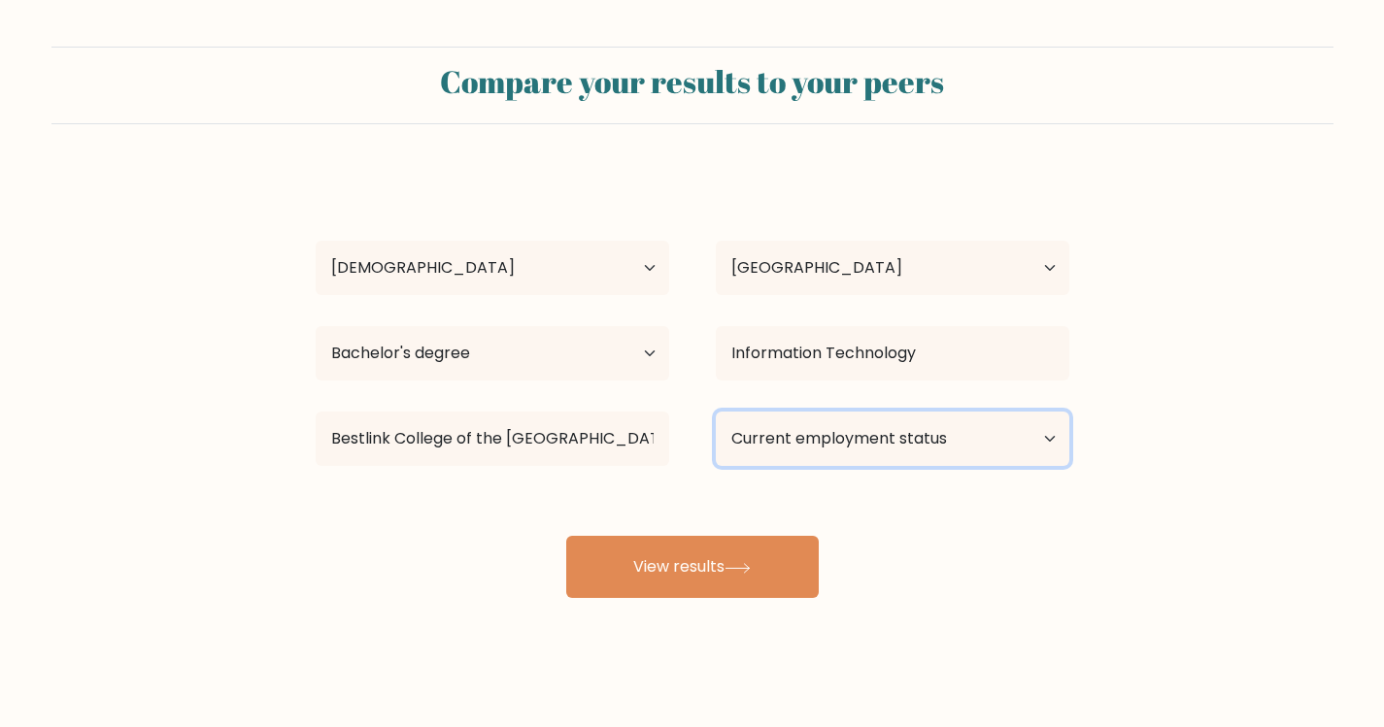
click at [882, 443] on select "Current employment status Employed Student Retired Other / prefer not to answer" at bounding box center [893, 439] width 354 height 54
select select "other"
click at [716, 412] on select "Current employment status Employed Student Retired Other / prefer not to answer" at bounding box center [893, 439] width 354 height 54
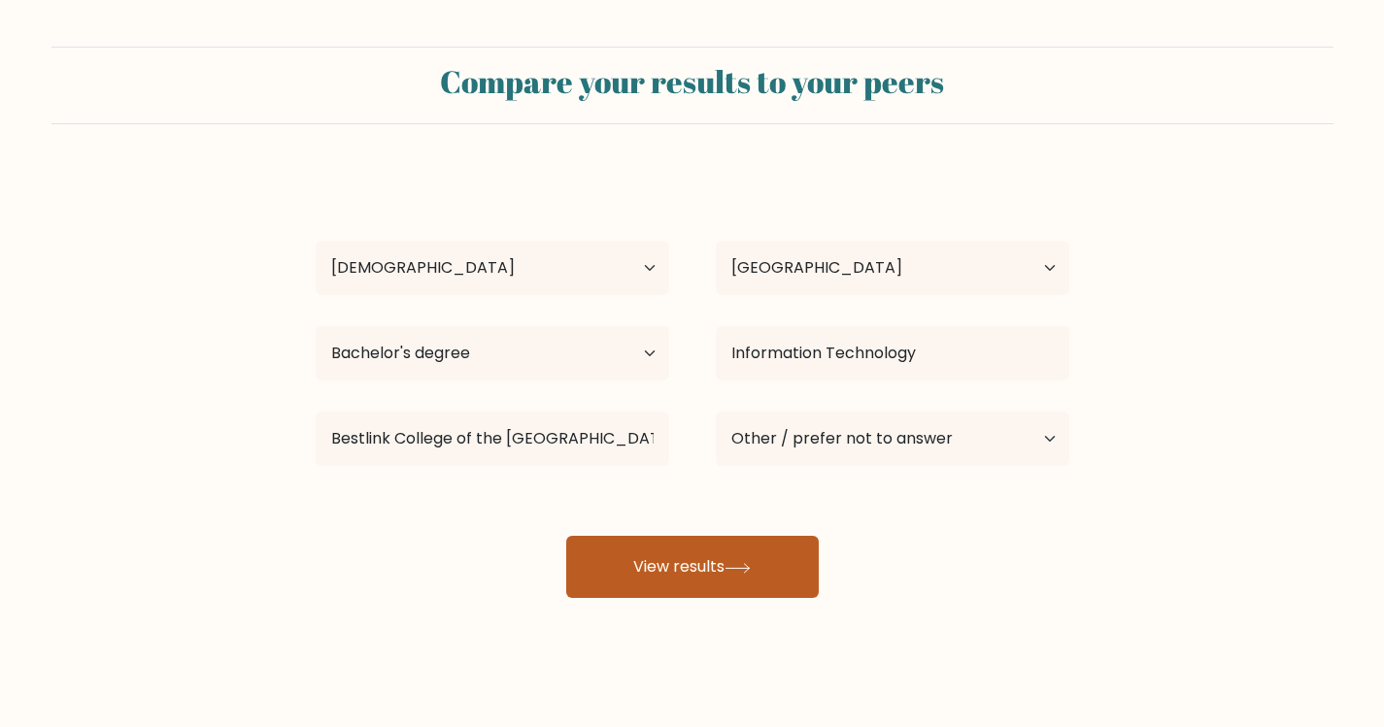
click at [616, 563] on button "View results" at bounding box center [692, 567] width 253 height 62
